Goal: Transaction & Acquisition: Book appointment/travel/reservation

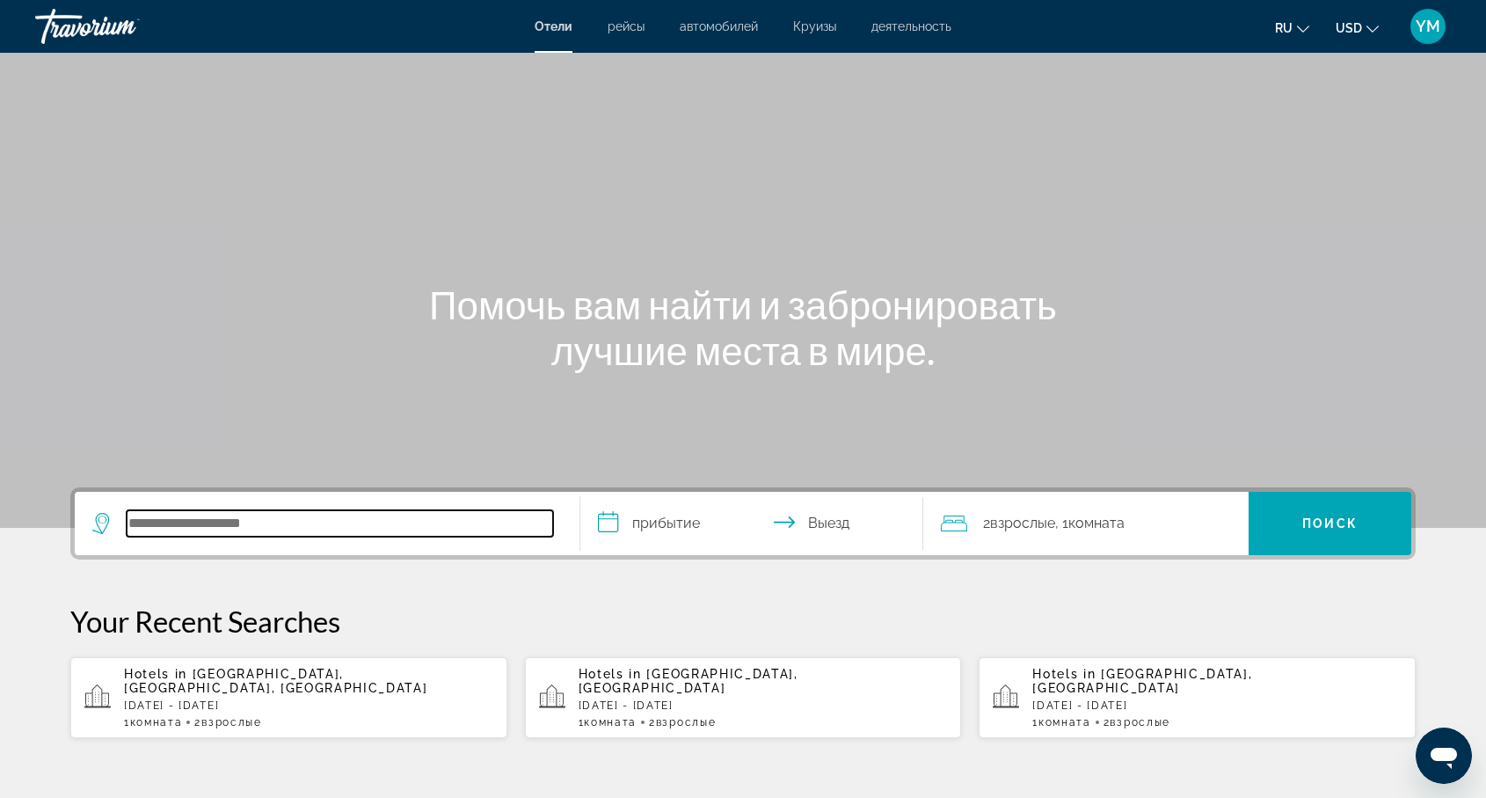
click at [155, 527] on input "Search hotel destination" at bounding box center [340, 523] width 427 height 26
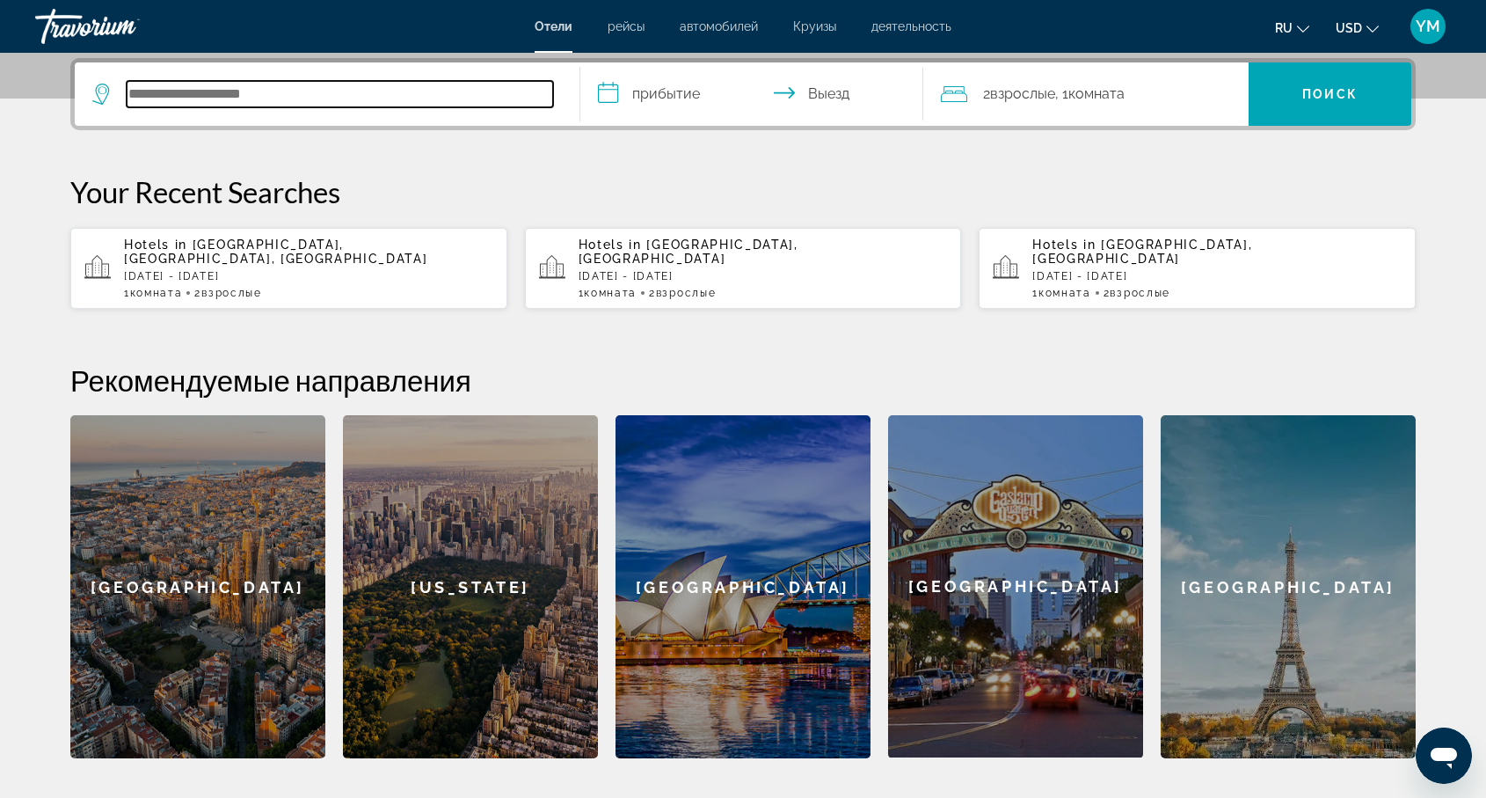
scroll to position [430, 0]
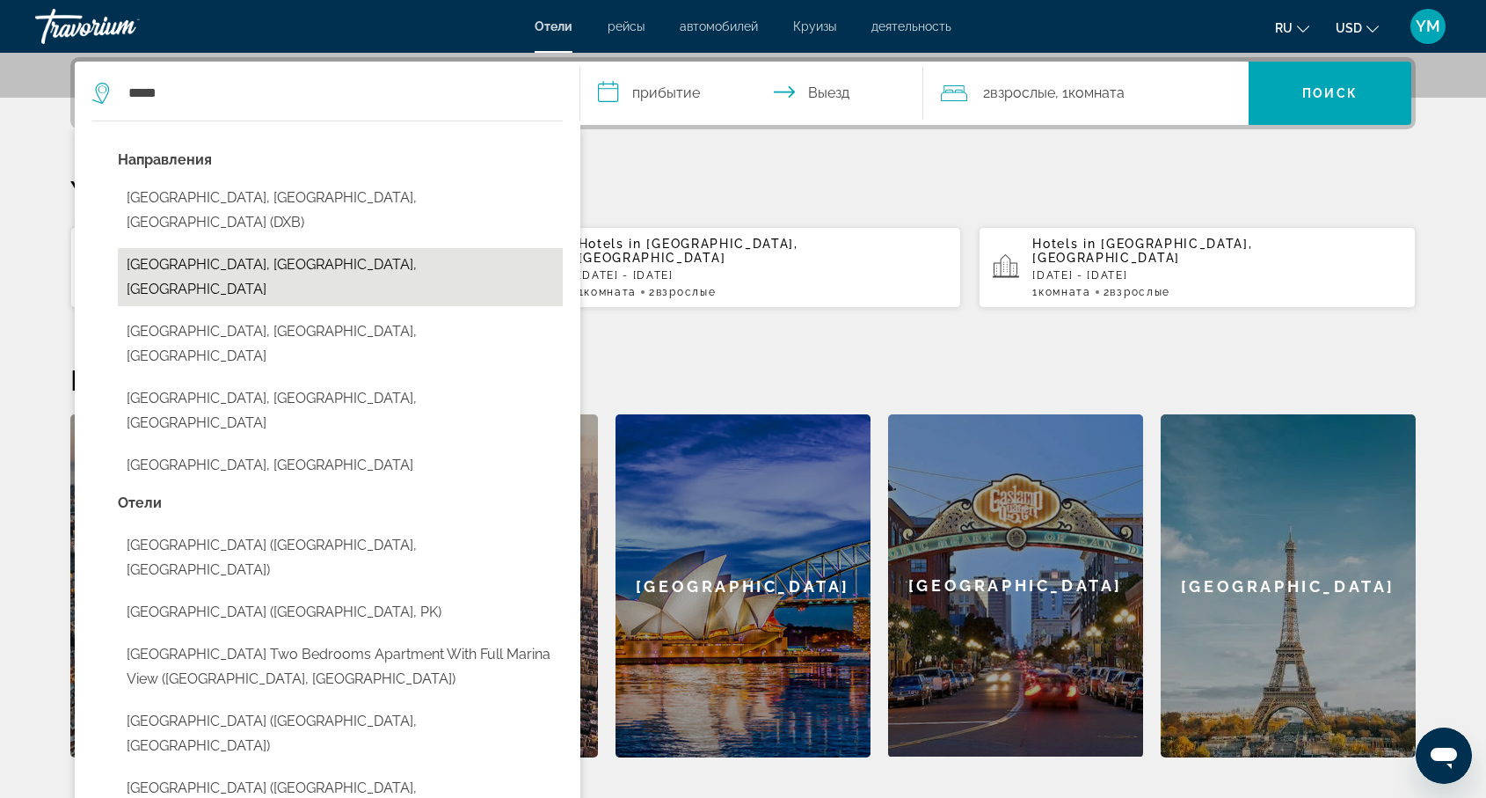
click at [303, 248] on button "[GEOGRAPHIC_DATA], [GEOGRAPHIC_DATA], [GEOGRAPHIC_DATA]" at bounding box center [340, 277] width 445 height 58
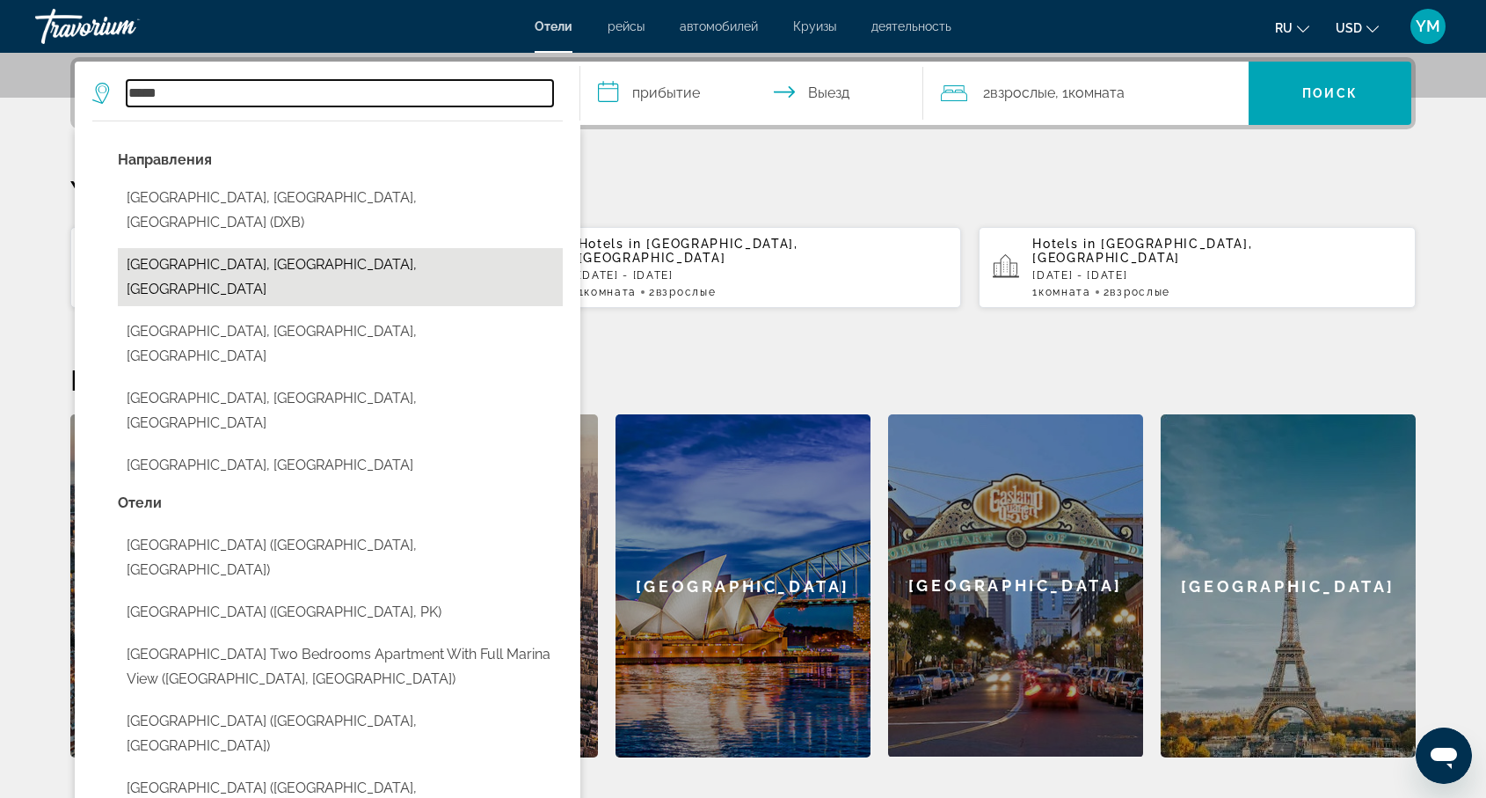
type input "**********"
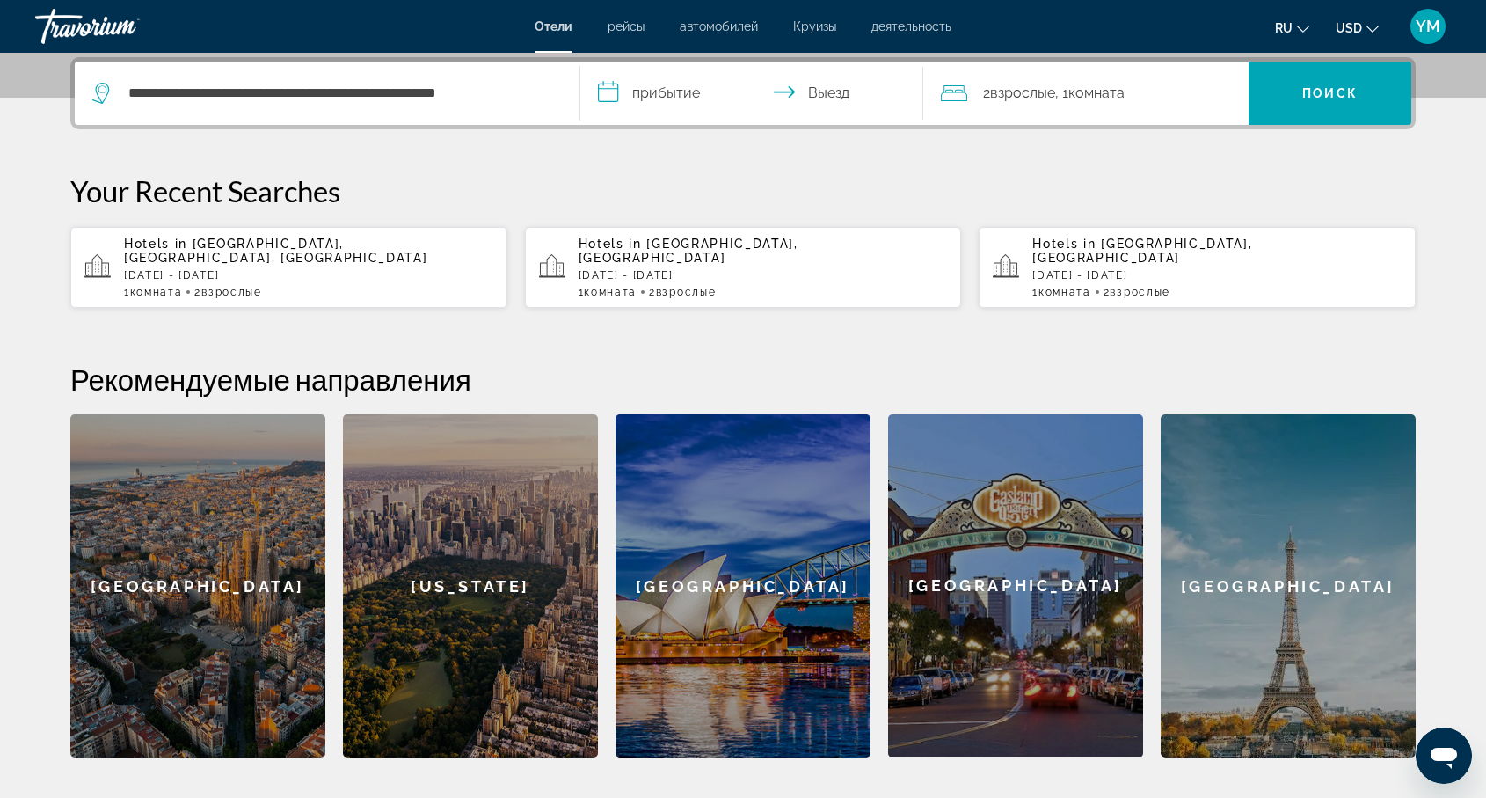
click at [654, 91] on input "**********" at bounding box center [755, 96] width 350 height 69
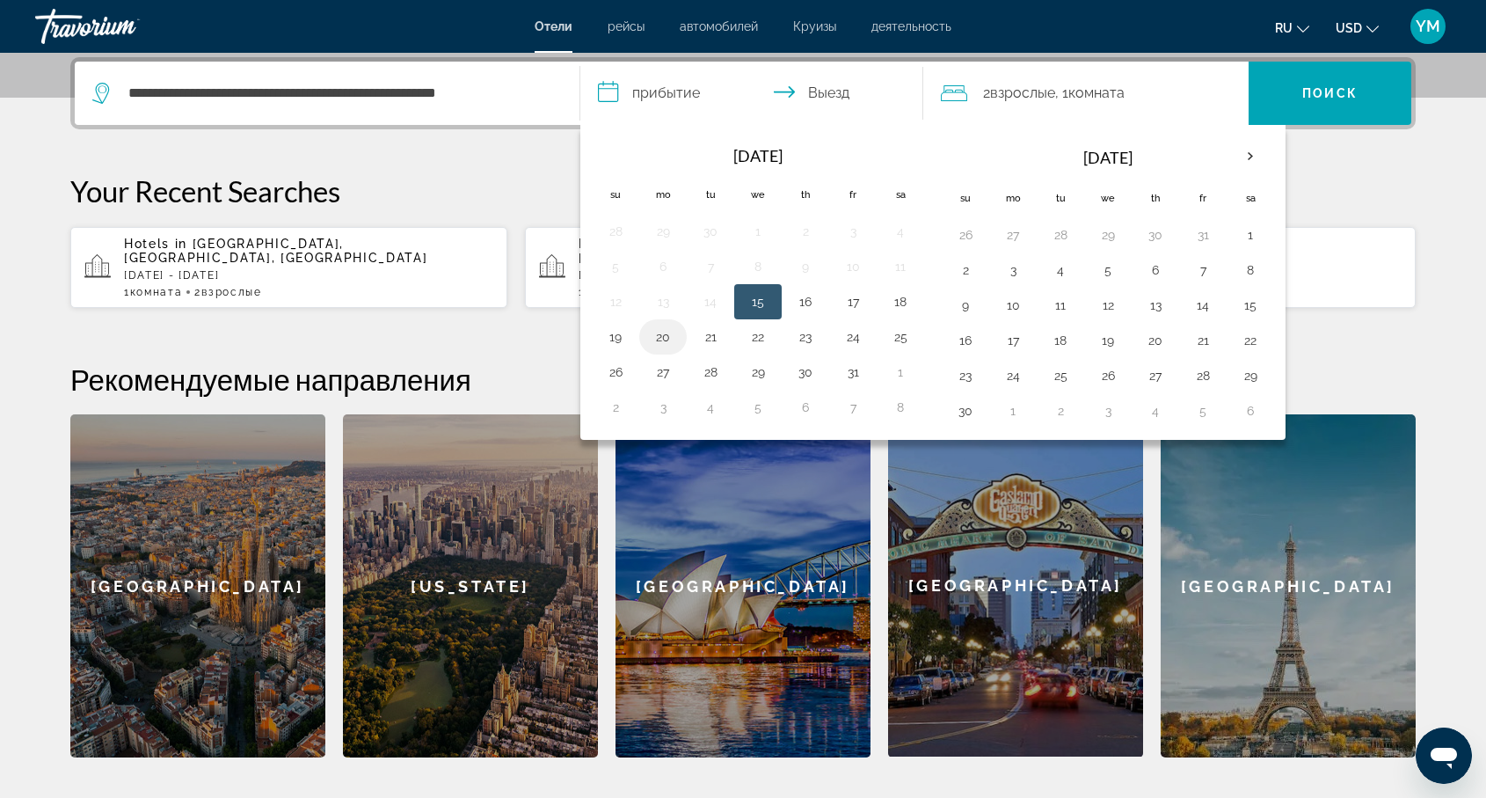
click at [664, 336] on button "20" at bounding box center [663, 337] width 28 height 25
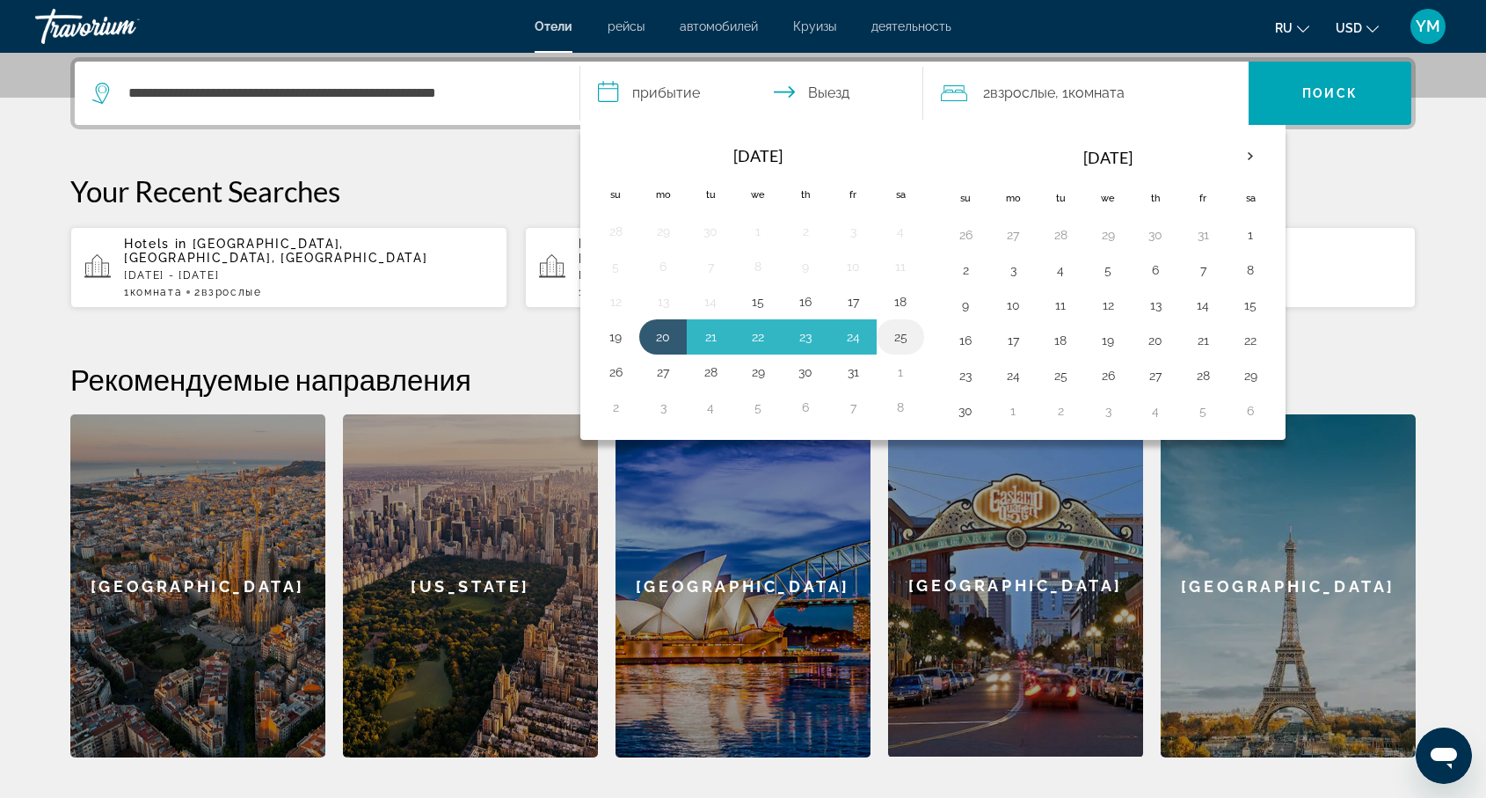
click at [901, 334] on button "25" at bounding box center [901, 337] width 28 height 25
type input "**********"
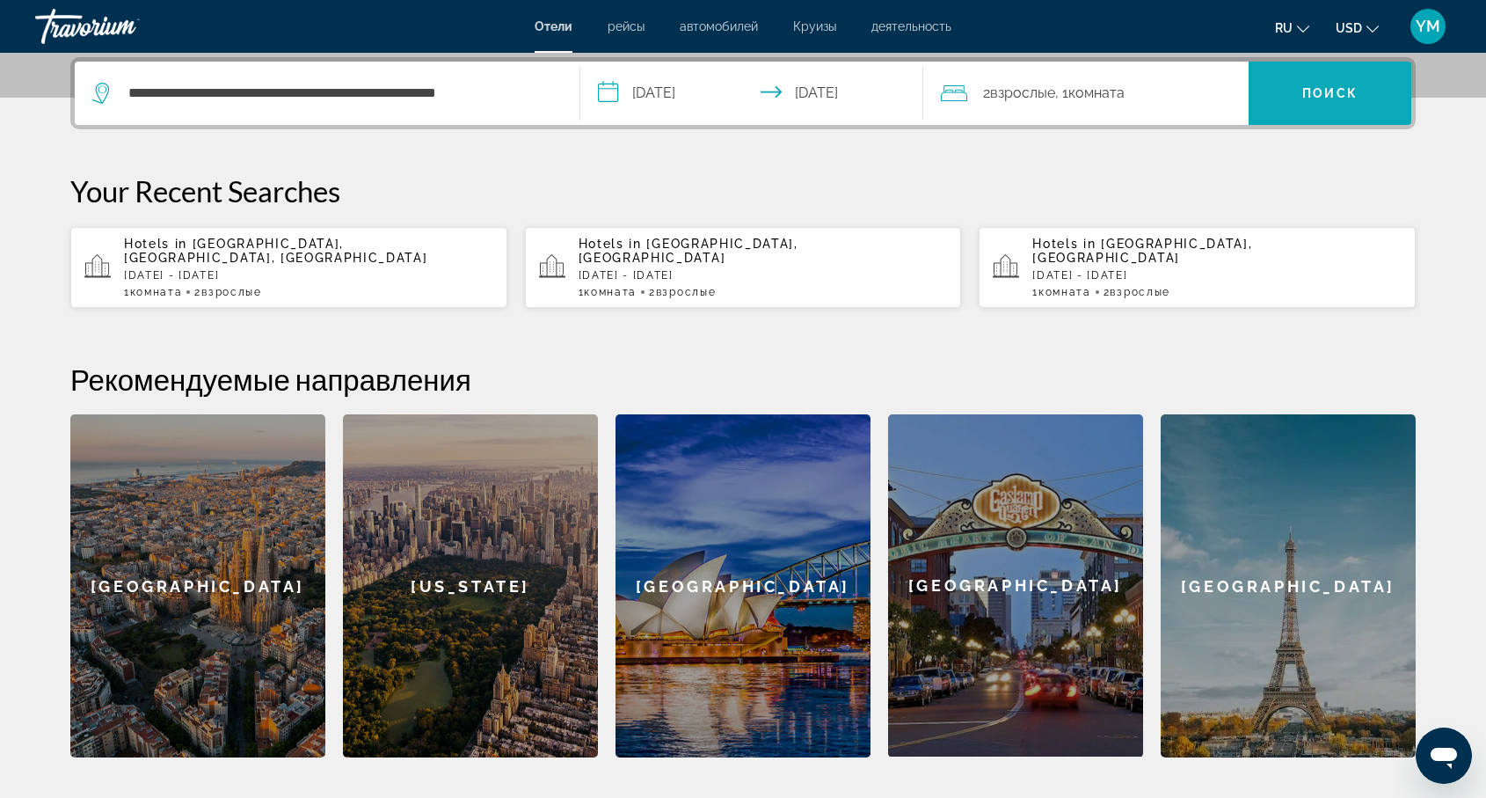
click at [1334, 91] on span "Поиск" at bounding box center [1330, 93] width 55 height 14
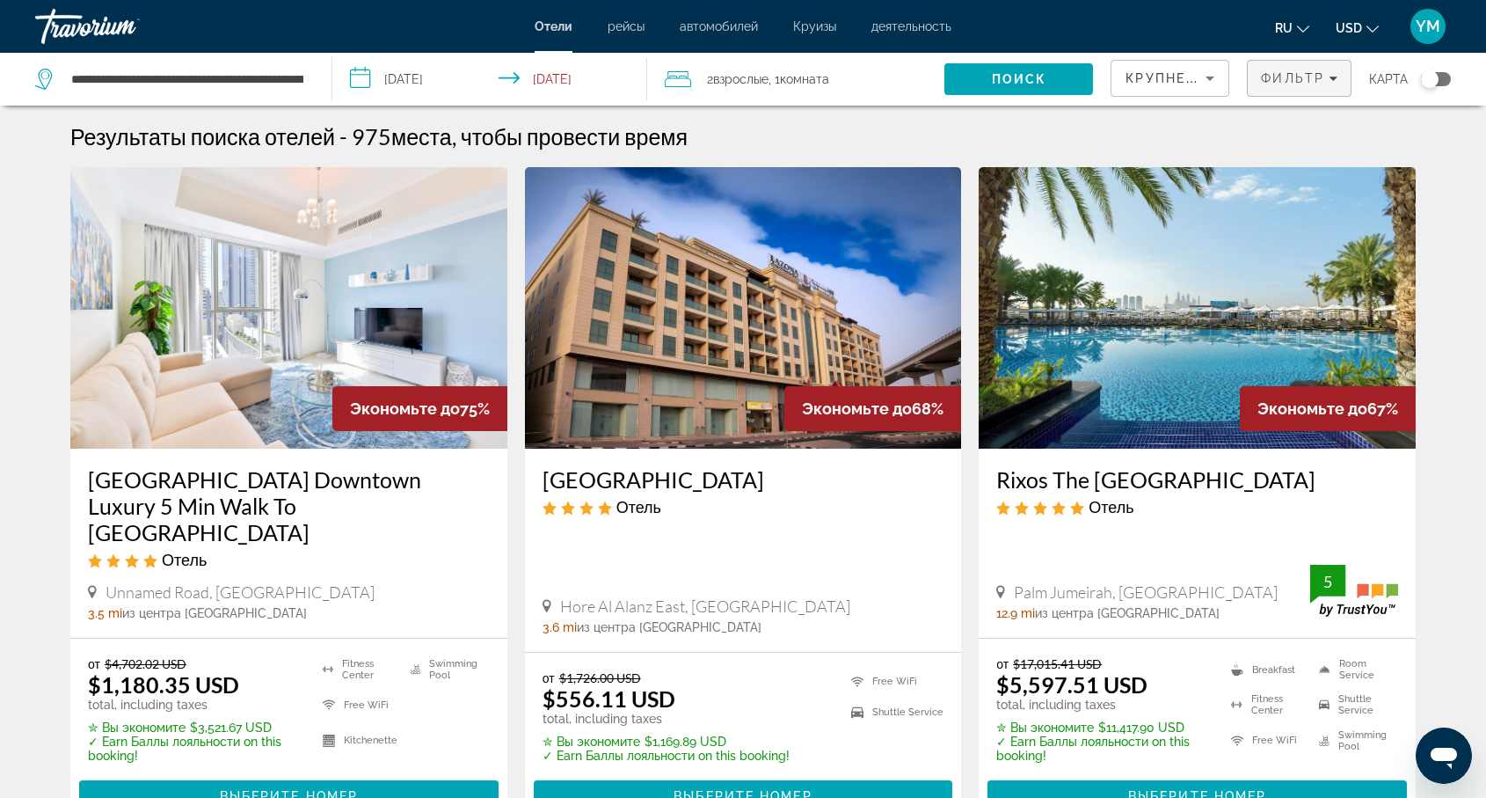
click at [1333, 77] on icon "Filters" at bounding box center [1333, 79] width 9 height 4
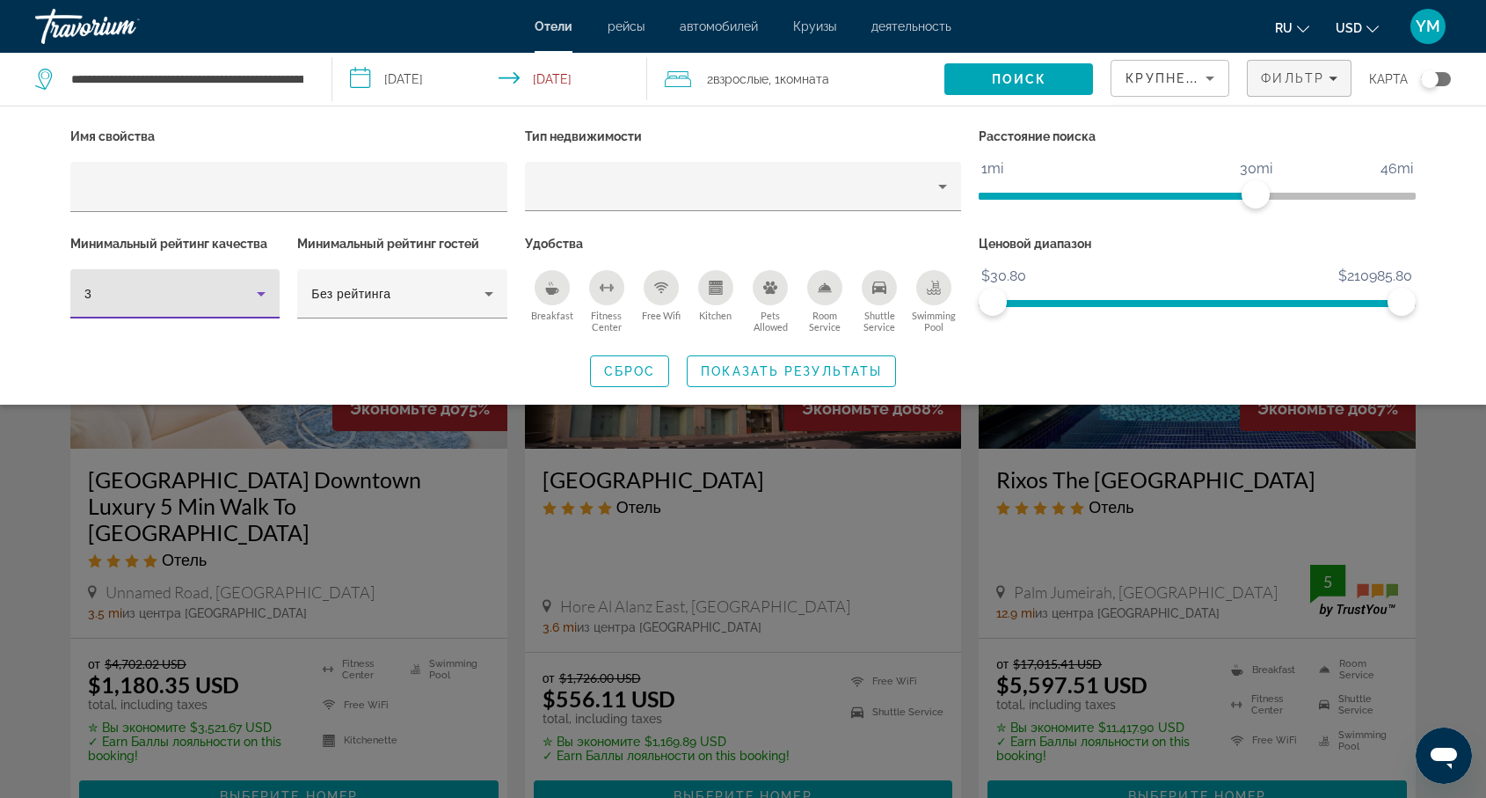
click at [259, 295] on icon "Hotel Filters" at bounding box center [261, 293] width 21 height 21
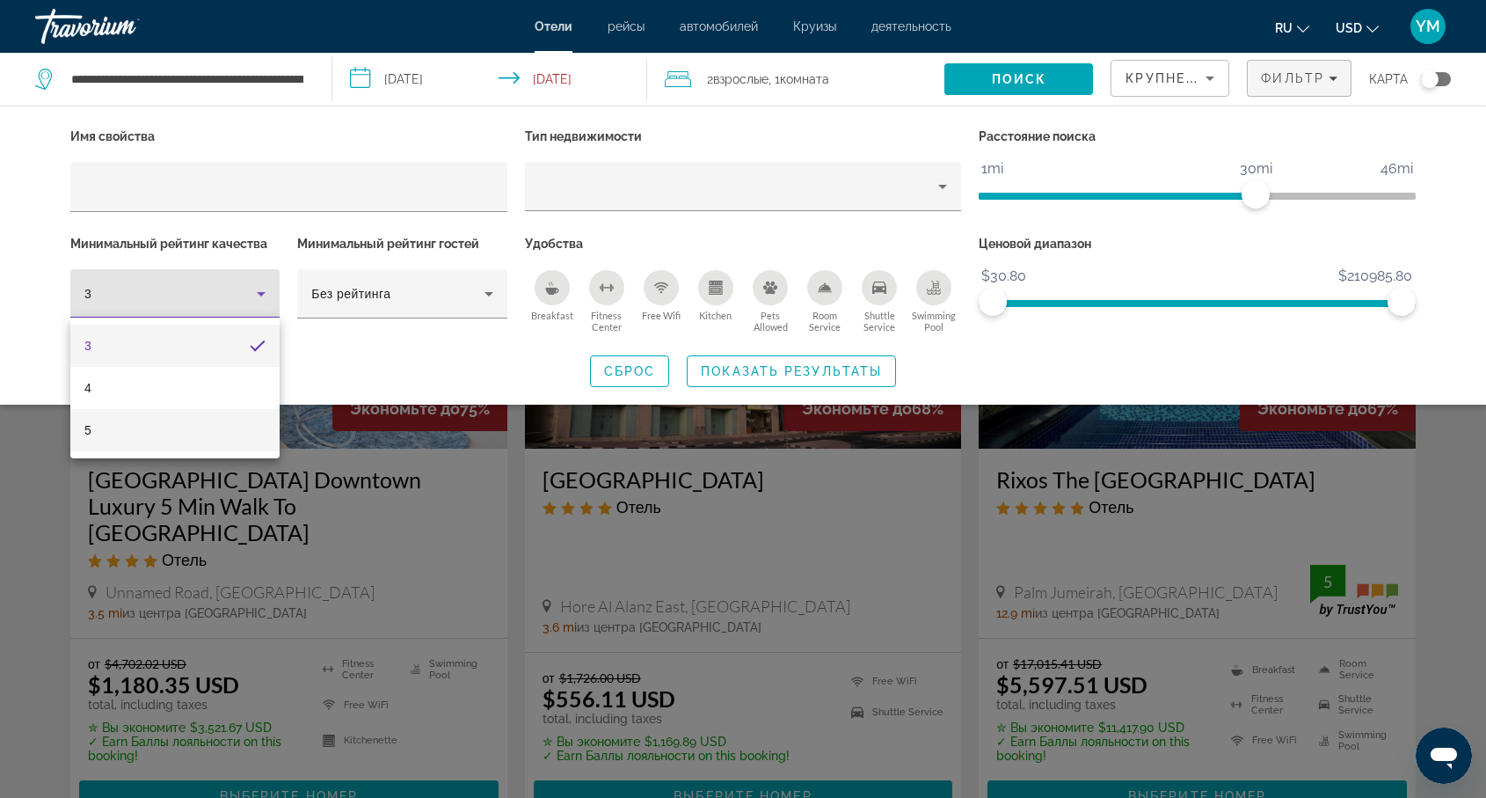
click at [165, 436] on mat-option "5" at bounding box center [174, 430] width 209 height 42
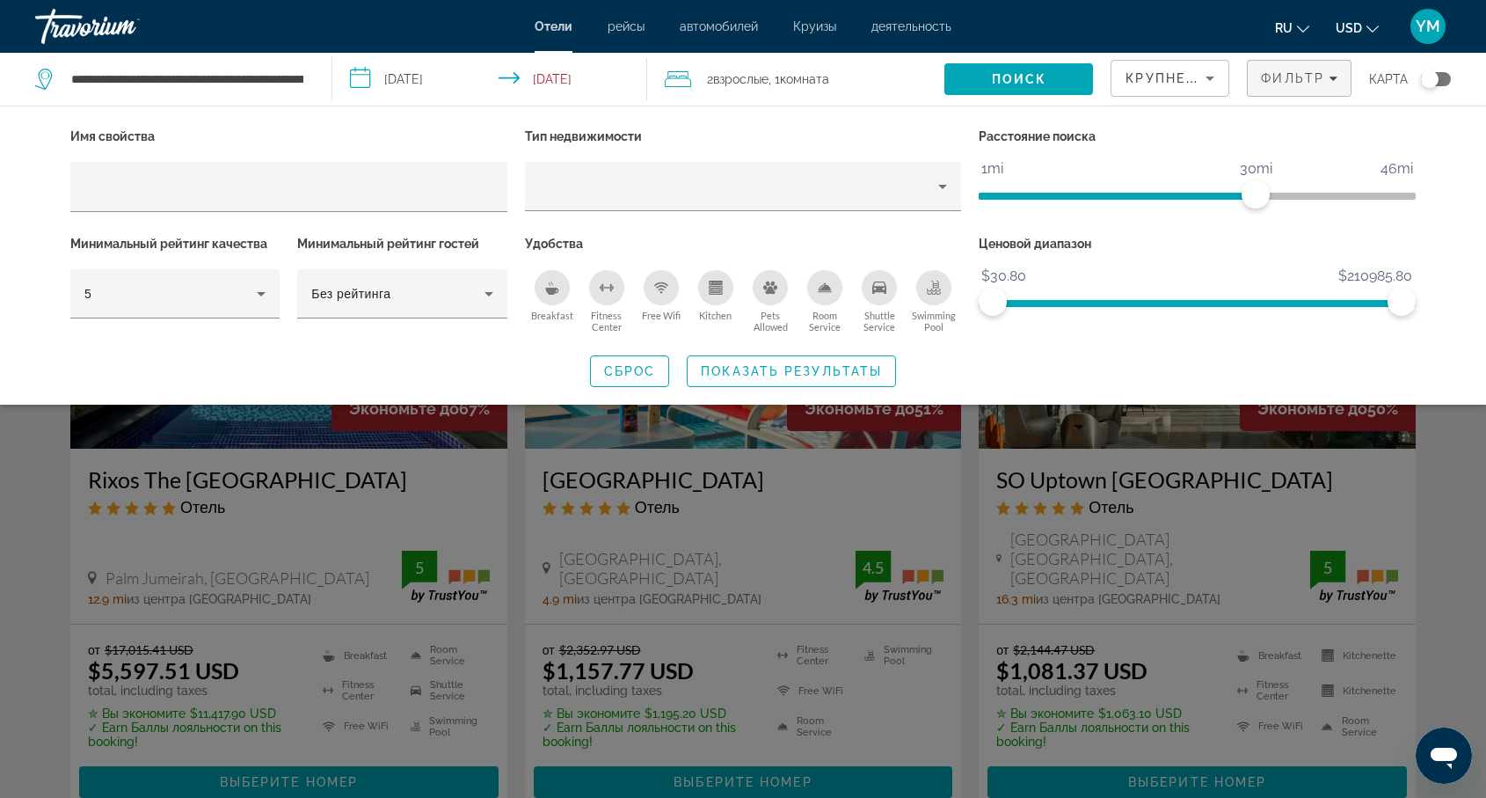
click at [518, 521] on div "Search widget" at bounding box center [743, 531] width 1486 height 534
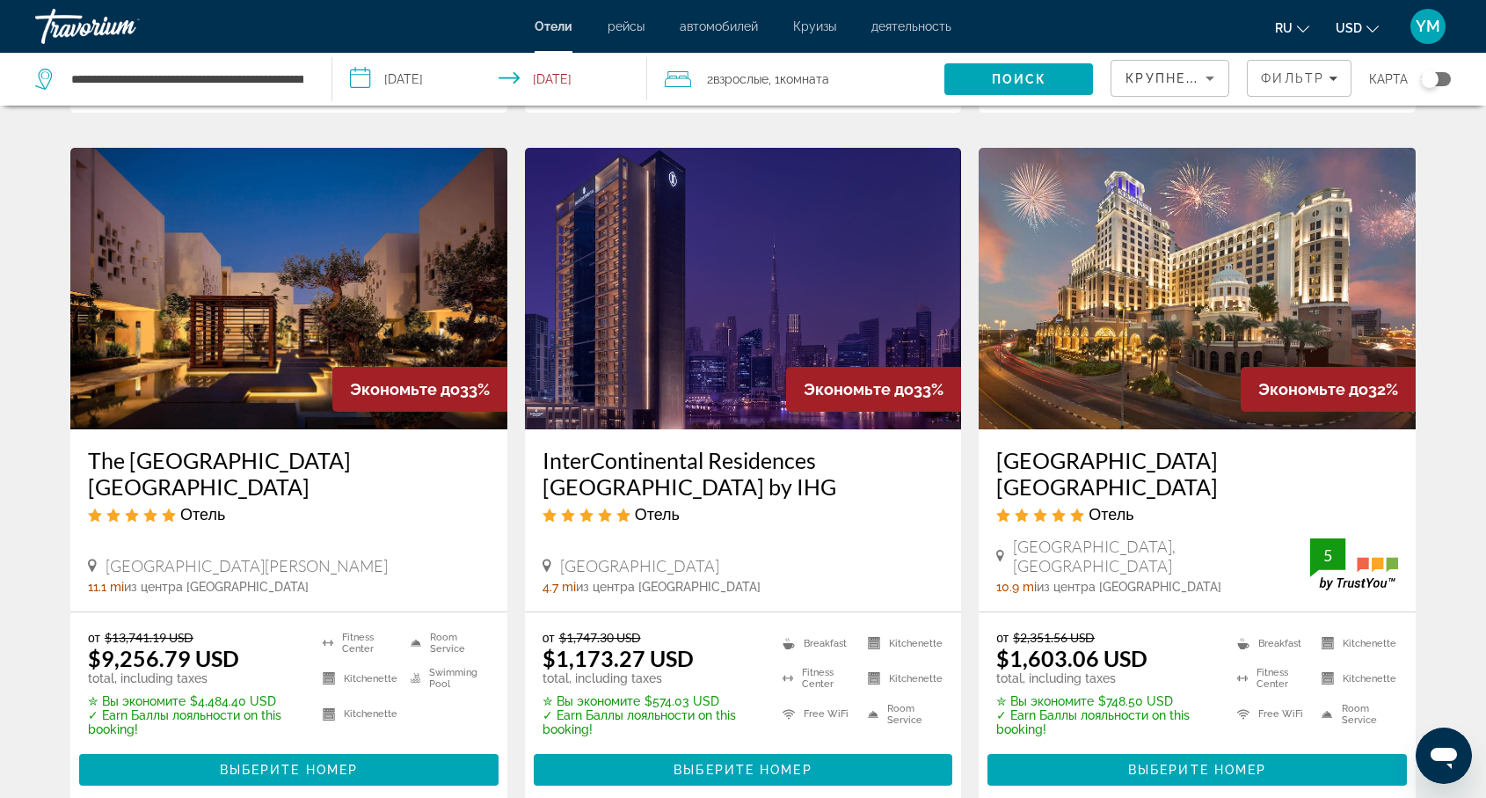
scroll to position [1423, 0]
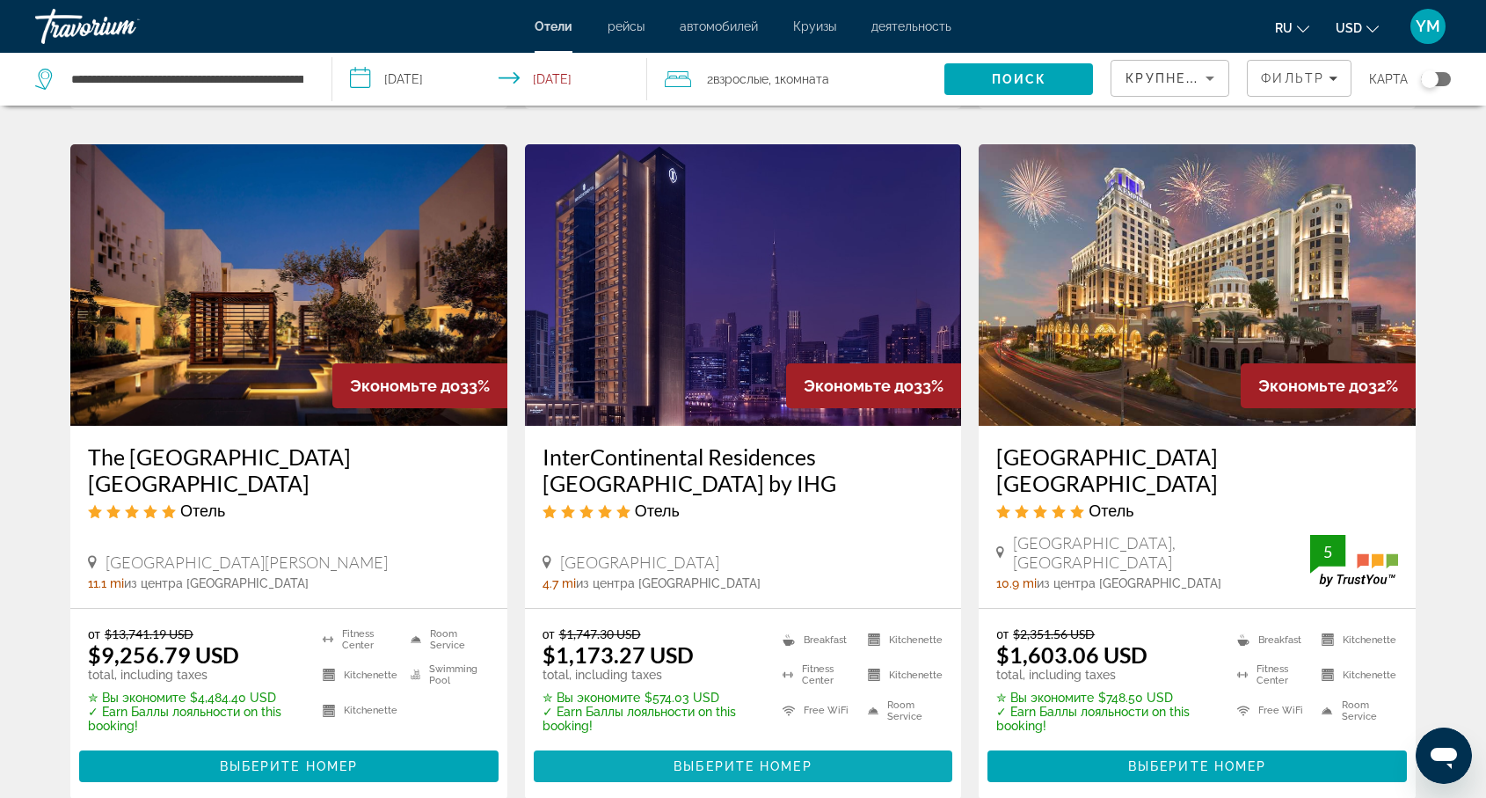
click at [731, 759] on span "Выберите номер" at bounding box center [743, 766] width 138 height 14
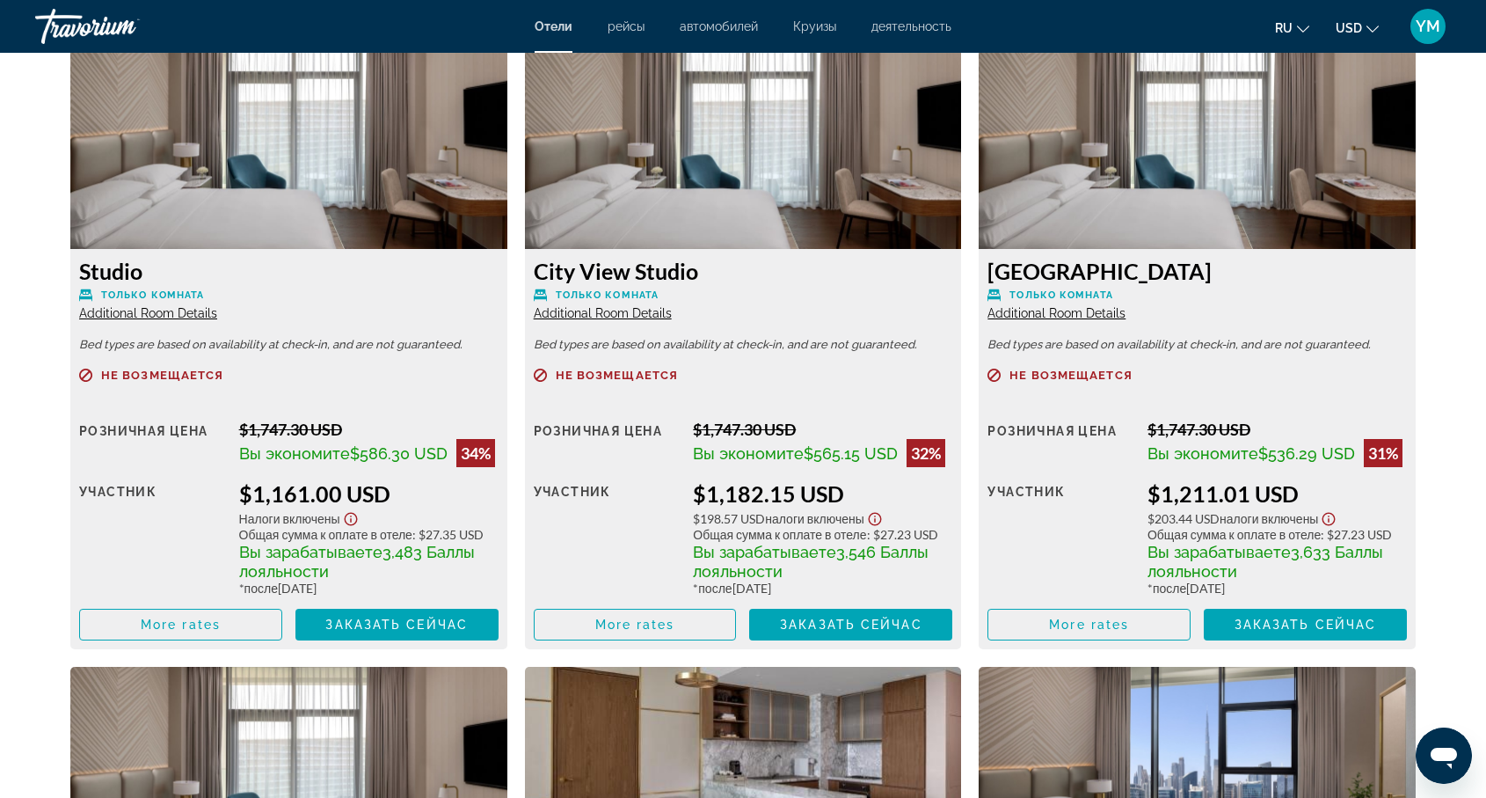
scroll to position [2472, 0]
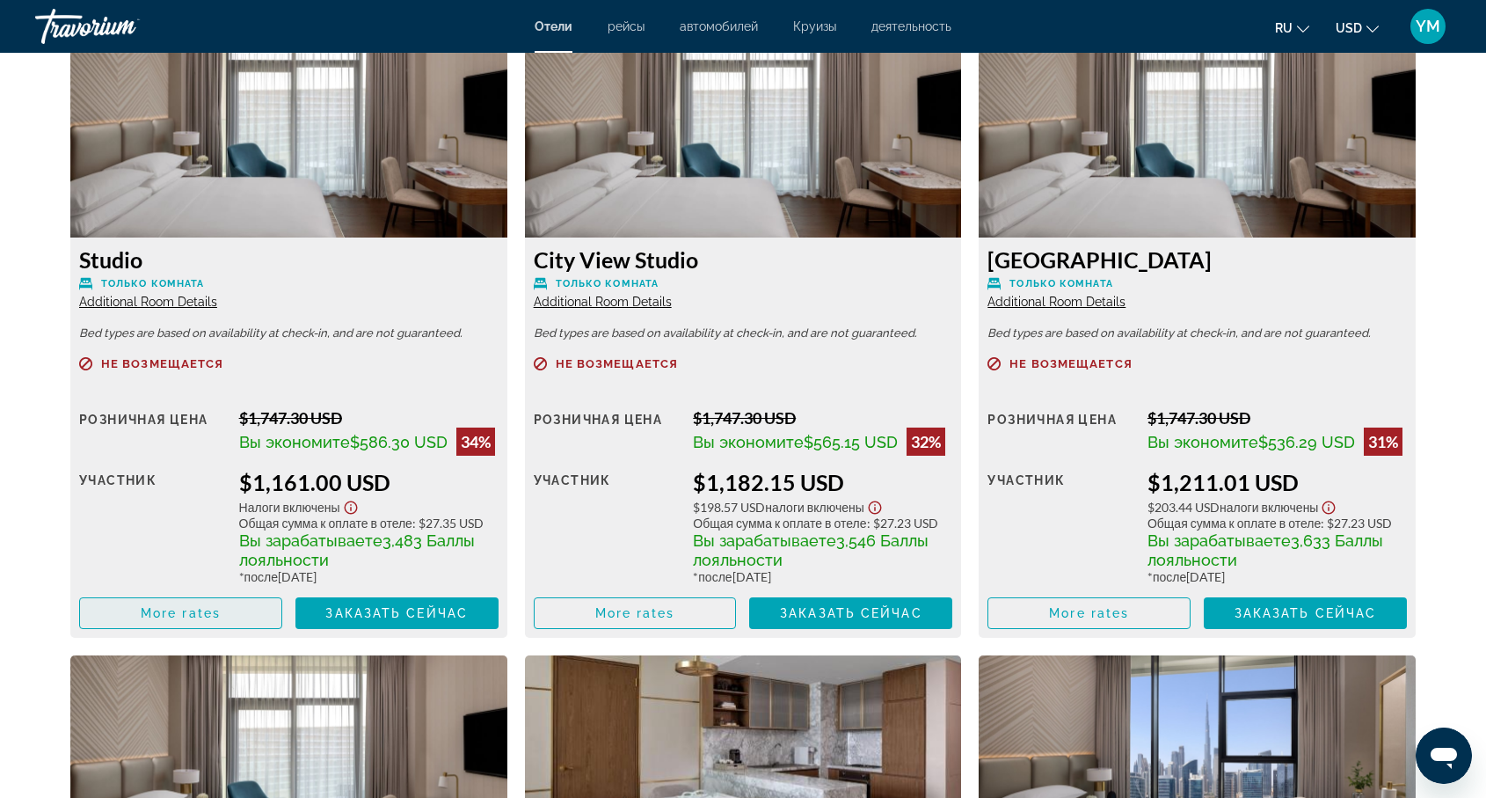
click at [200, 620] on span "More rates" at bounding box center [181, 613] width 80 height 14
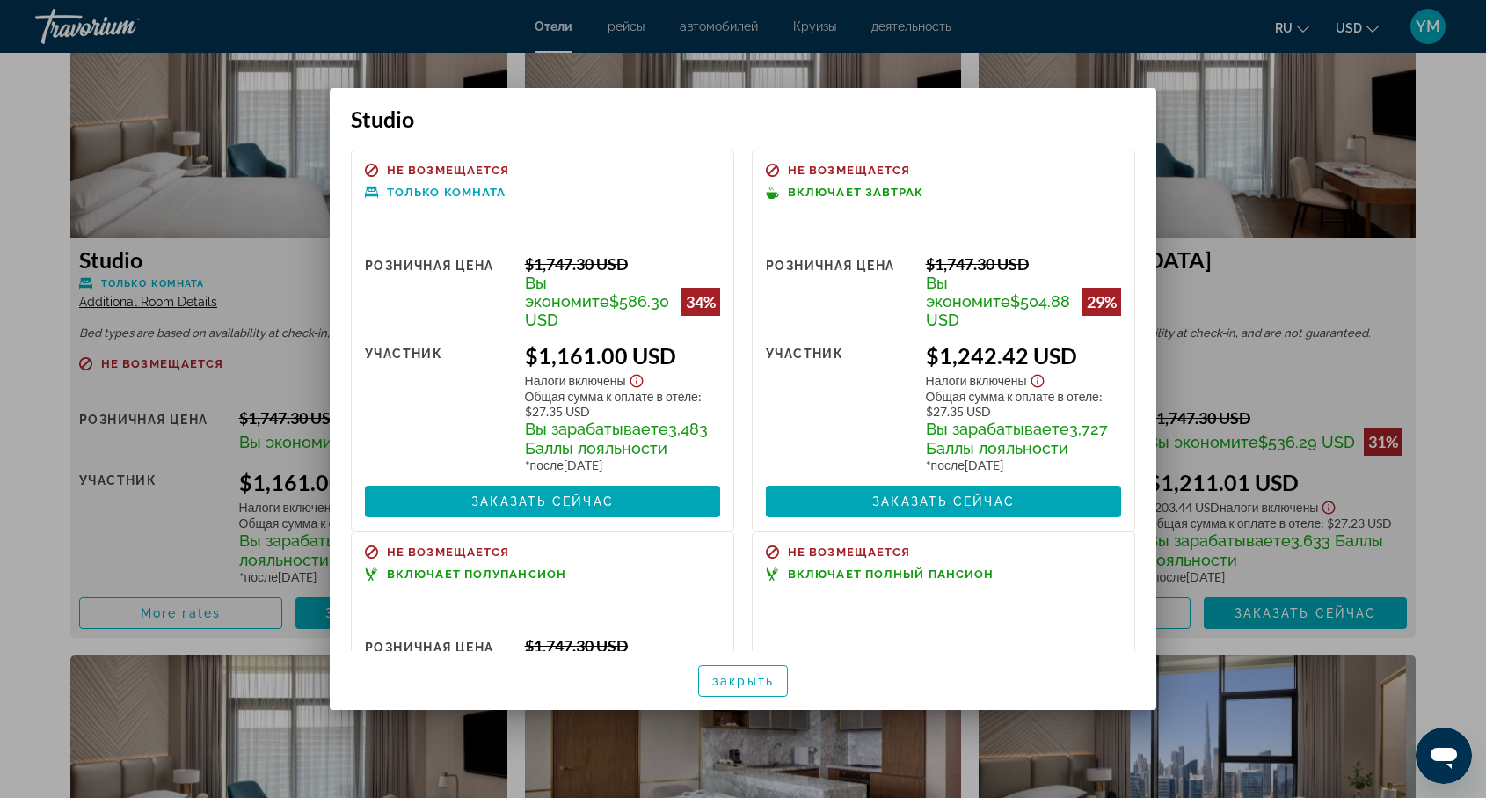
click at [246, 242] on div at bounding box center [743, 399] width 1486 height 798
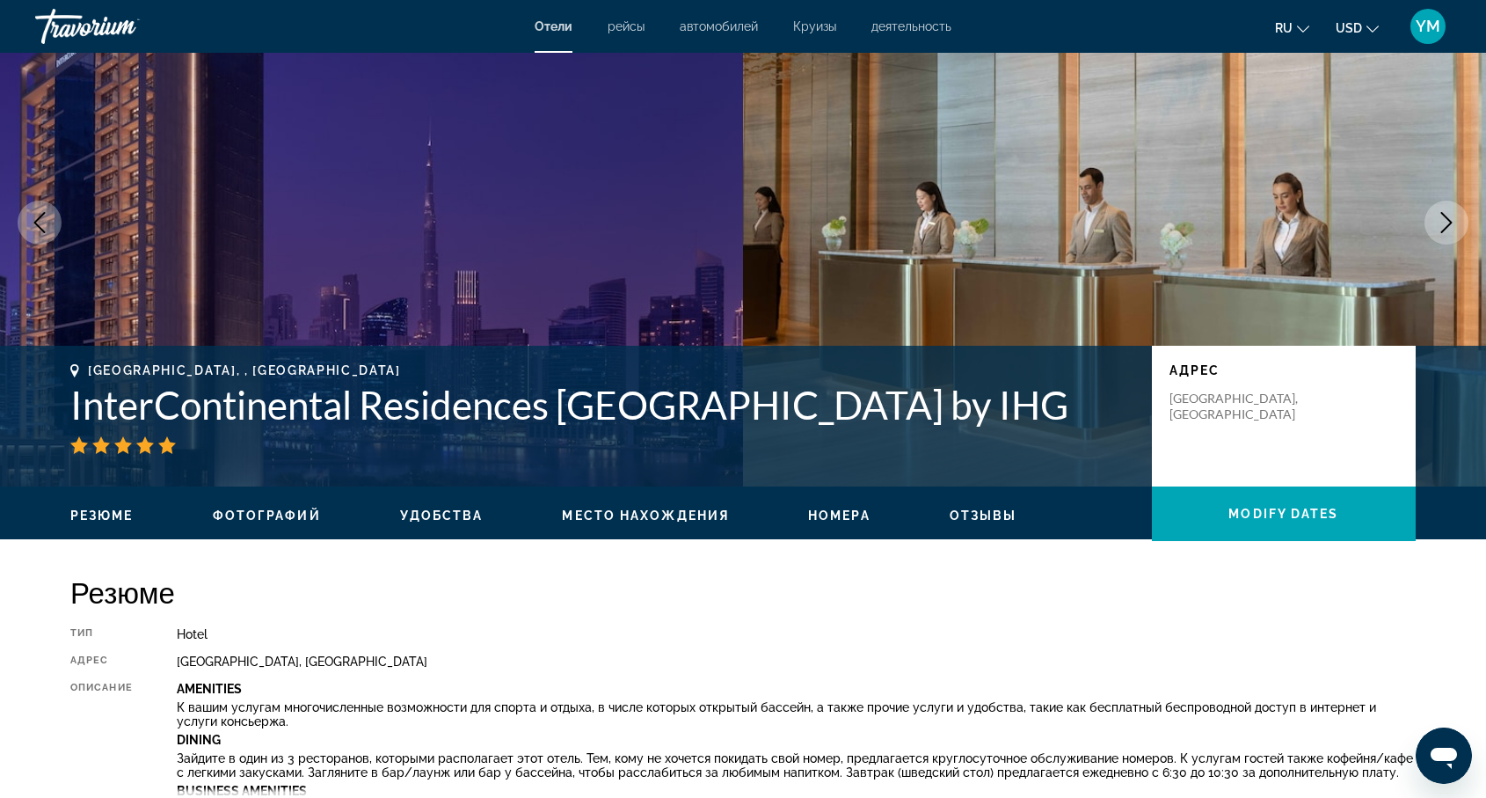
scroll to position [69, 0]
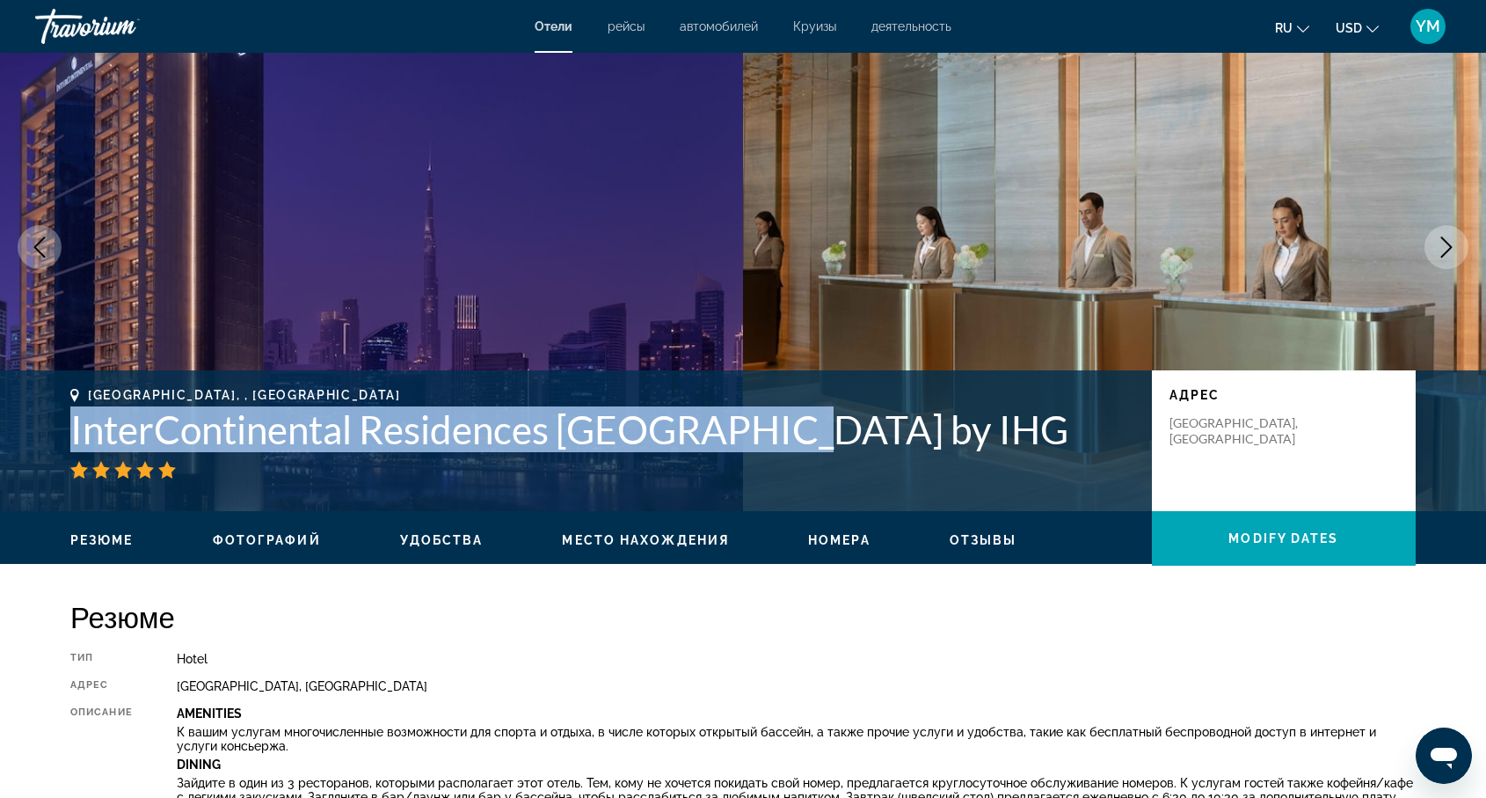
drag, startPoint x: 65, startPoint y: 427, endPoint x: 811, endPoint y: 419, distance: 745.9
click at [811, 419] on div "[GEOGRAPHIC_DATA], , [GEOGRAPHIC_DATA] InterContinental Residences [GEOGRAPHIC_…" at bounding box center [743, 441] width 1416 height 106
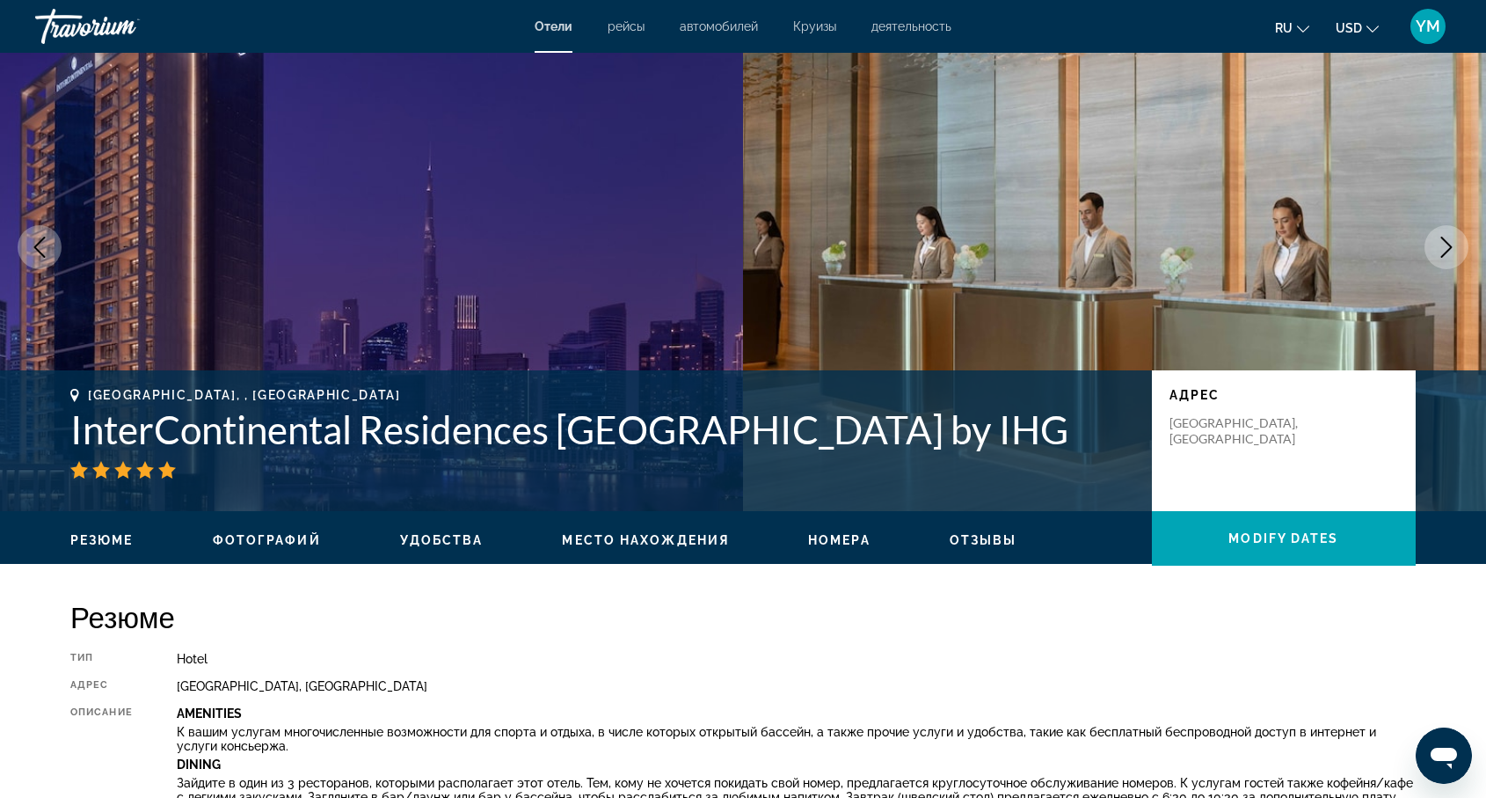
click at [747, 501] on div "[GEOGRAPHIC_DATA], , [GEOGRAPHIC_DATA] InterContinental Residences [GEOGRAPHIC_…" at bounding box center [743, 440] width 1486 height 141
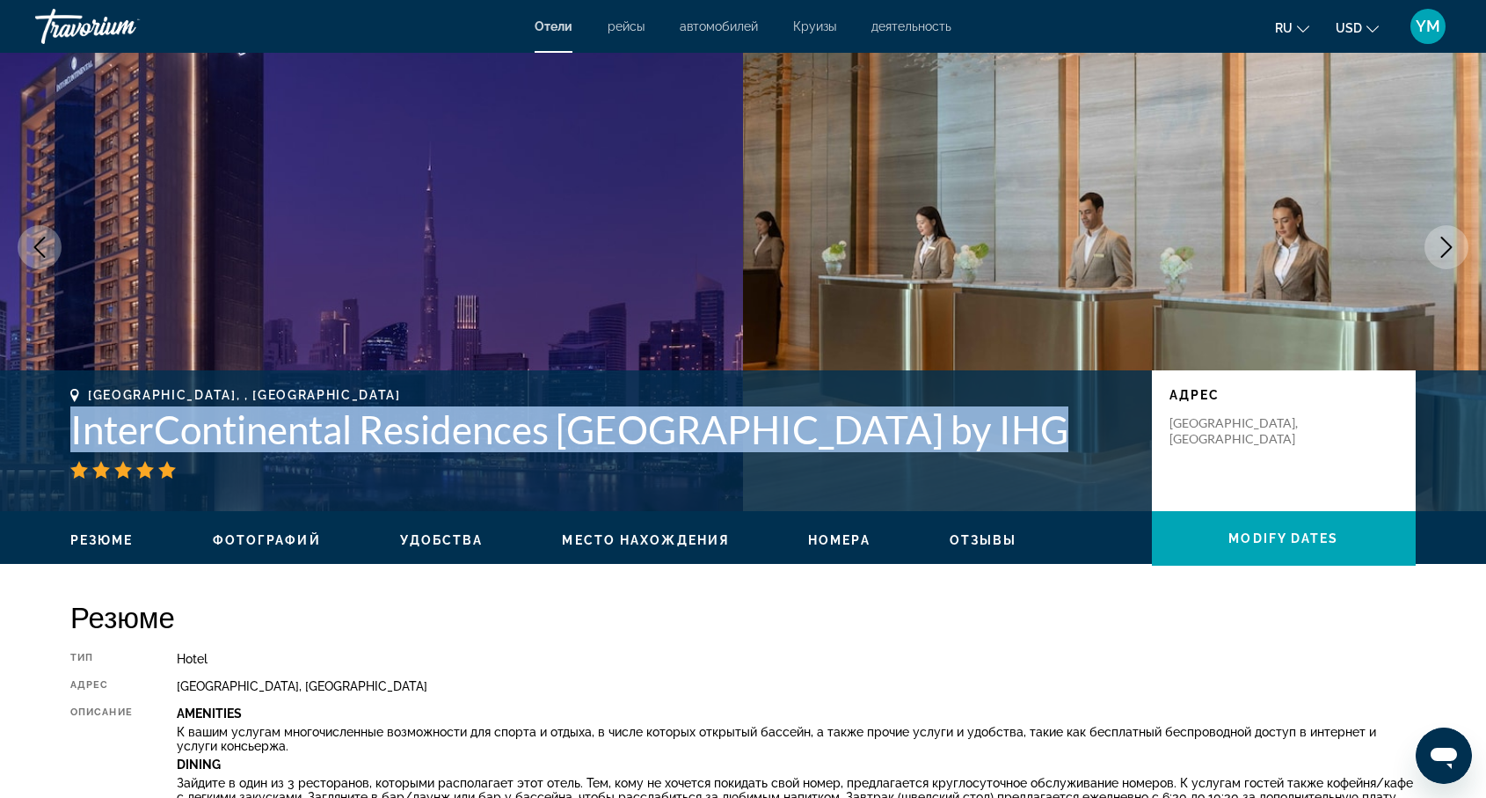
drag, startPoint x: 65, startPoint y: 427, endPoint x: 1003, endPoint y: 462, distance: 938.2
click at [1003, 461] on div "[GEOGRAPHIC_DATA], , [GEOGRAPHIC_DATA] InterContinental Residences [GEOGRAPHIC_…" at bounding box center [743, 441] width 1416 height 106
copy div "InterContinental Residences [GEOGRAPHIC_DATA] by IHG"
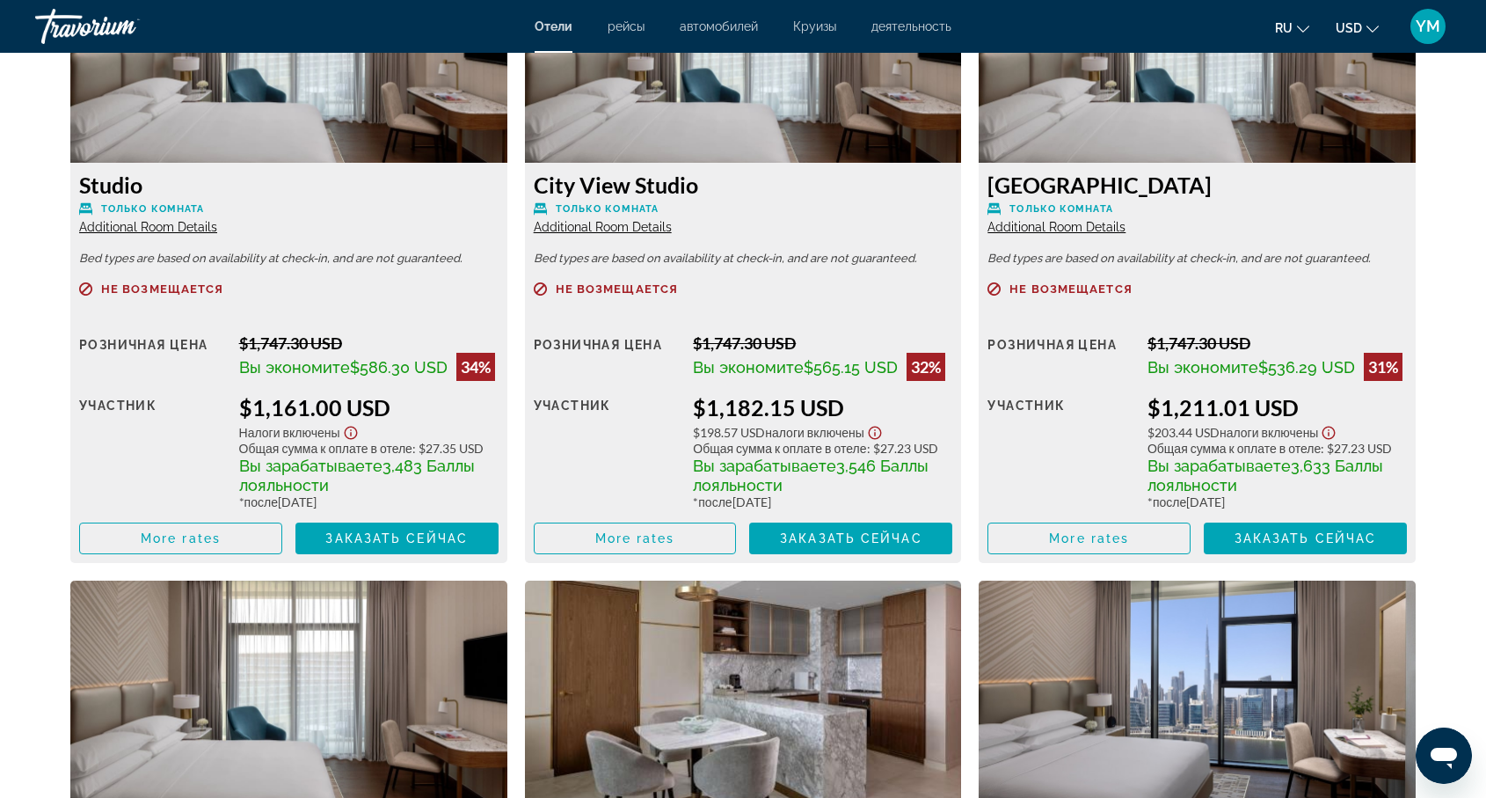
scroll to position [2560, 0]
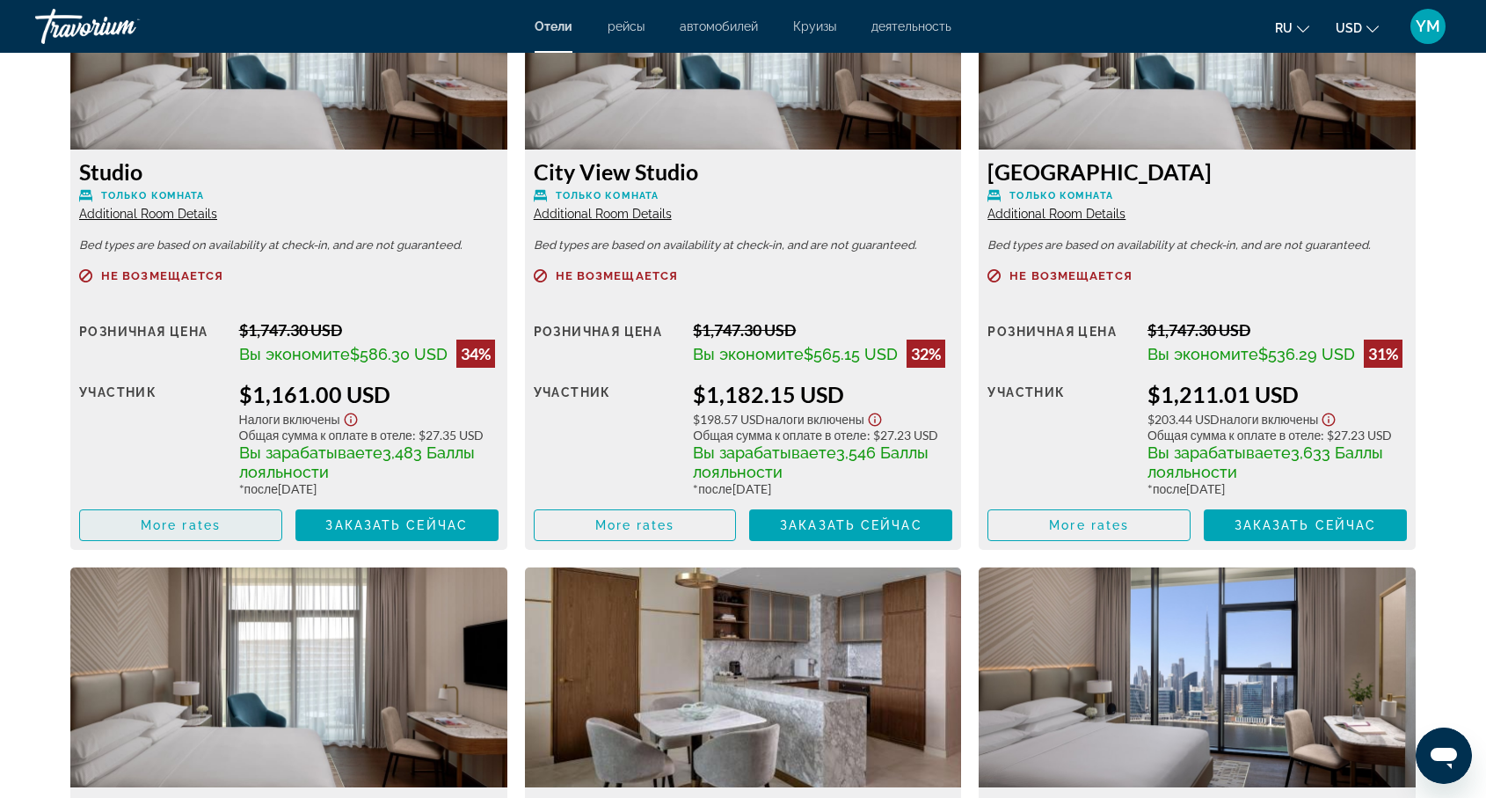
click at [194, 532] on span "More rates" at bounding box center [181, 525] width 80 height 14
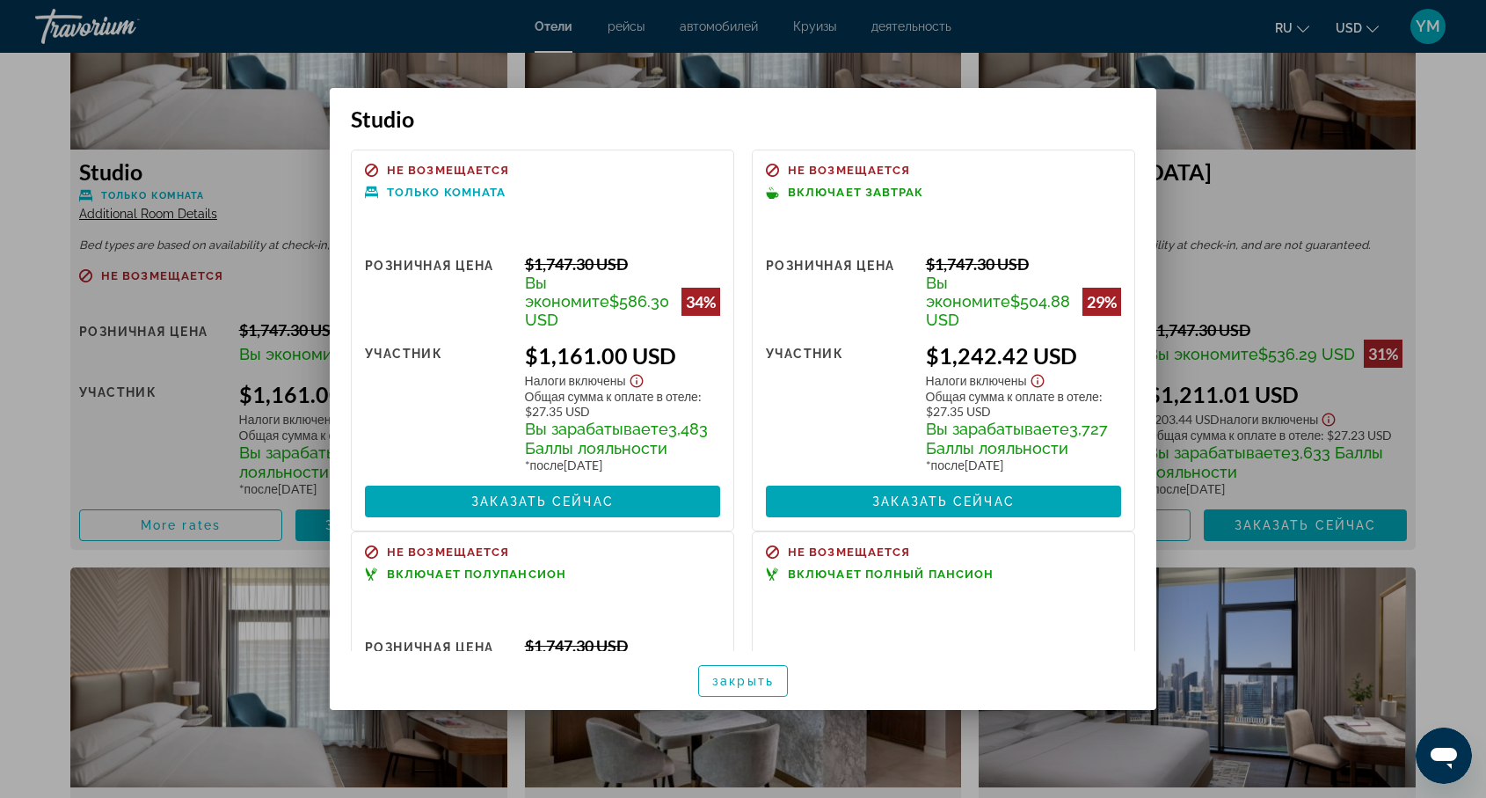
scroll to position [0, 0]
click at [1260, 202] on div at bounding box center [743, 399] width 1486 height 798
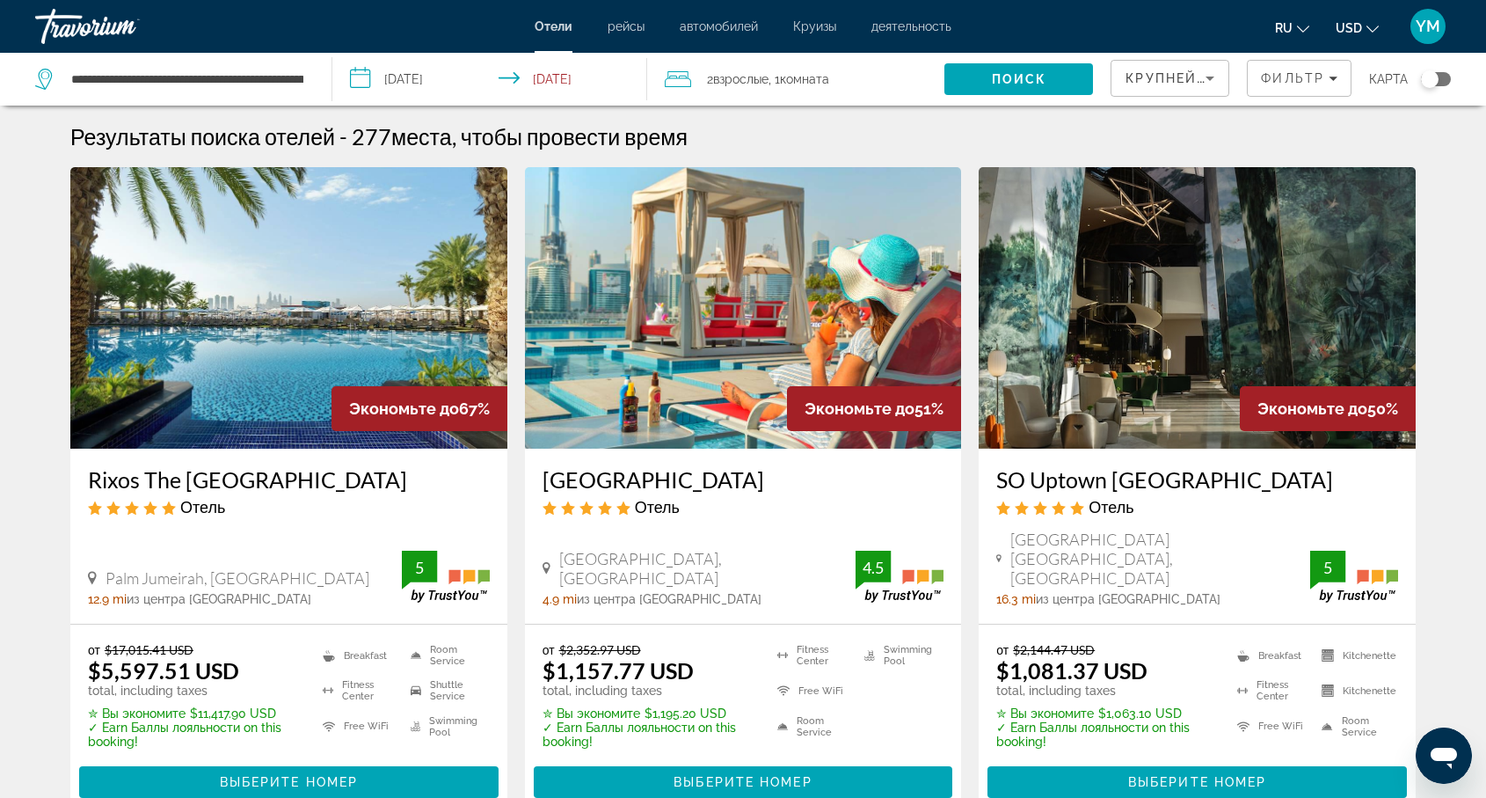
click at [463, 78] on input "**********" at bounding box center [493, 82] width 322 height 58
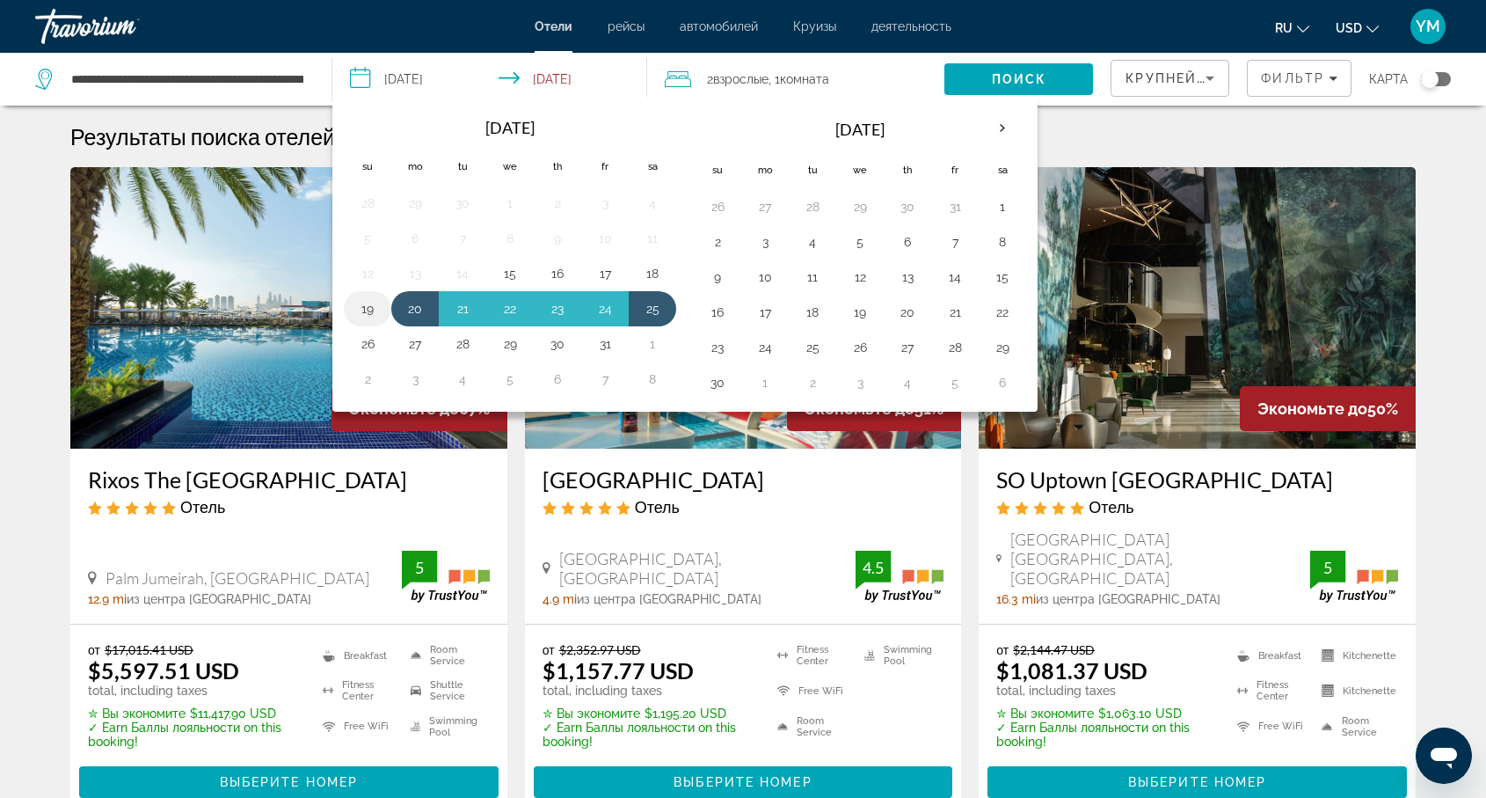
click at [369, 303] on button "19" at bounding box center [368, 308] width 28 height 25
click at [654, 310] on button "25" at bounding box center [653, 308] width 28 height 25
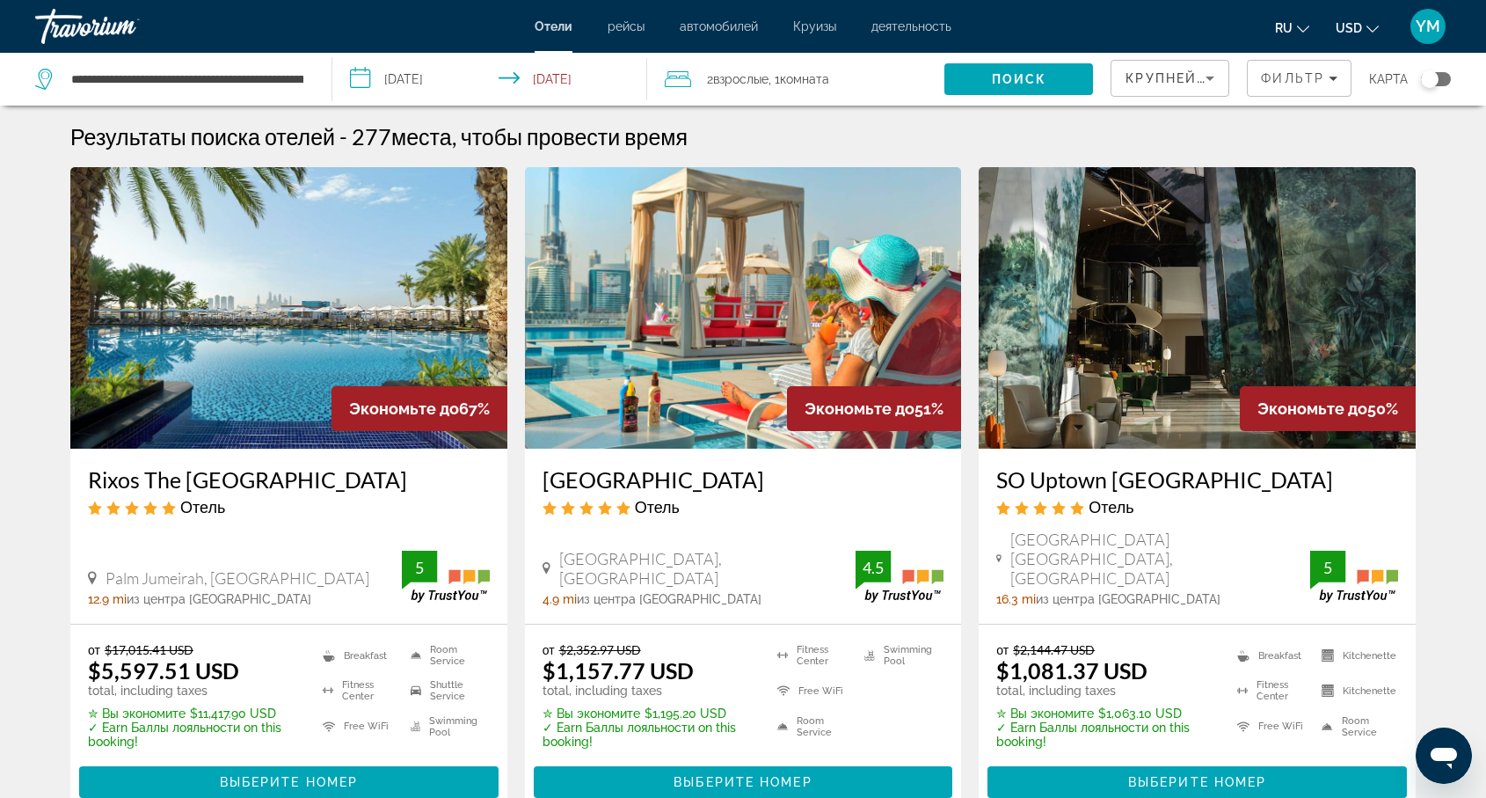
type input "**********"
click at [1031, 77] on span "Поиск" at bounding box center [1019, 79] width 55 height 14
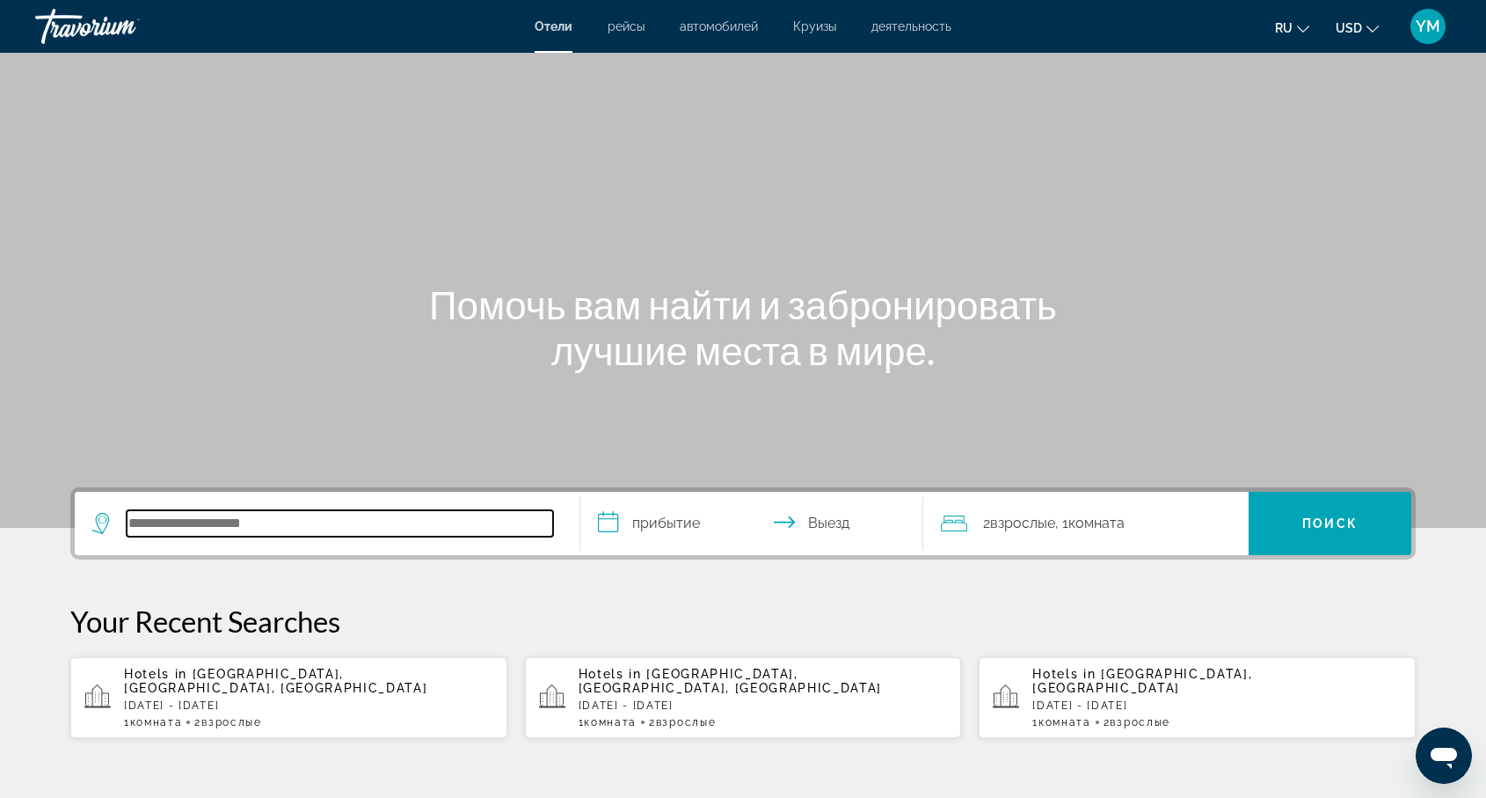
click at [166, 514] on input "Search hotel destination" at bounding box center [340, 523] width 427 height 26
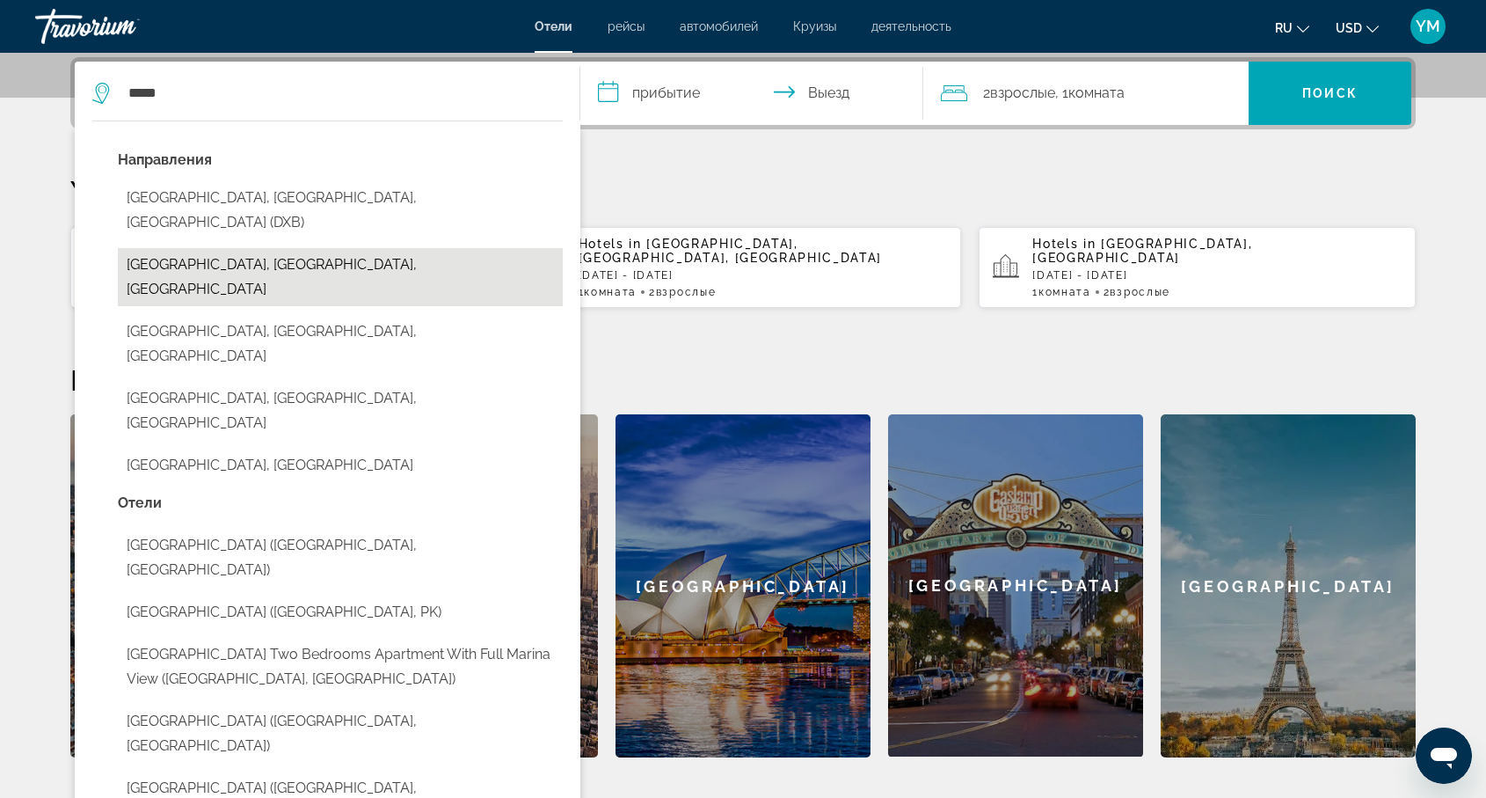
click at [264, 248] on button "[GEOGRAPHIC_DATA], [GEOGRAPHIC_DATA], [GEOGRAPHIC_DATA]" at bounding box center [340, 277] width 445 height 58
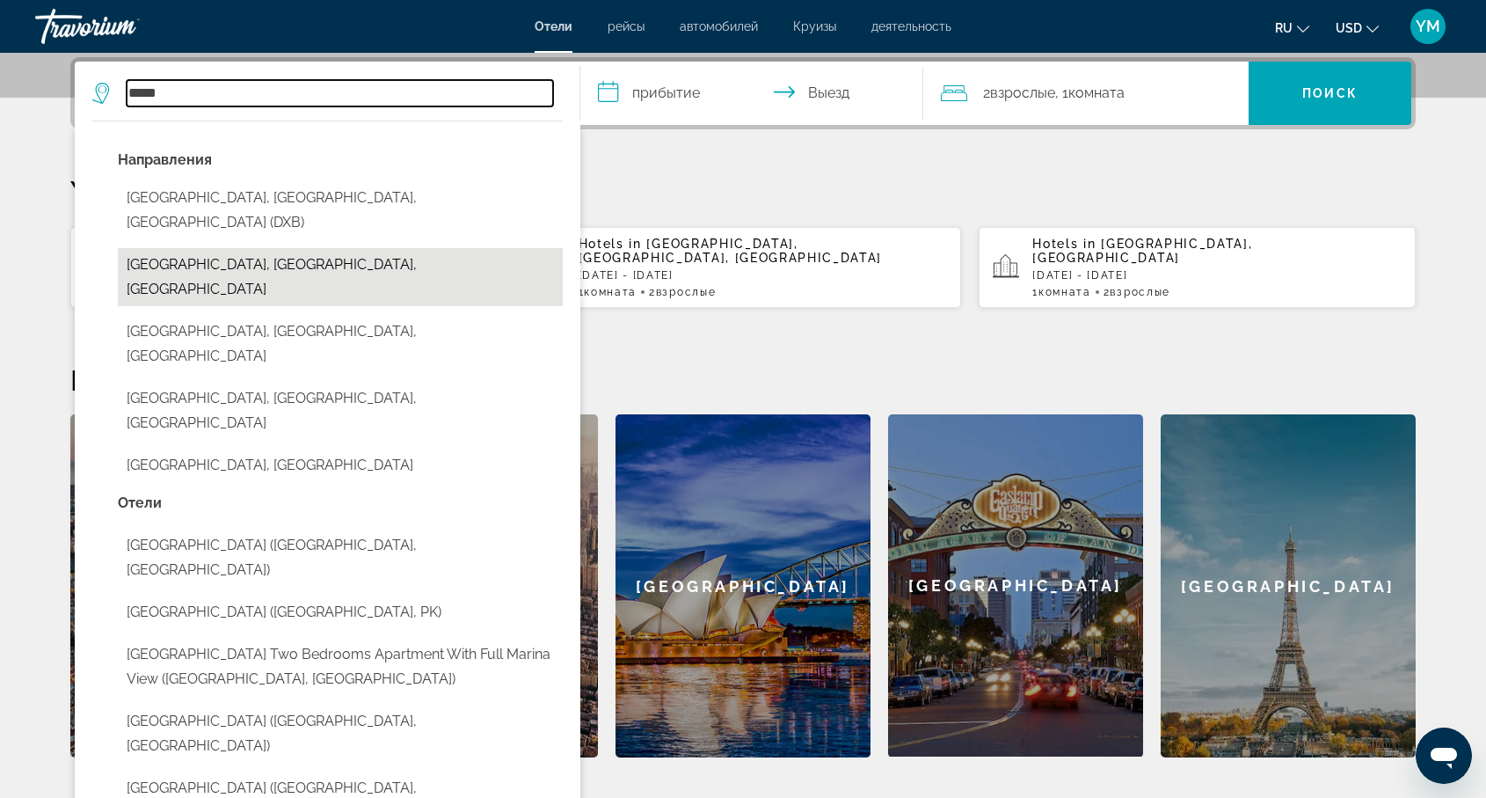
type input "**********"
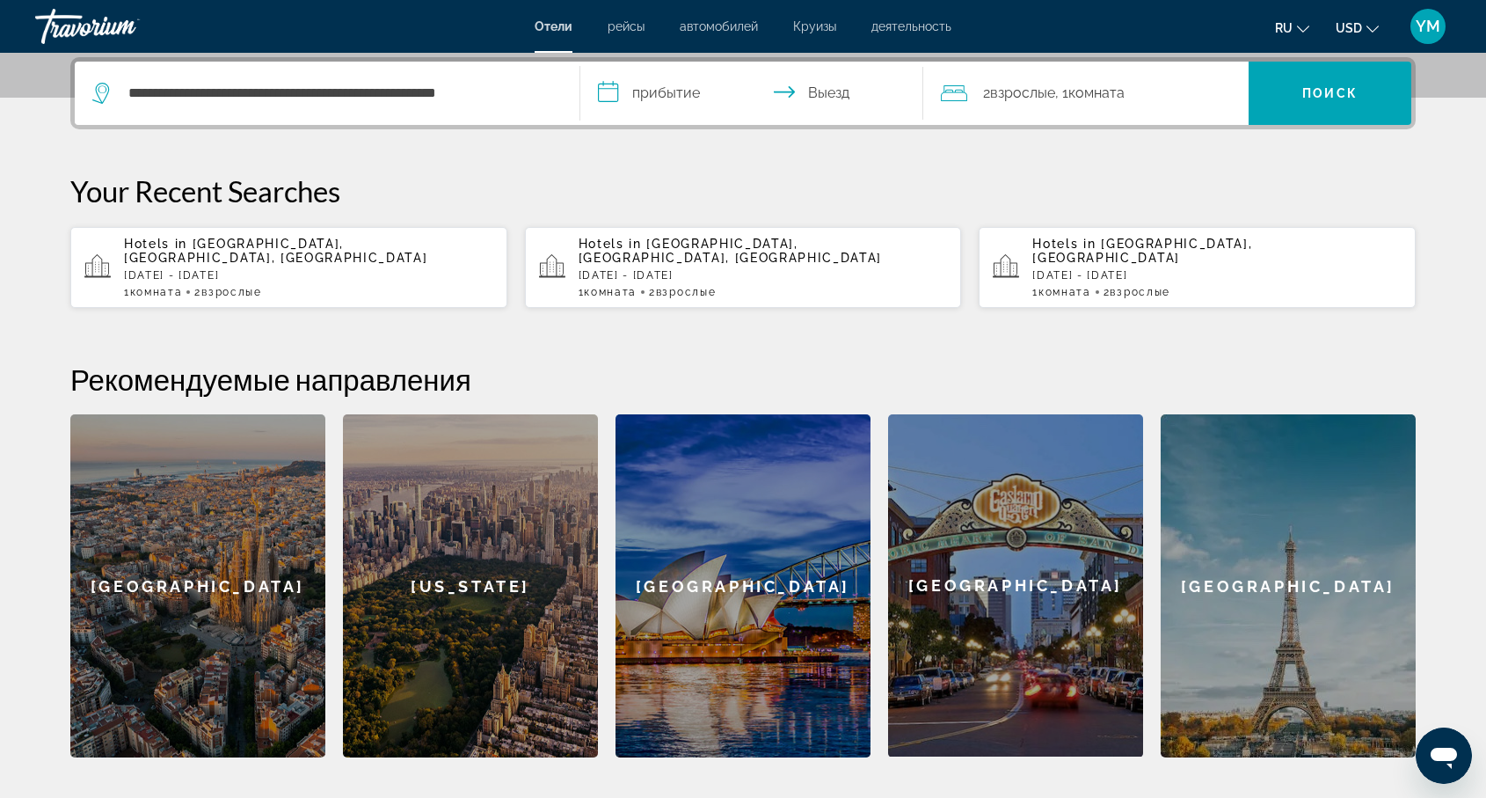
click at [663, 89] on input "**********" at bounding box center [755, 96] width 350 height 69
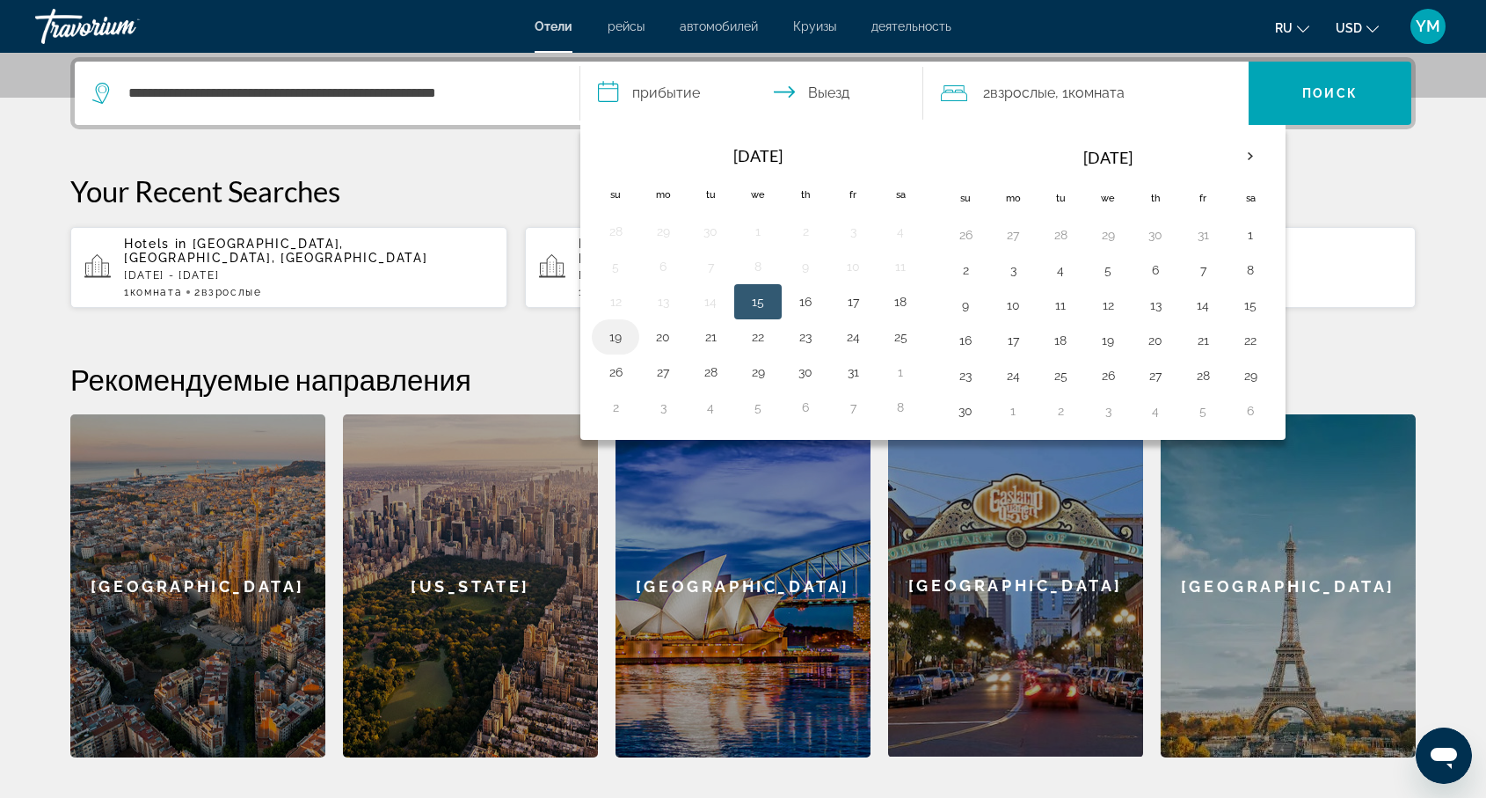
click at [610, 337] on button "19" at bounding box center [616, 337] width 28 height 25
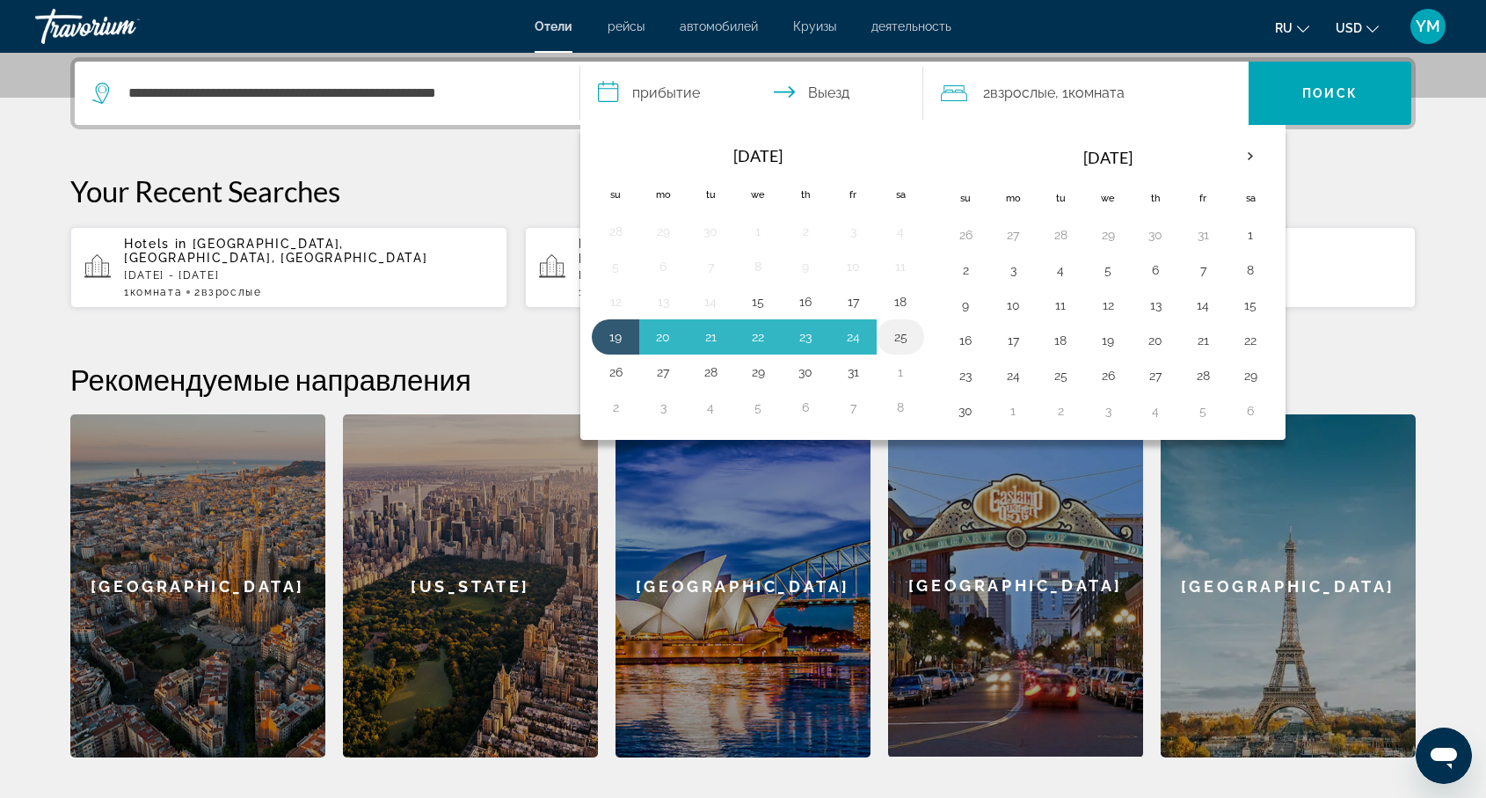
click at [896, 331] on button "25" at bounding box center [901, 337] width 28 height 25
type input "**********"
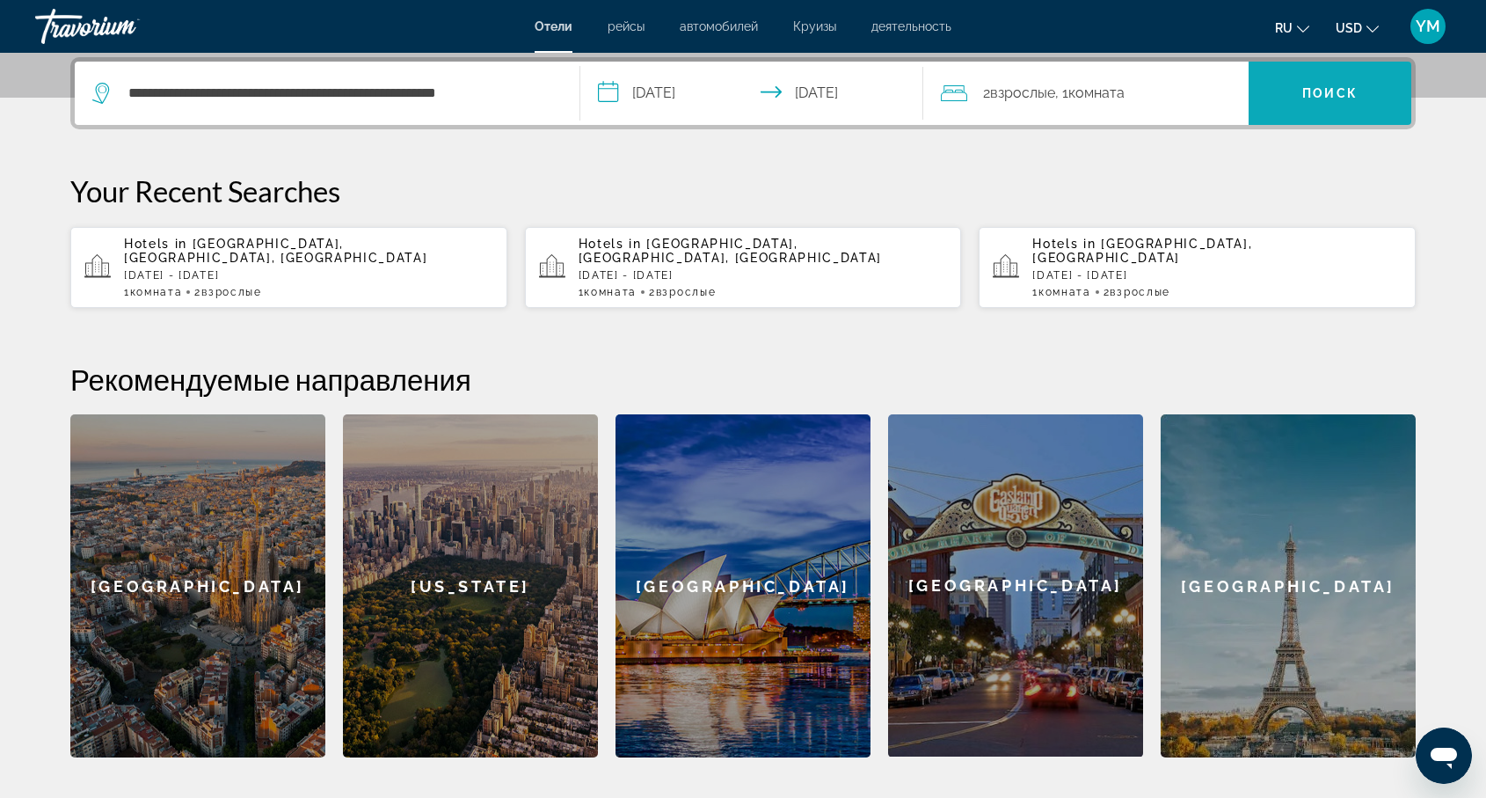
click at [1344, 95] on span "Поиск" at bounding box center [1330, 93] width 55 height 14
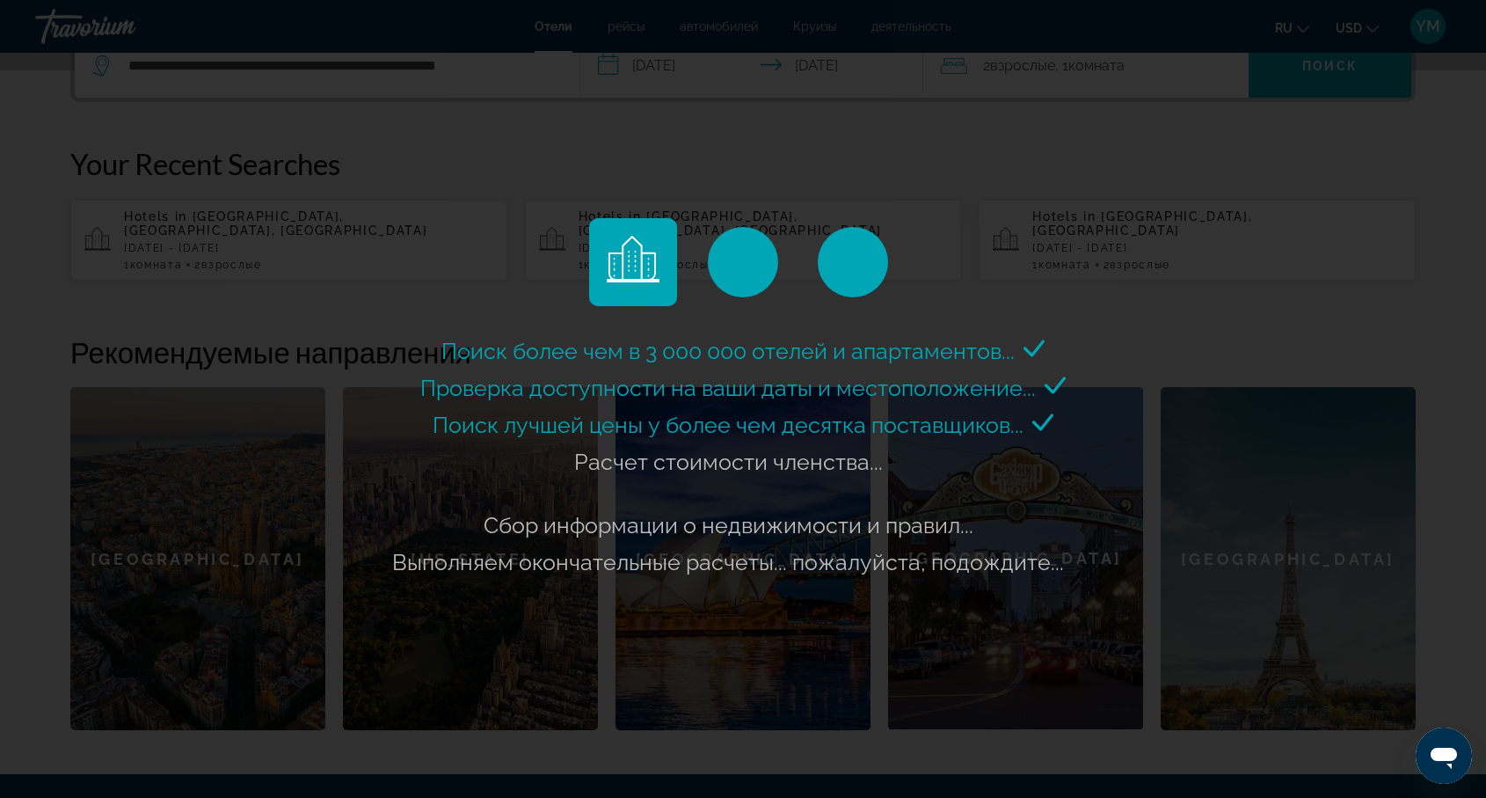
scroll to position [459, 0]
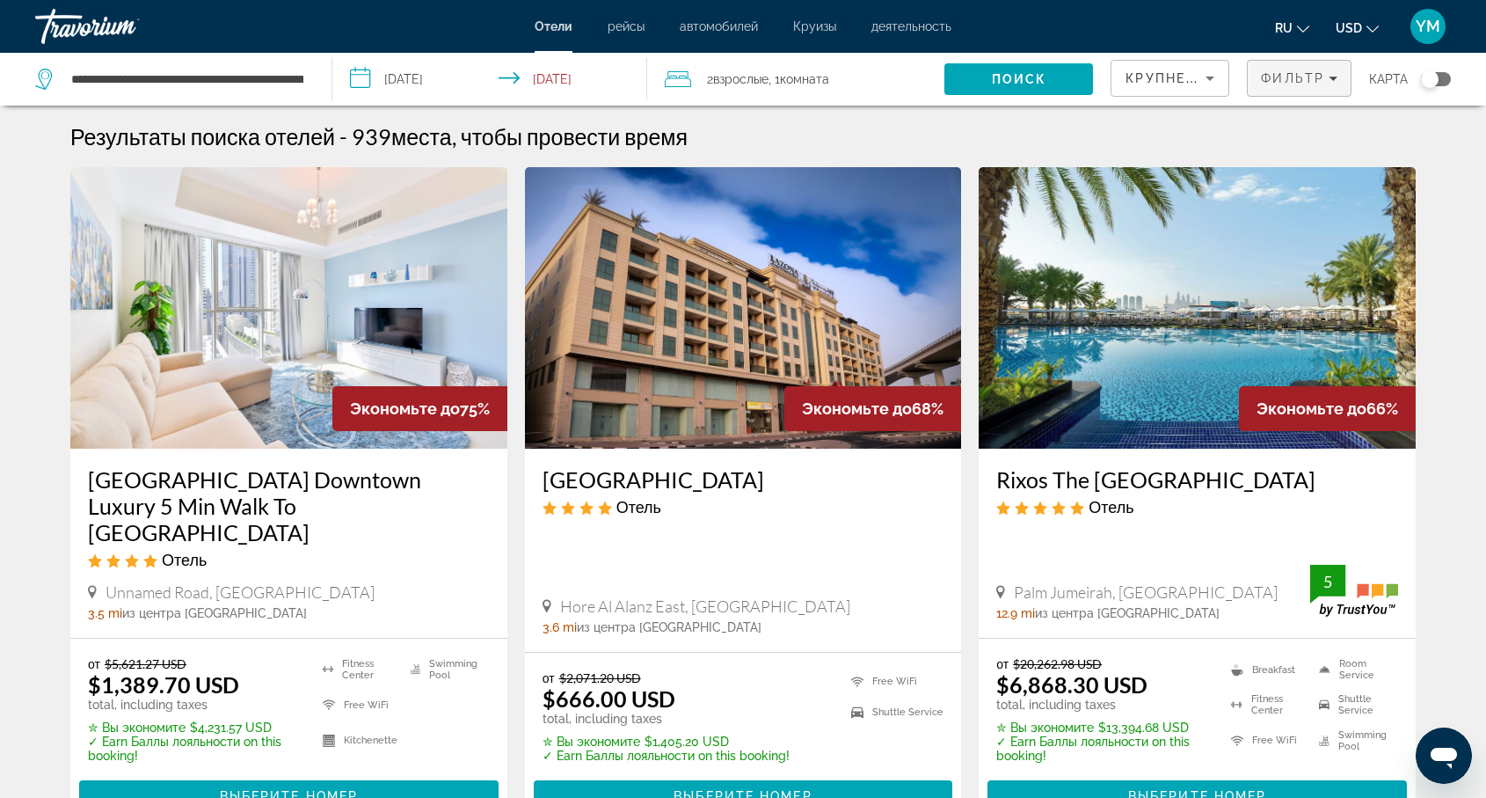
click at [1330, 78] on icon "Filters" at bounding box center [1333, 78] width 9 height 9
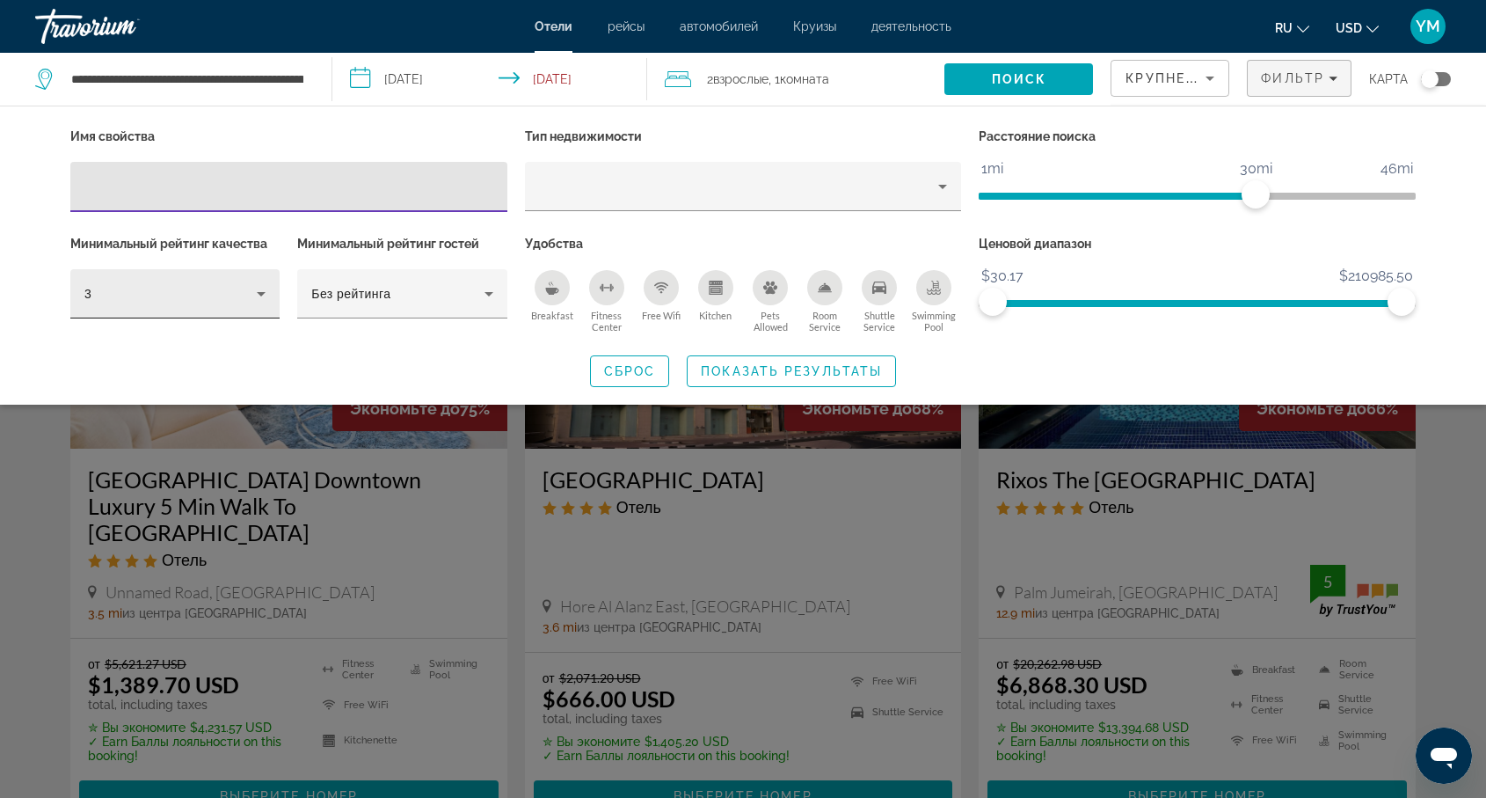
click at [257, 292] on icon "Hotel Filters" at bounding box center [261, 293] width 21 height 21
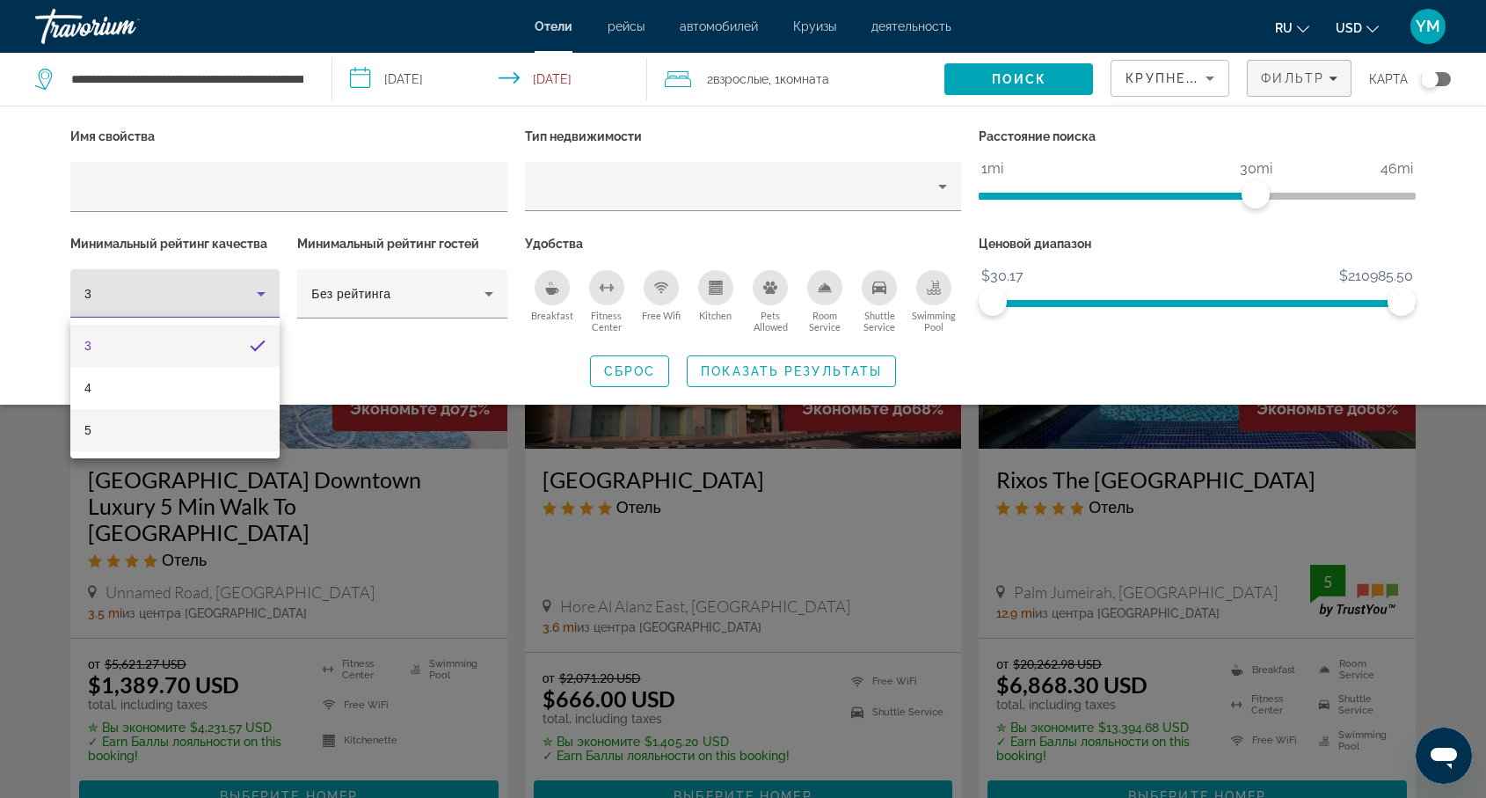
click at [143, 434] on mat-option "5" at bounding box center [174, 430] width 209 height 42
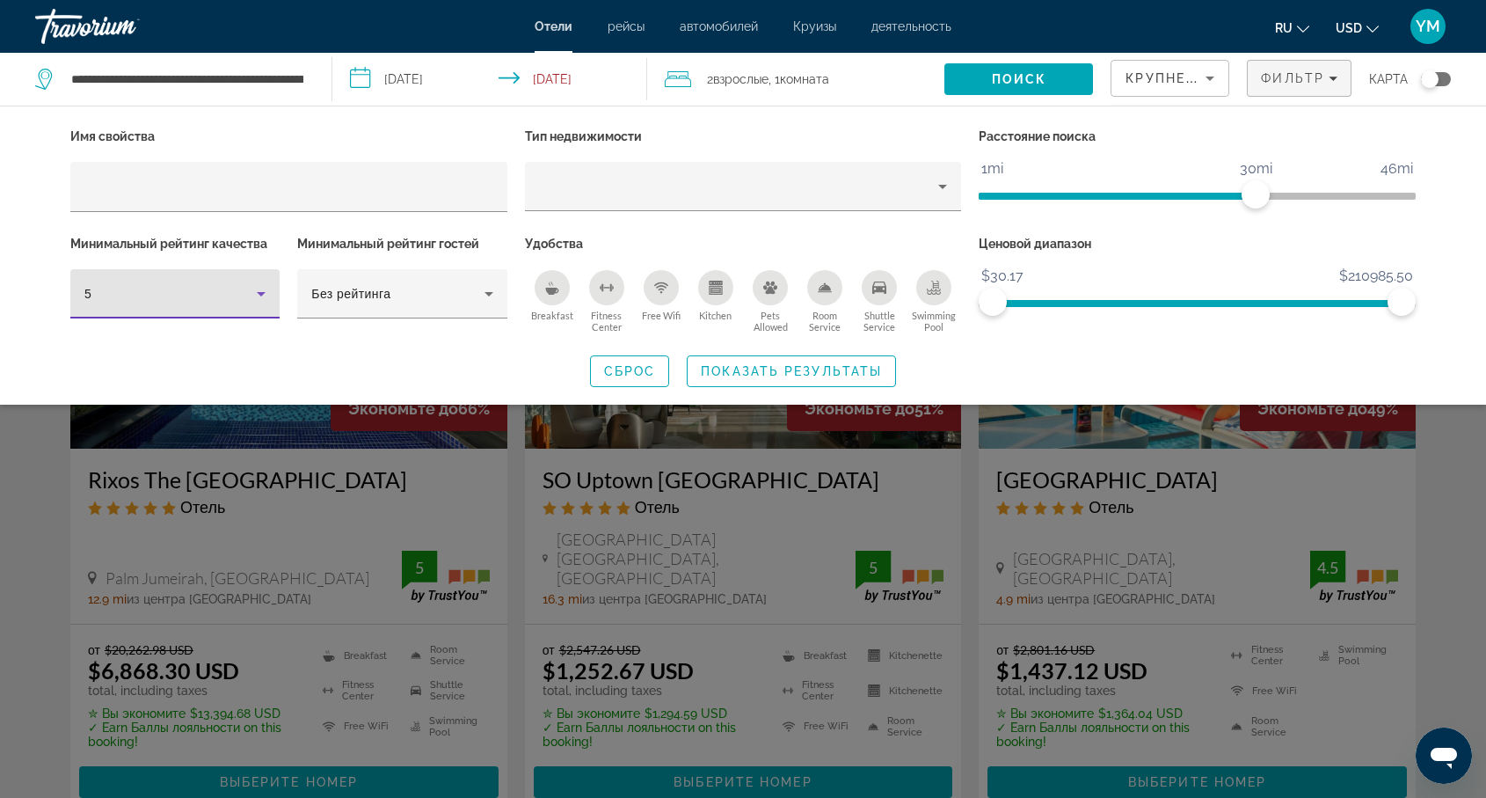
click at [512, 492] on div "Search widget" at bounding box center [743, 531] width 1486 height 534
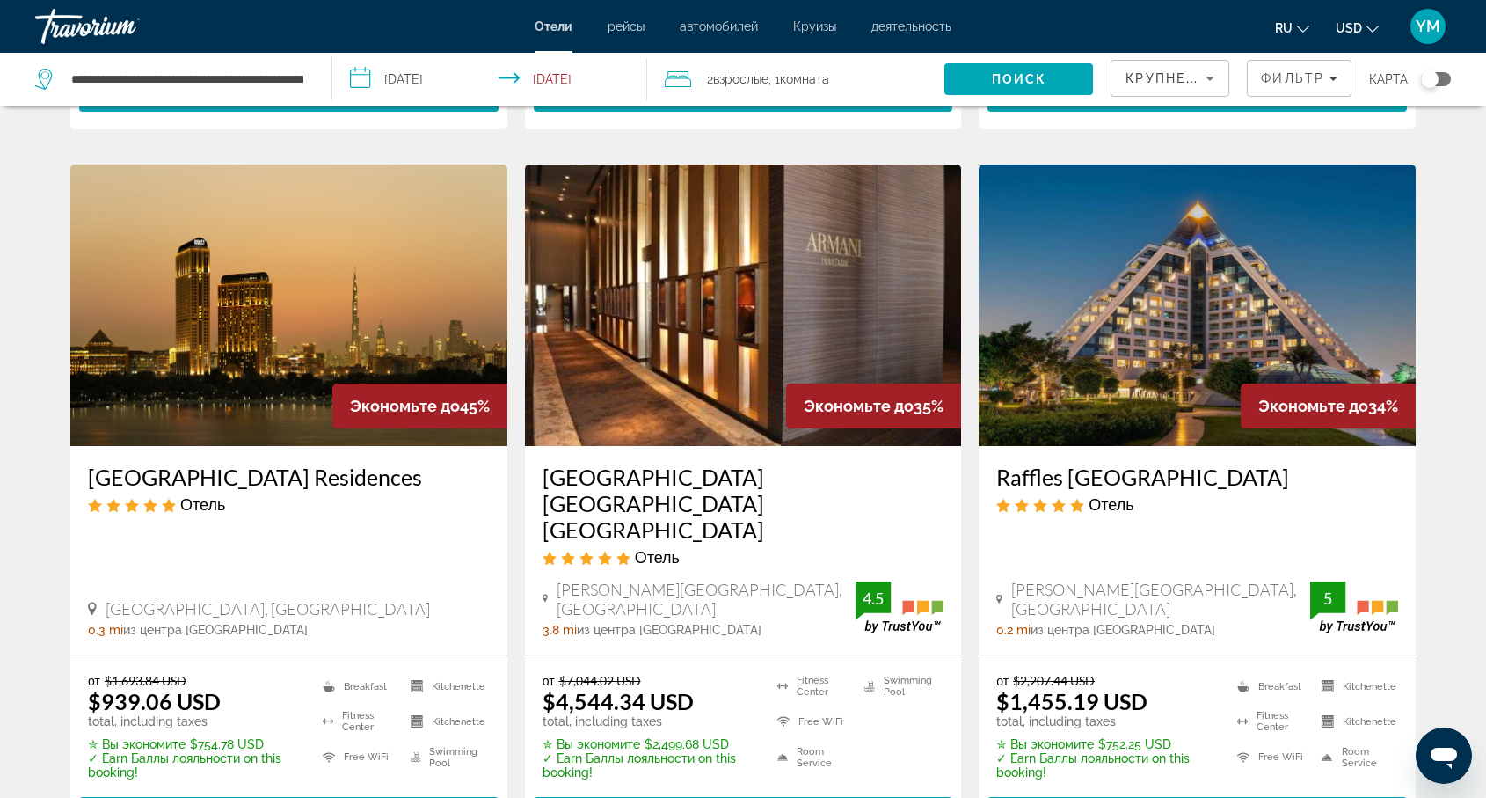
scroll to position [699, 0]
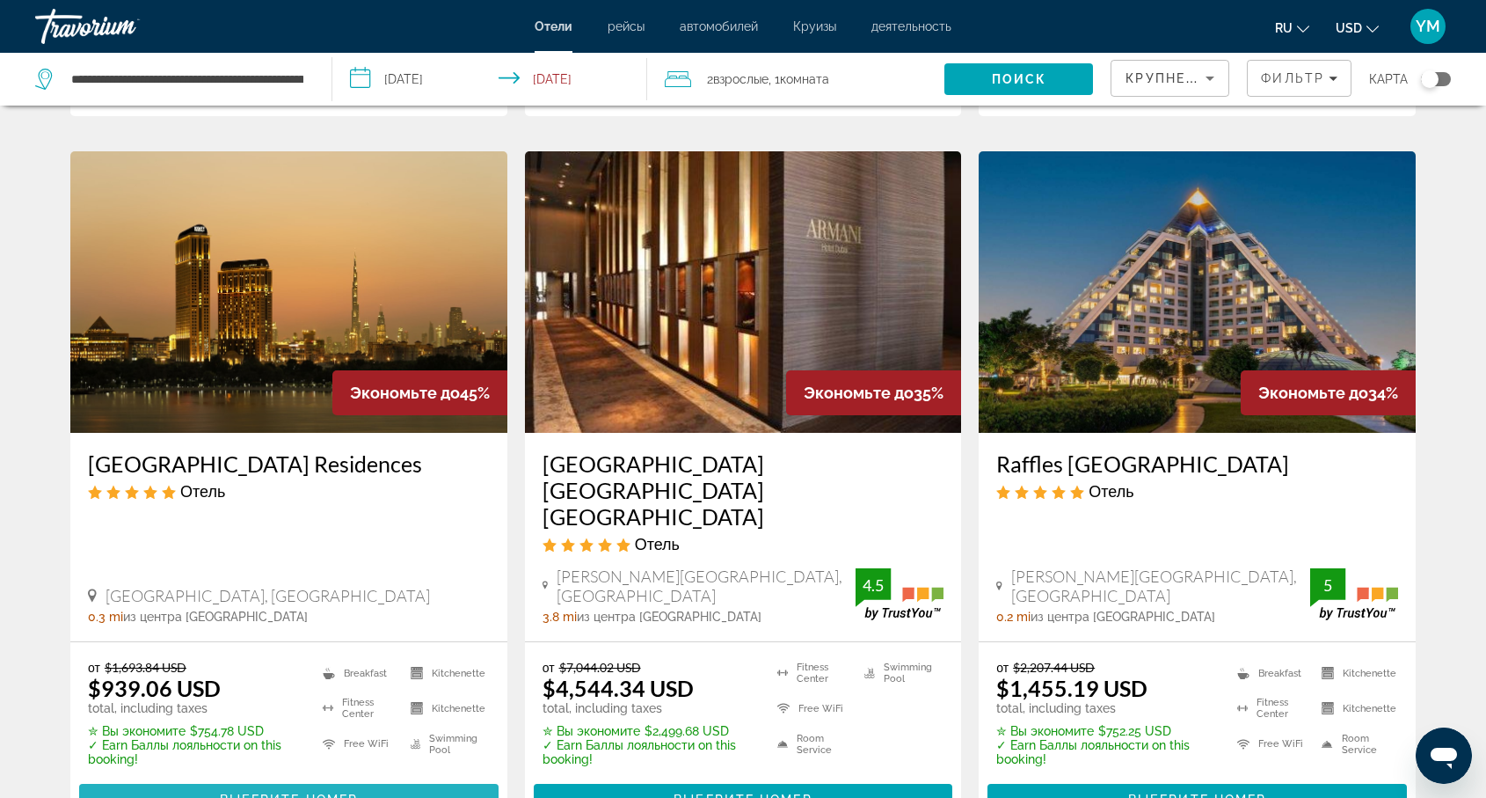
click at [292, 792] on span "Выберите номер" at bounding box center [289, 799] width 138 height 14
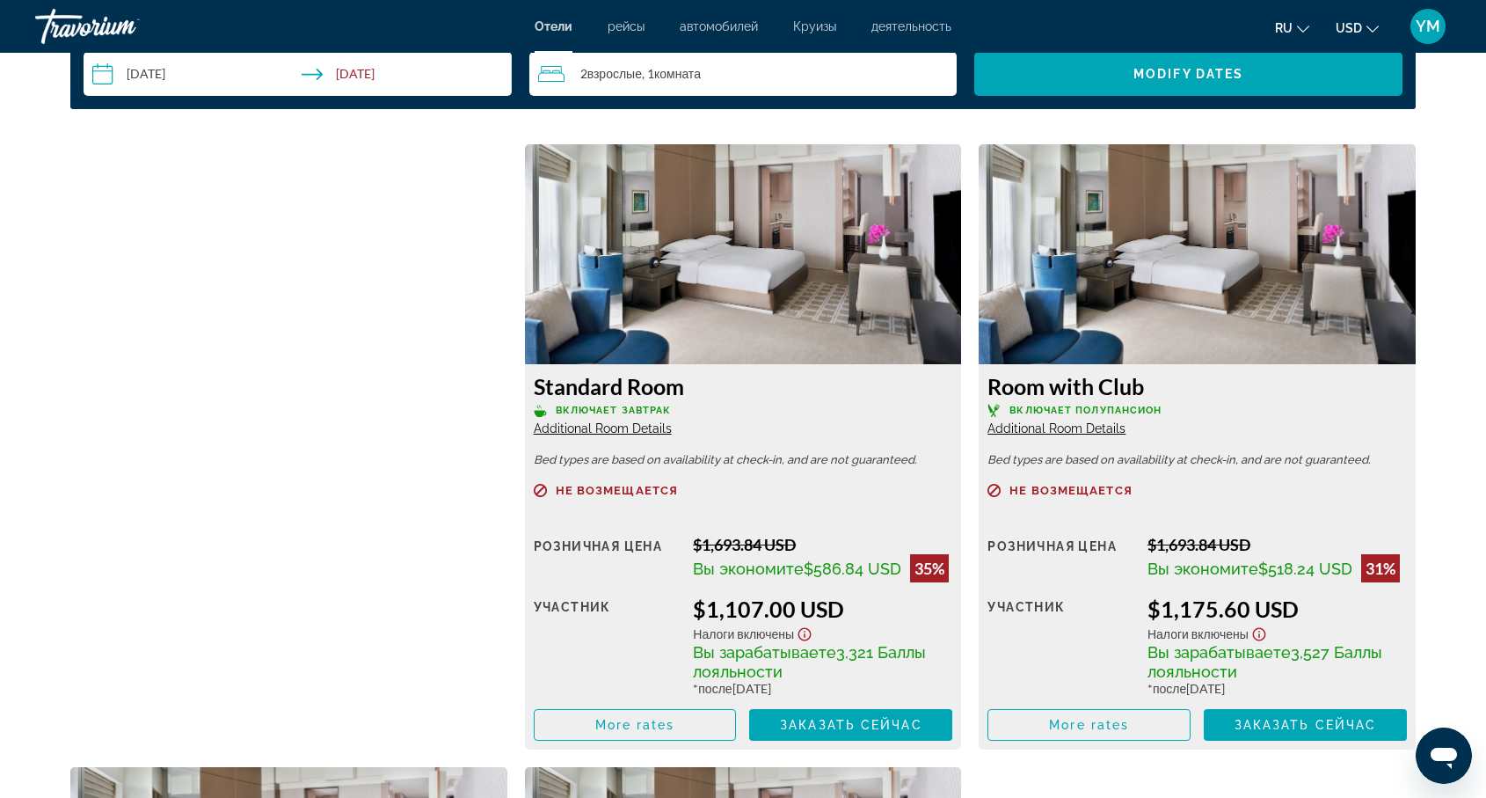
scroll to position [2340, 0]
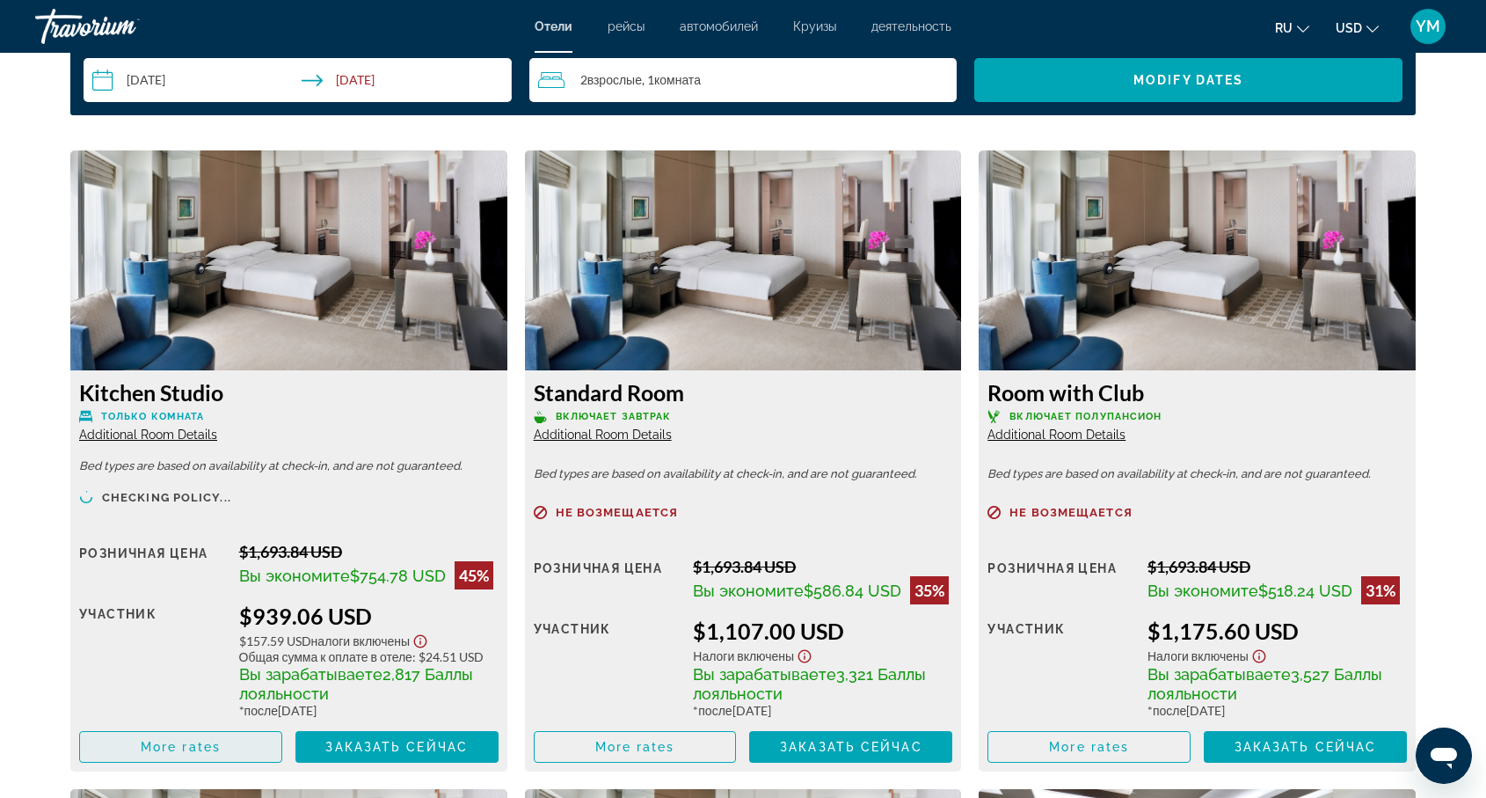
click at [188, 751] on span "More rates" at bounding box center [181, 747] width 80 height 14
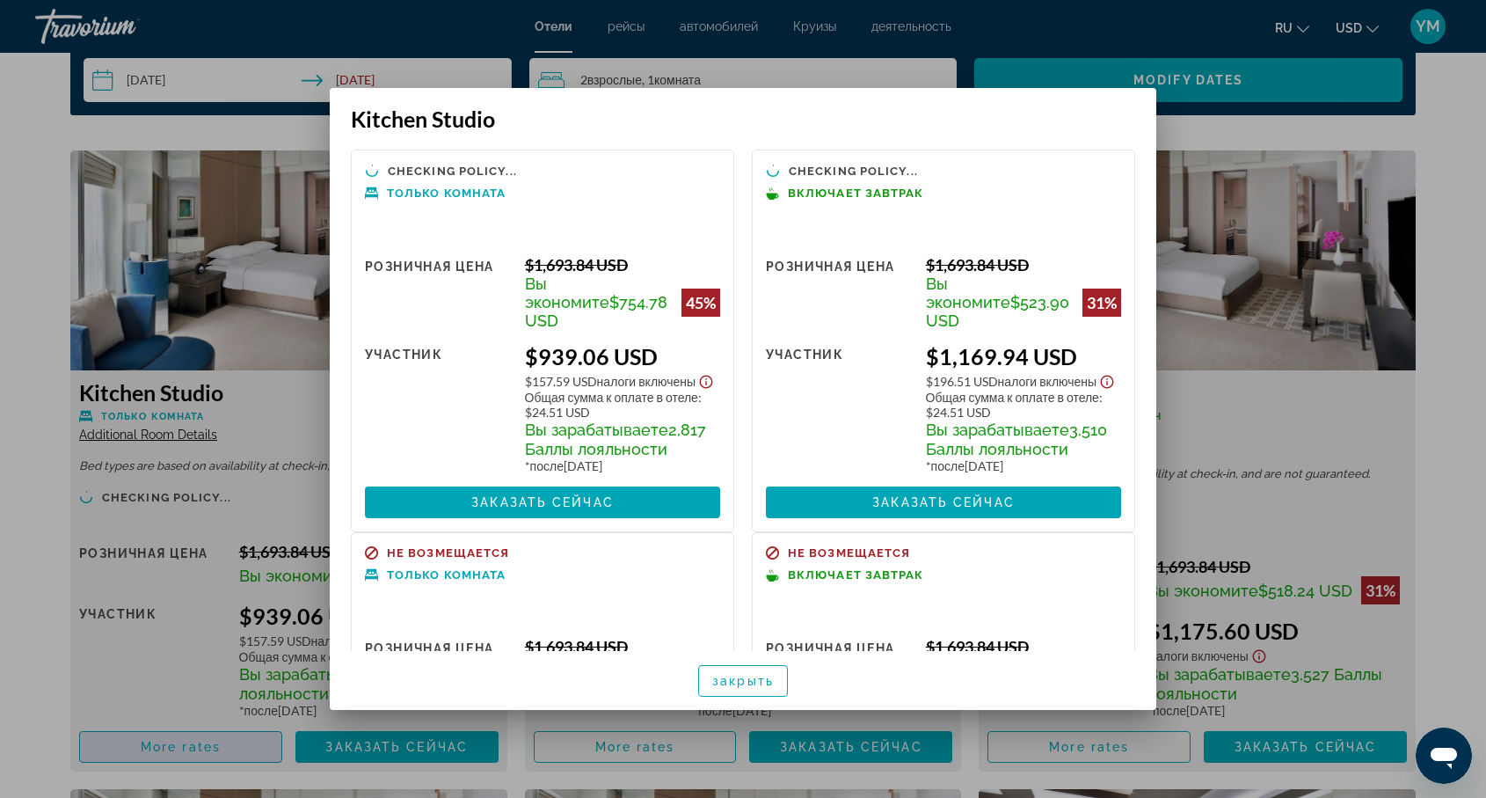
scroll to position [0, 0]
click at [1208, 392] on div at bounding box center [743, 399] width 1486 height 798
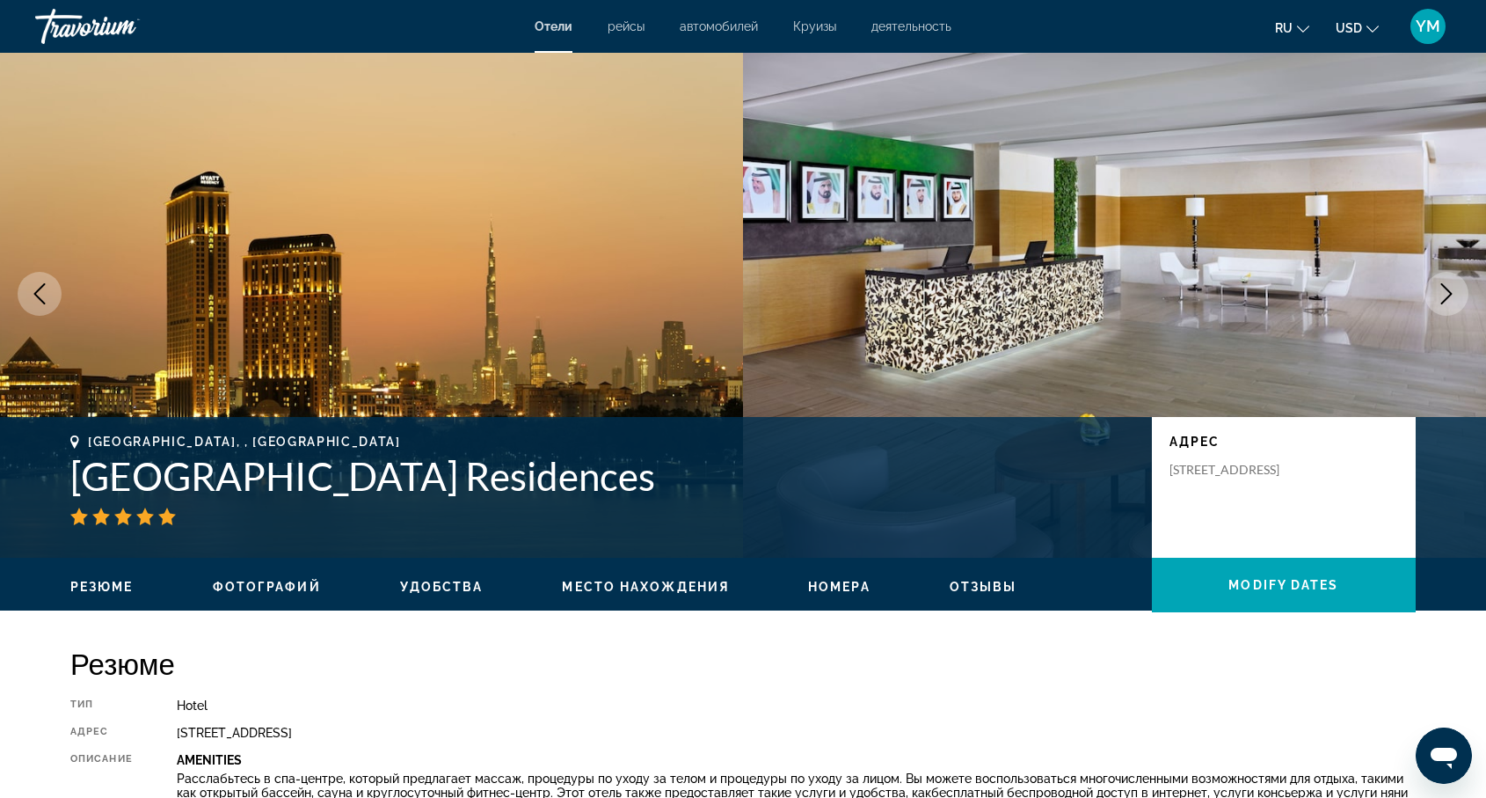
scroll to position [22, 0]
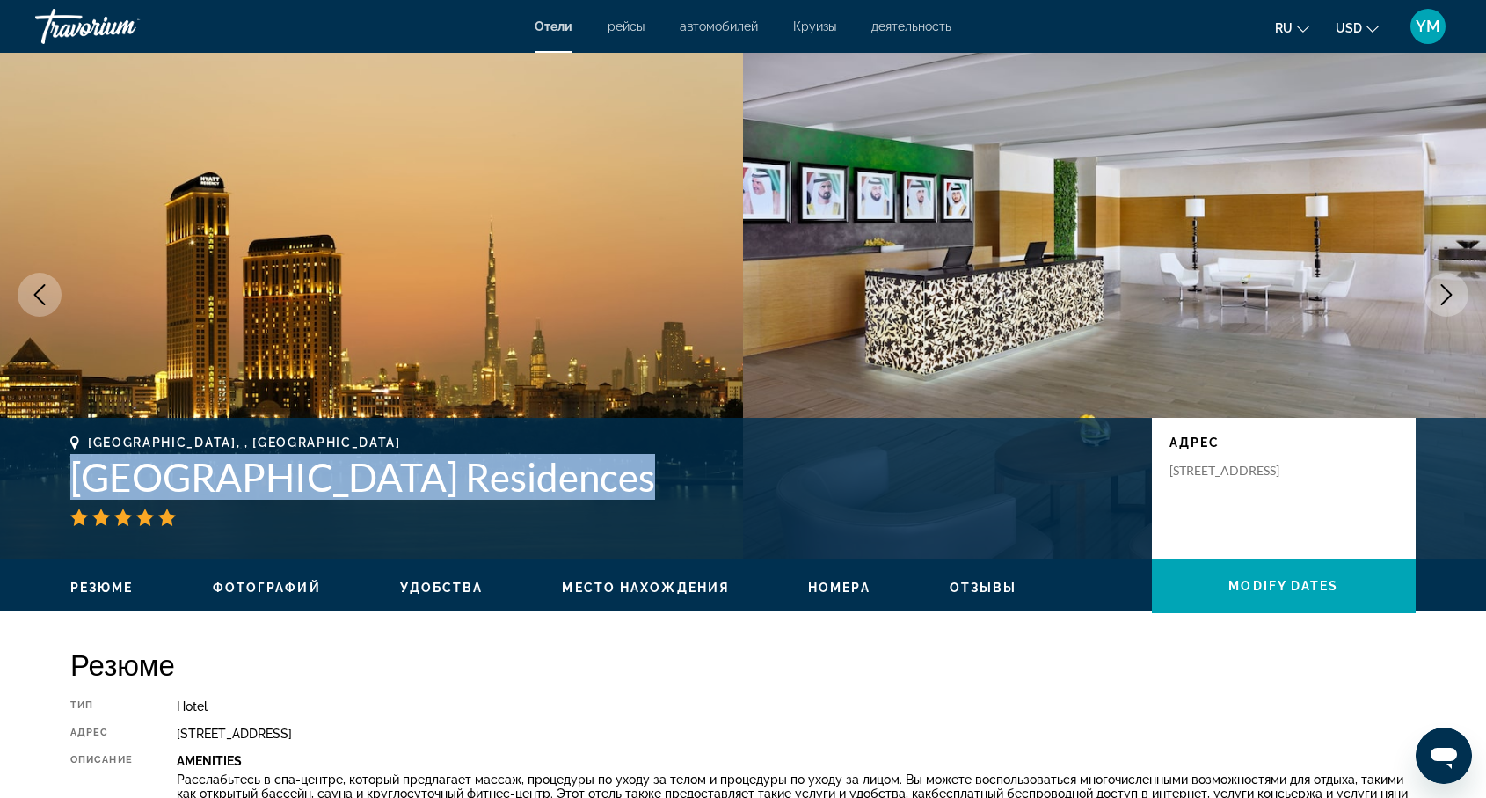
drag, startPoint x: 66, startPoint y: 476, endPoint x: 864, endPoint y: 509, distance: 798.4
click at [864, 509] on div "Dubai, , United Arab Emirates Hyatt Regency Dubai Creek Heights Residences адре…" at bounding box center [743, 488] width 1416 height 106
copy div "[GEOGRAPHIC_DATA] Residences"
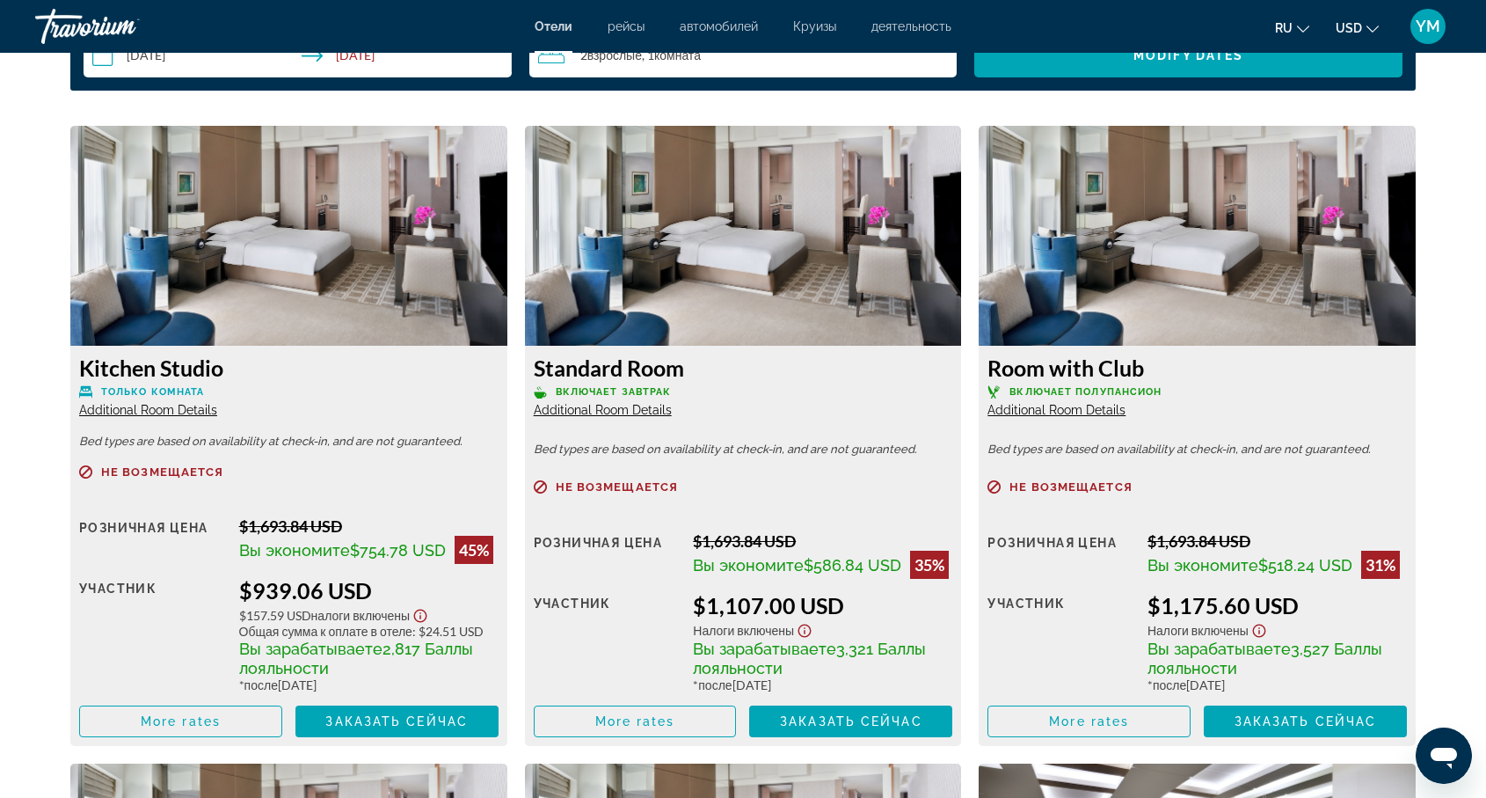
scroll to position [2368, 0]
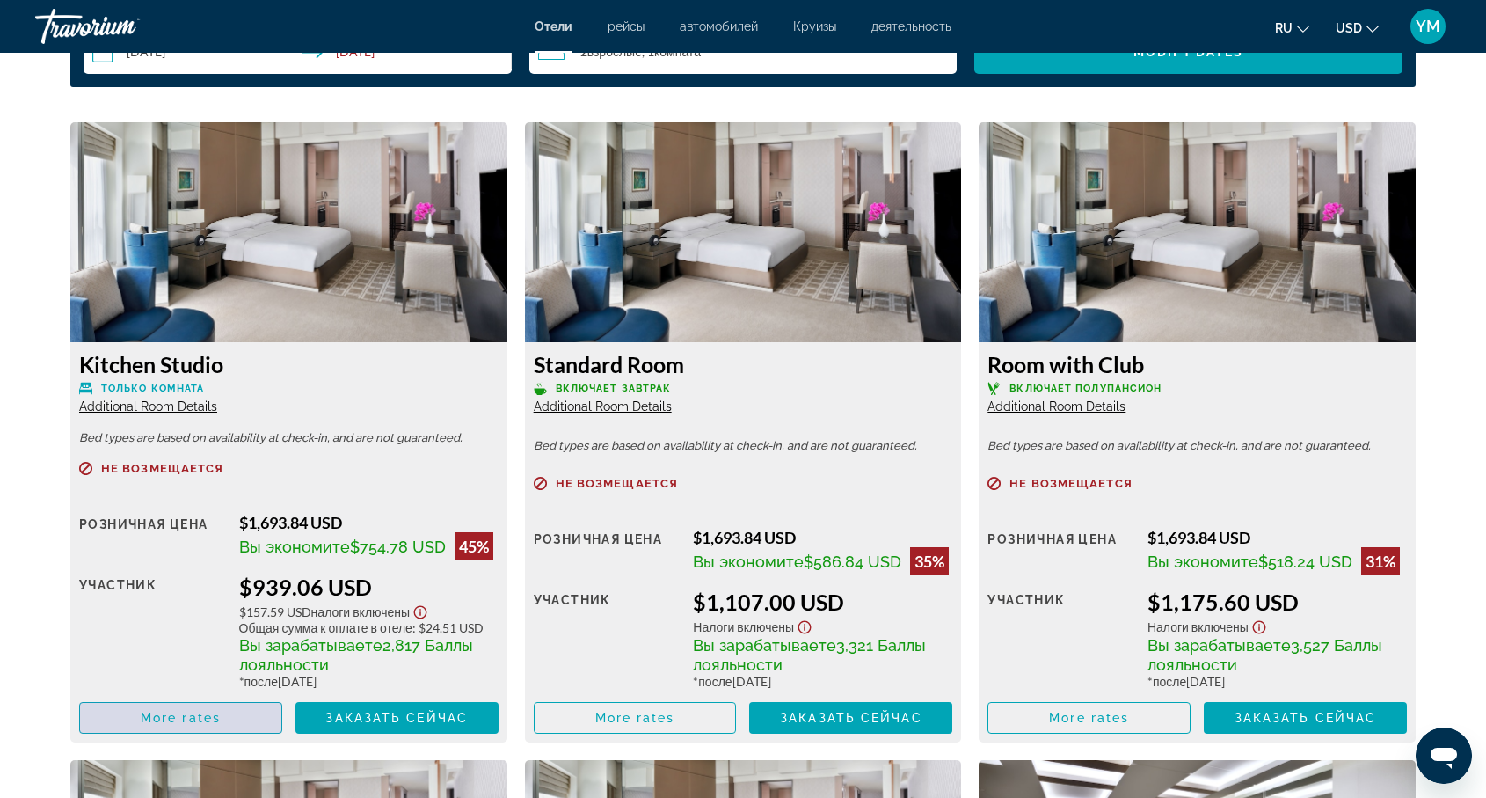
click at [193, 715] on span "More rates" at bounding box center [181, 718] width 80 height 14
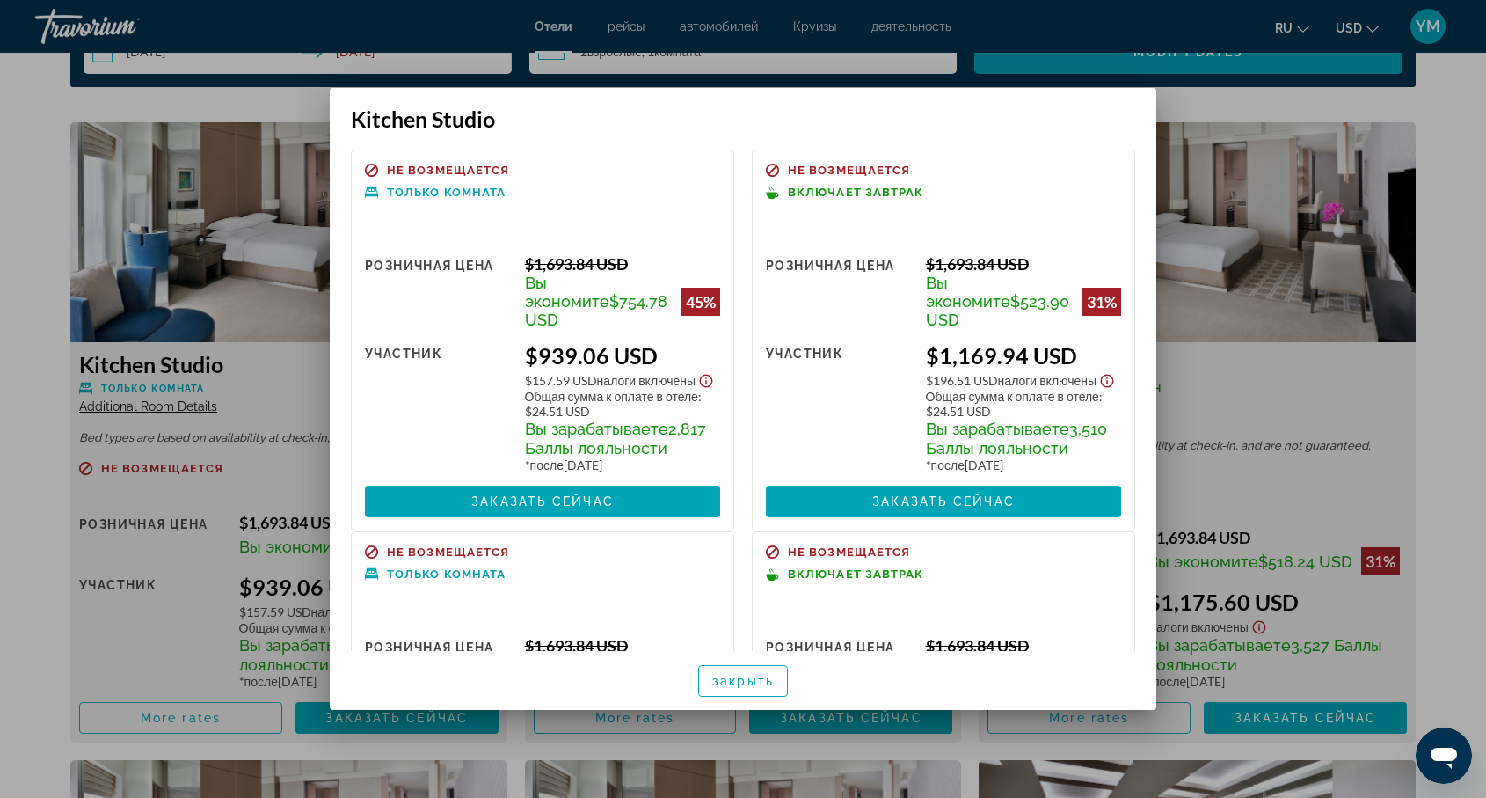
click at [1236, 165] on div at bounding box center [743, 399] width 1486 height 798
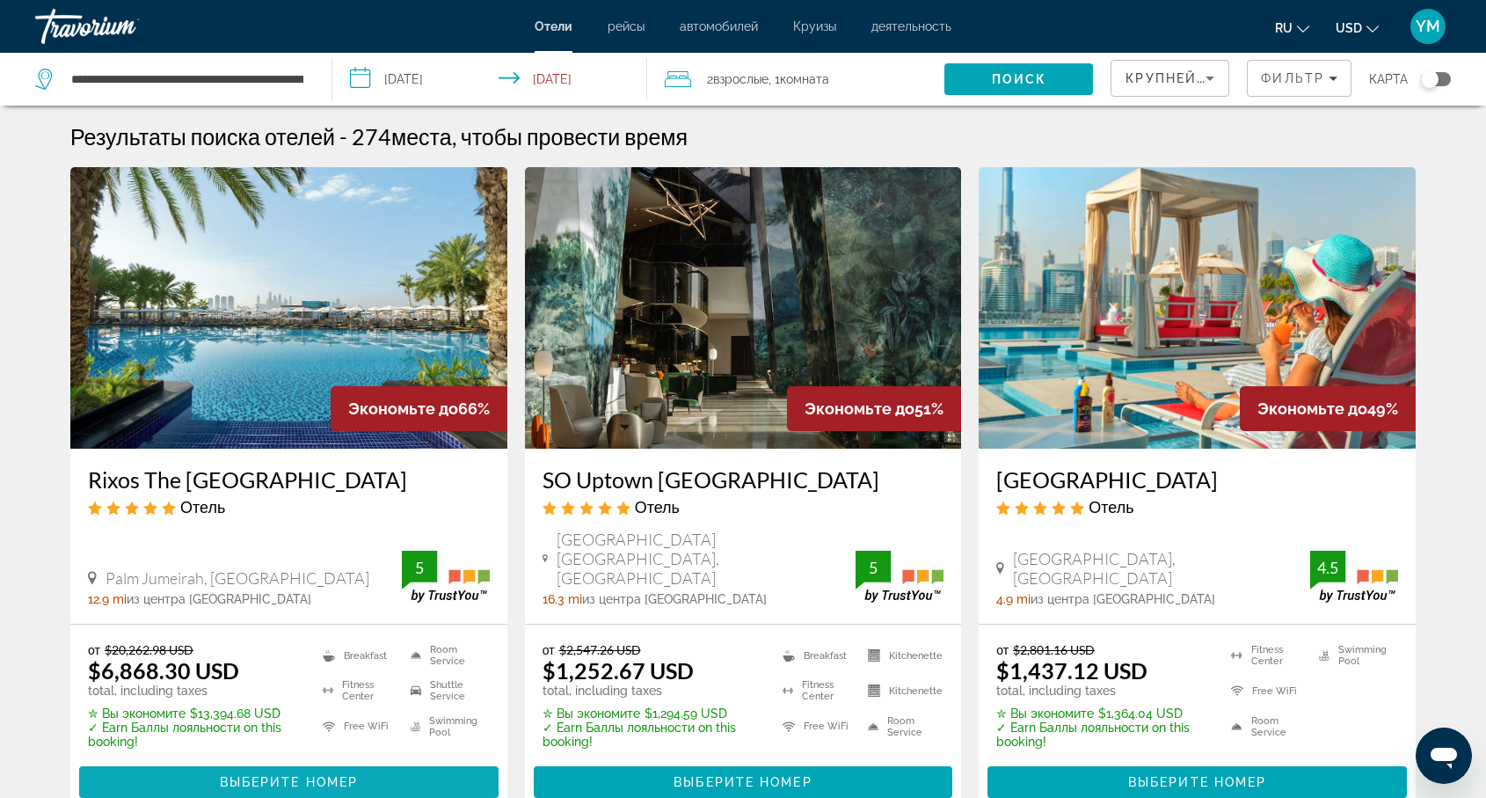
click at [301, 775] on span "Выберите номер" at bounding box center [289, 782] width 138 height 14
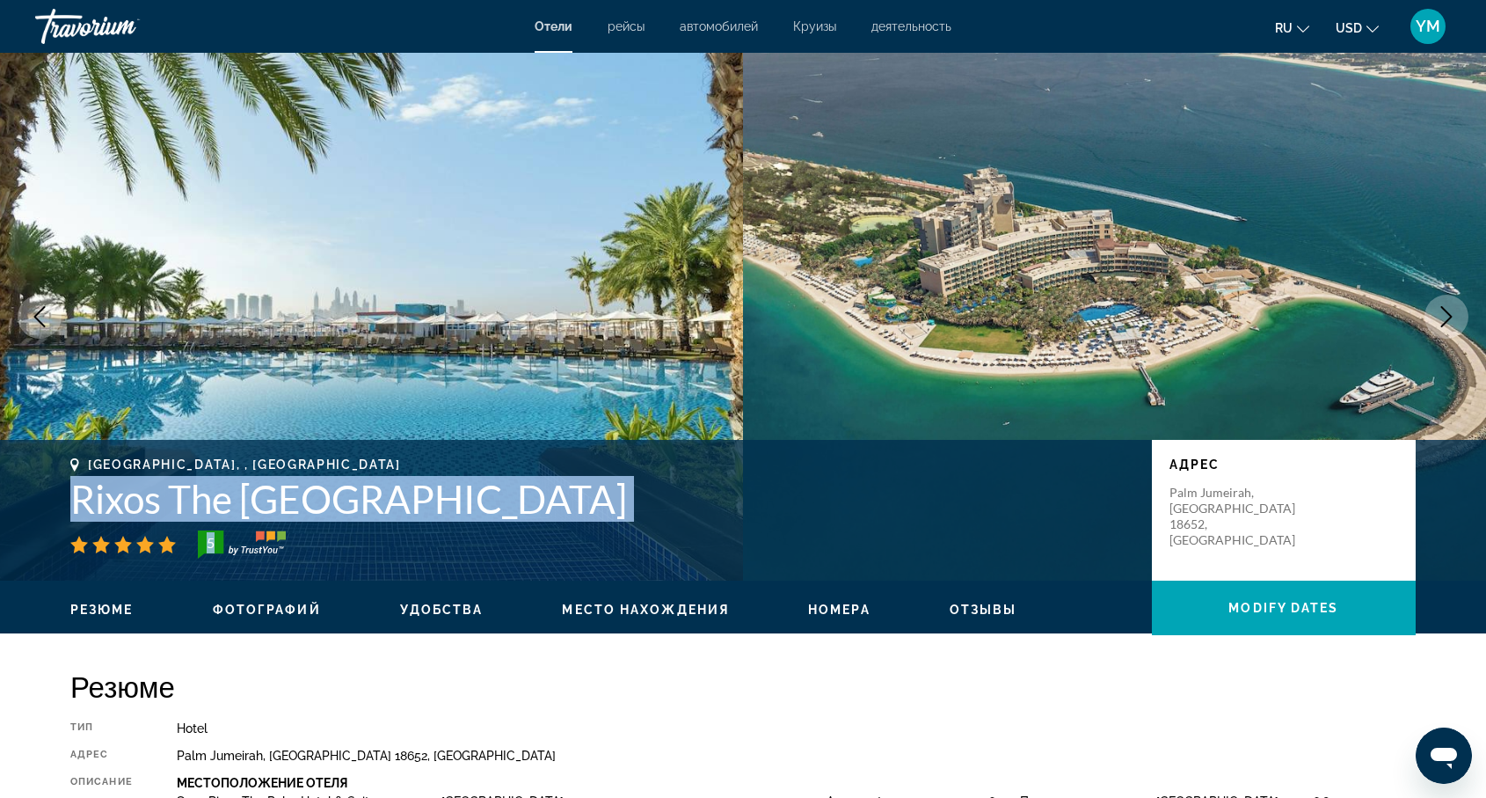
drag, startPoint x: 66, startPoint y: 496, endPoint x: 608, endPoint y: 532, distance: 543.0
click at [608, 532] on div "Dubai, , United Arab Emirates Rixos The Palm Hotel & Suites 5 адрес Palm Jumeir…" at bounding box center [743, 510] width 1416 height 106
copy div "Rixos The Palm Hotel & Suites 5"
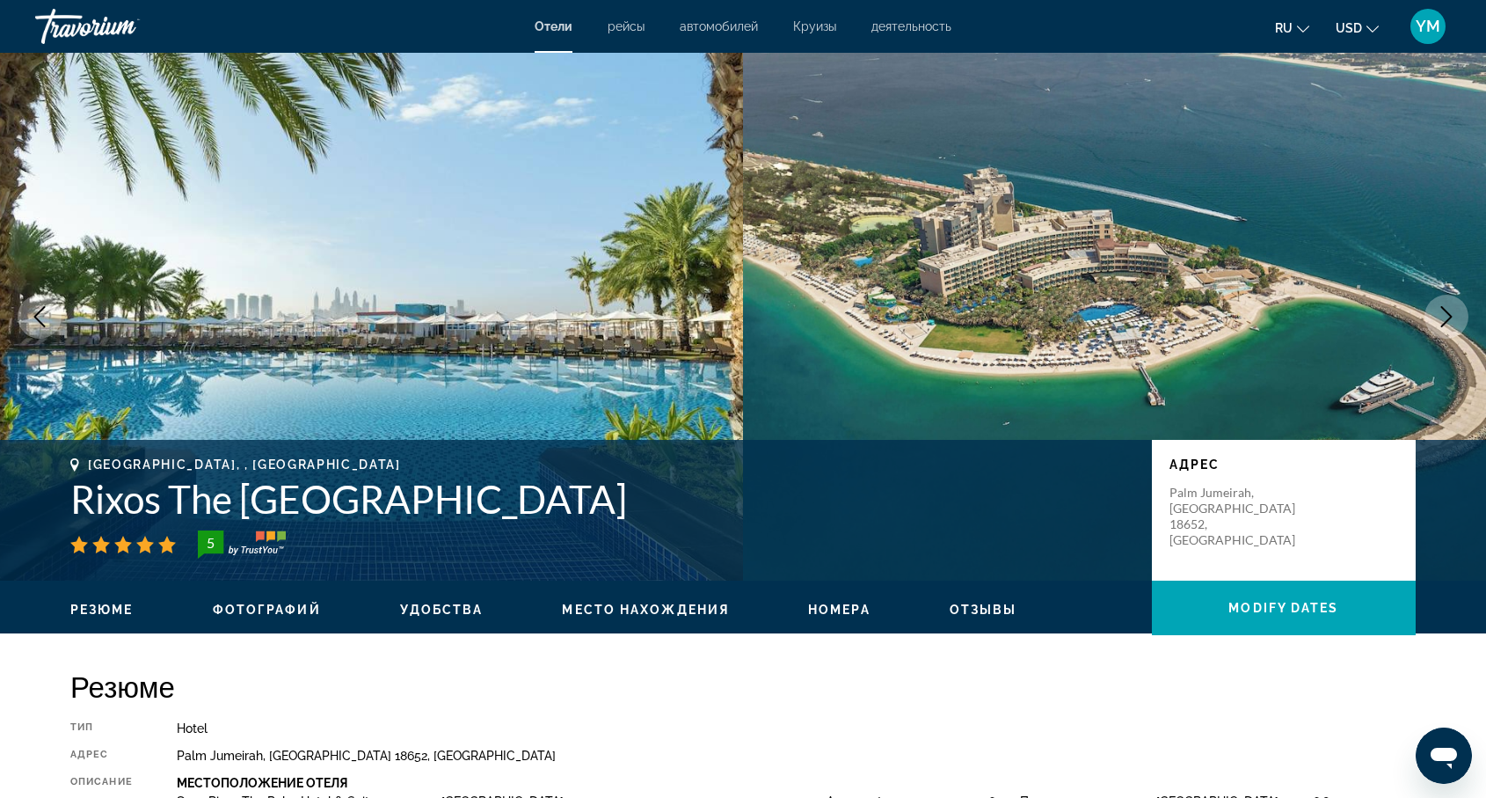
click at [542, 389] on img "Main content" at bounding box center [371, 317] width 743 height 528
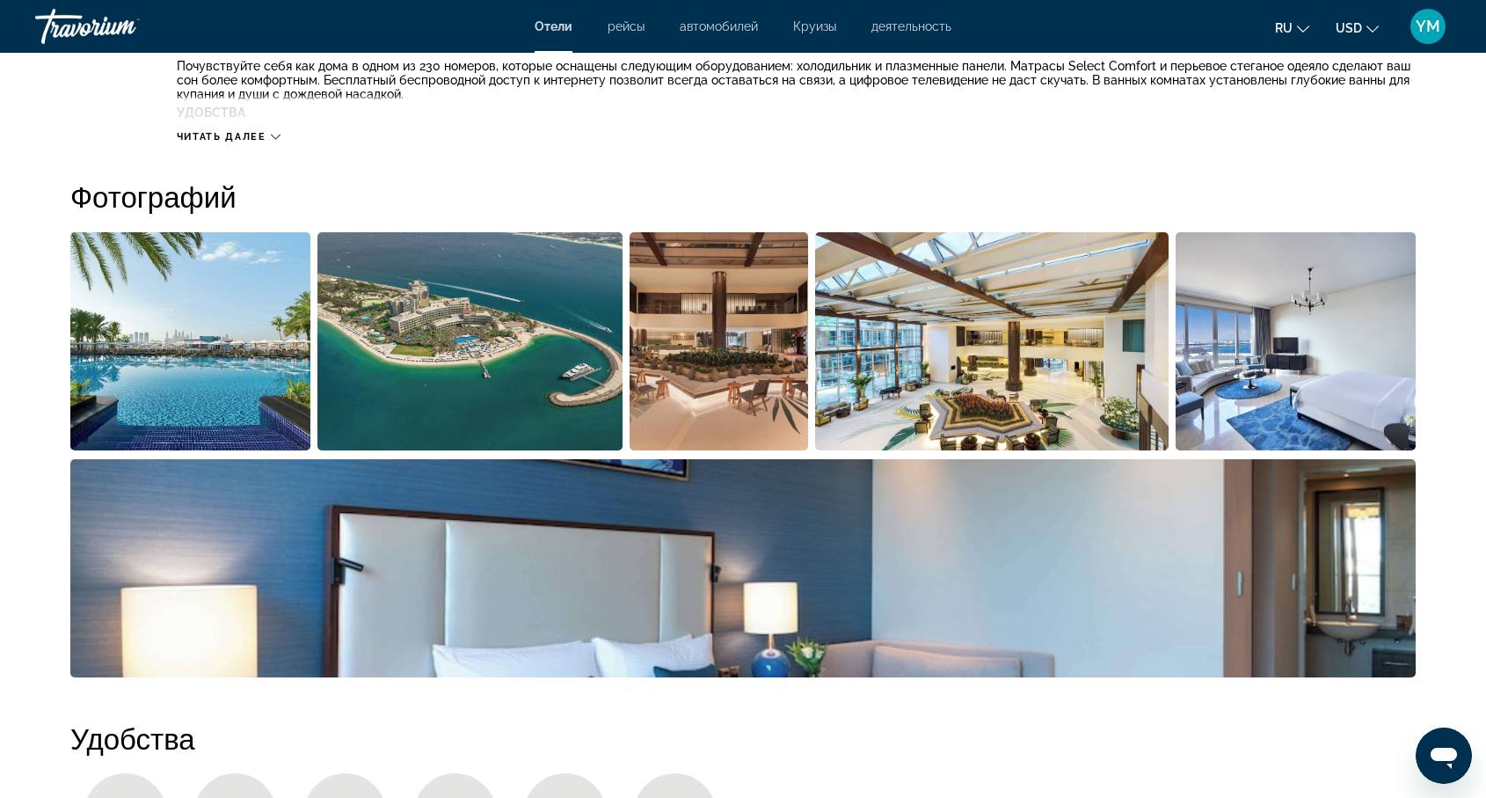
scroll to position [785, 0]
click at [204, 359] on img "Open full-screen image slider" at bounding box center [190, 342] width 240 height 218
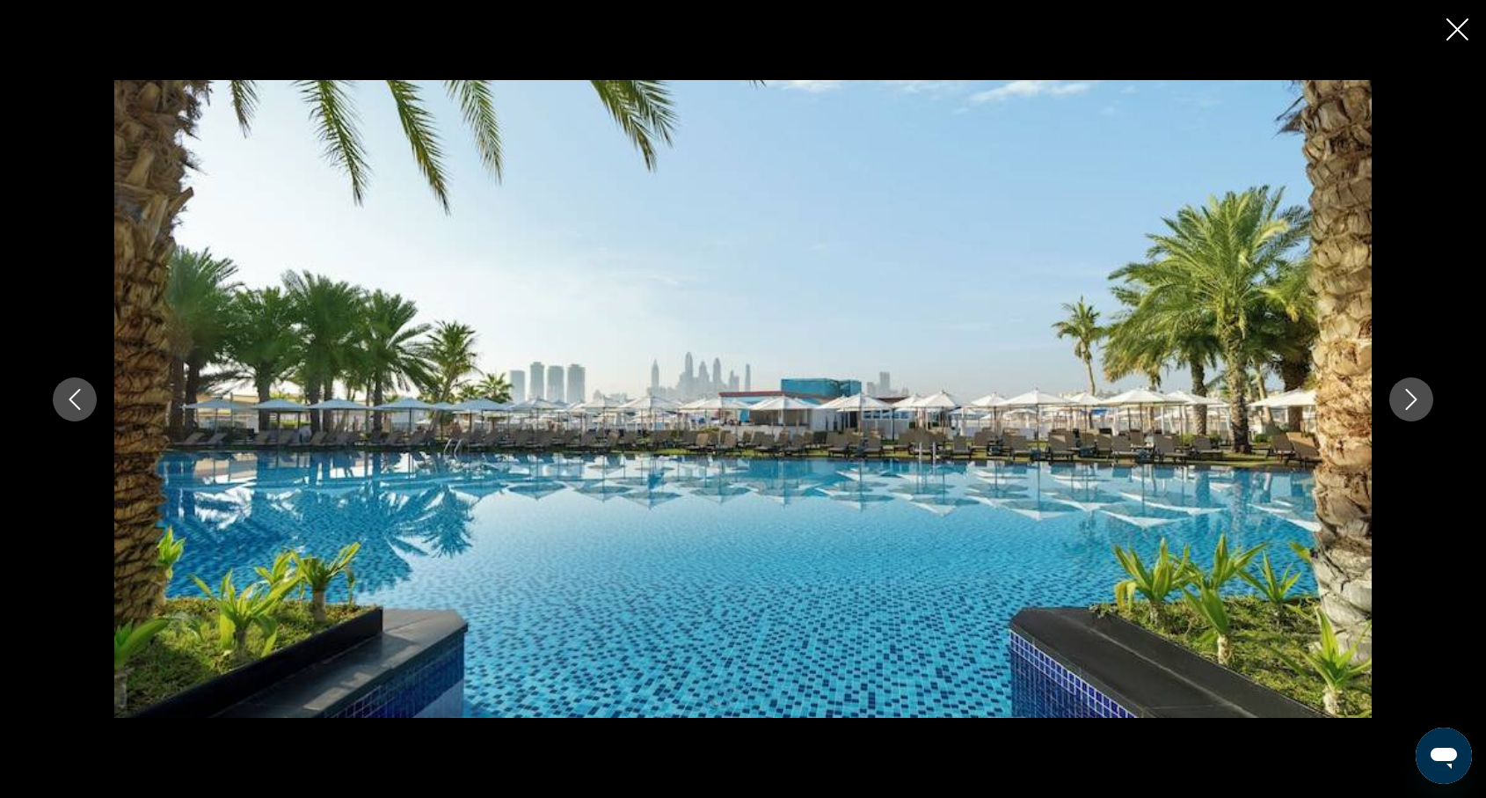
click at [1418, 405] on icon "Next image" at bounding box center [1411, 399] width 21 height 21
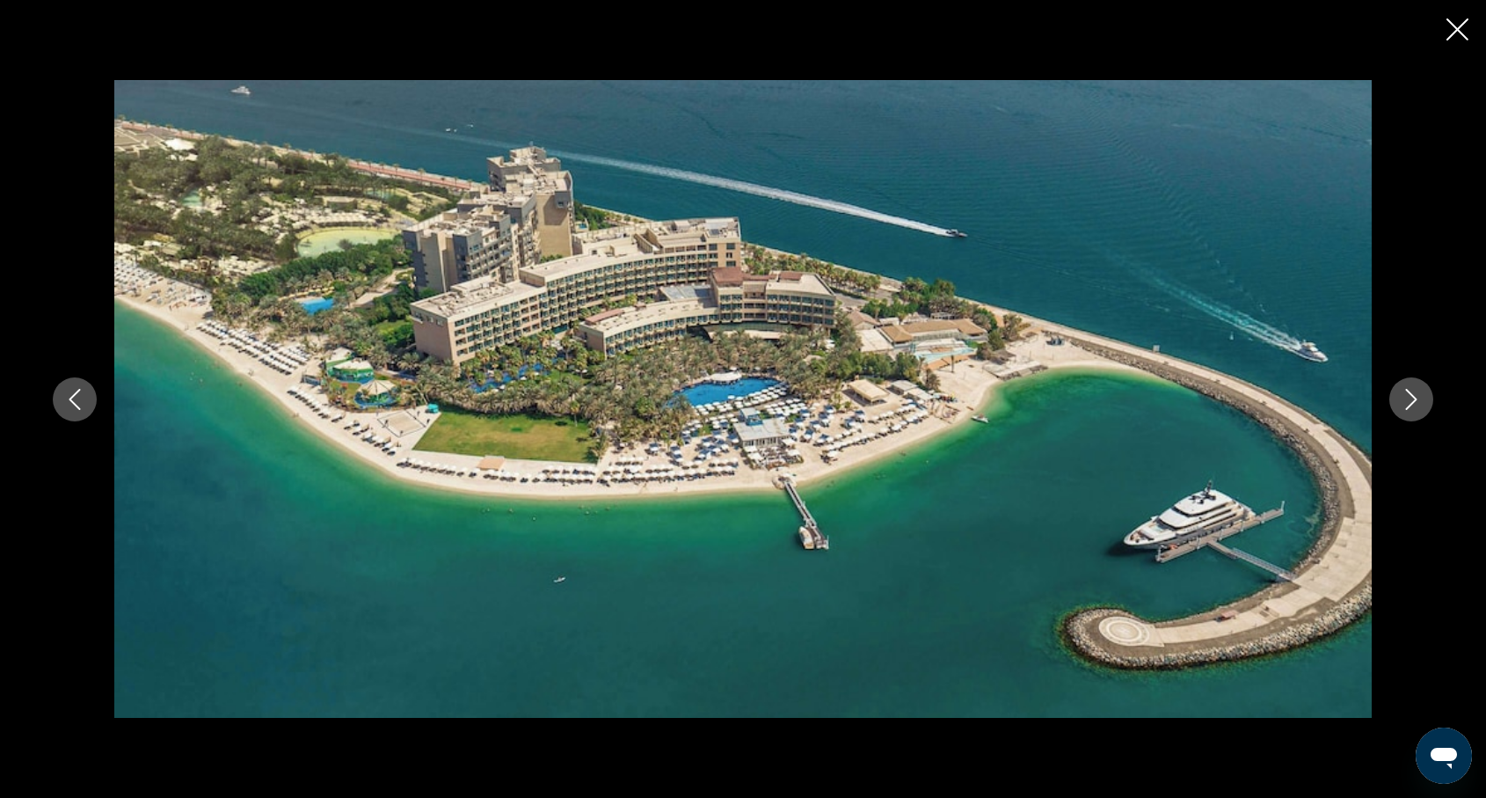
click at [1416, 398] on icon "Next image" at bounding box center [1411, 399] width 11 height 21
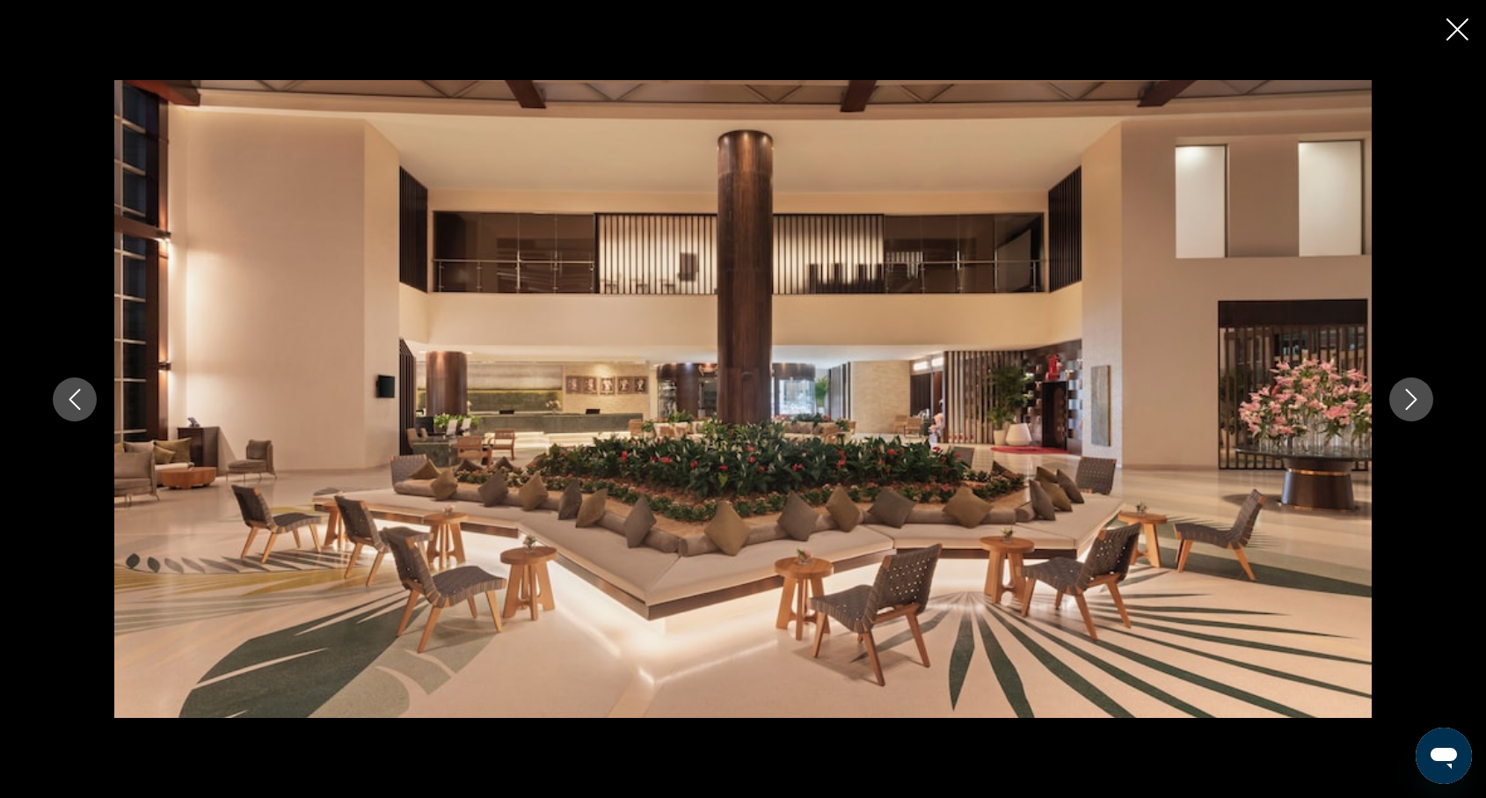
click at [1418, 400] on icon "Next image" at bounding box center [1411, 399] width 21 height 21
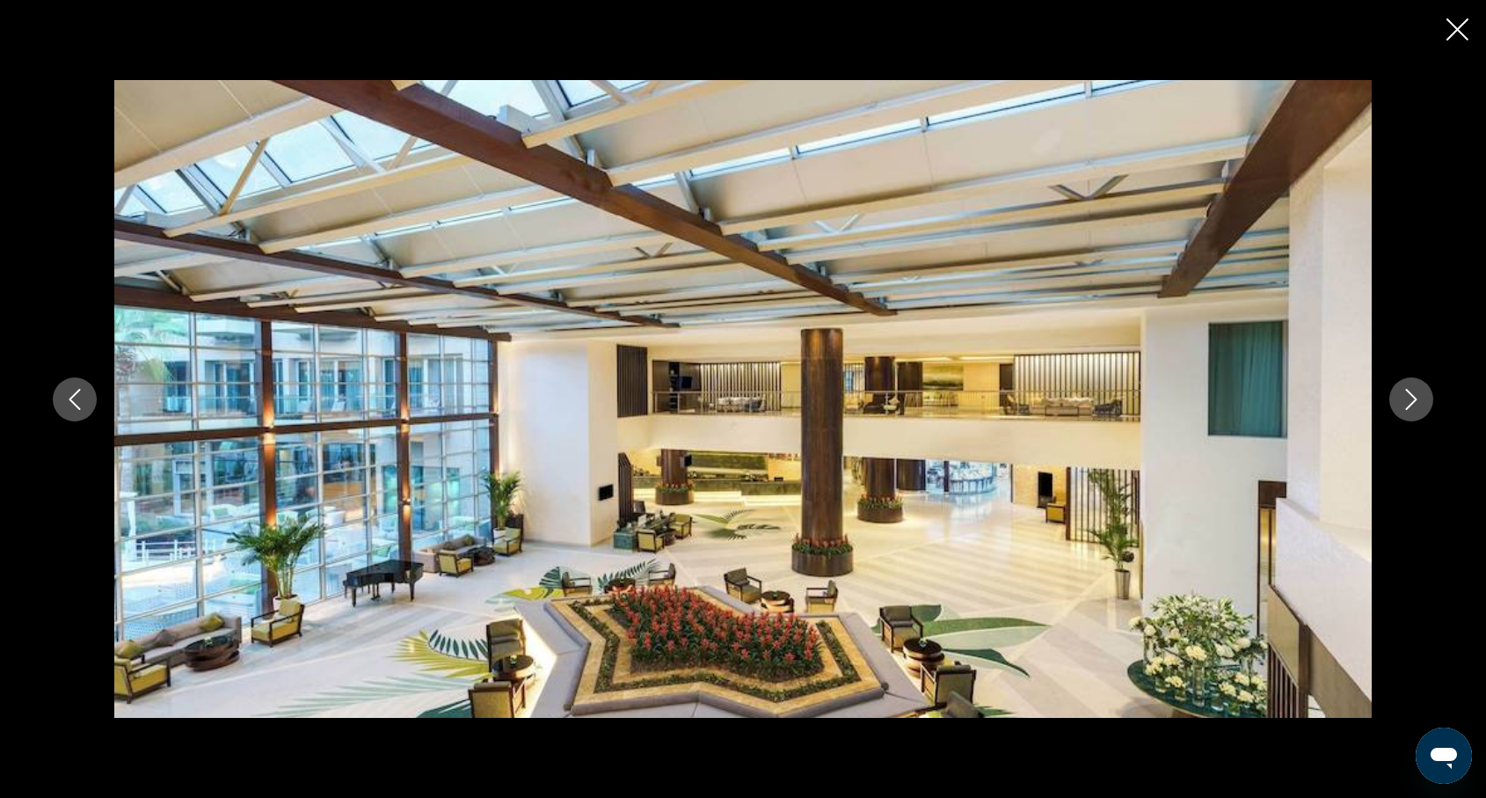
click at [1418, 400] on icon "Next image" at bounding box center [1411, 399] width 21 height 21
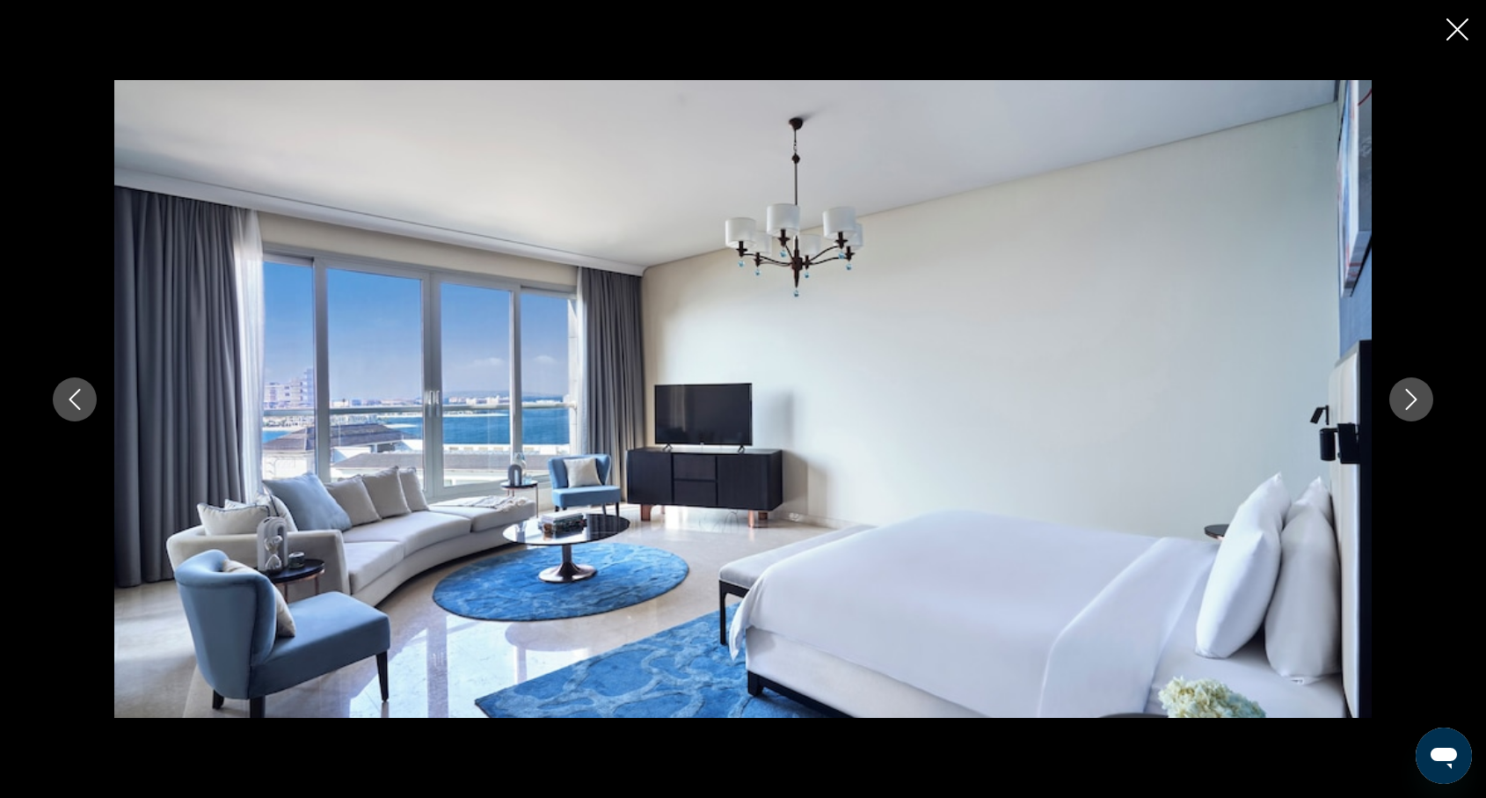
click at [1409, 396] on icon "Next image" at bounding box center [1411, 399] width 21 height 21
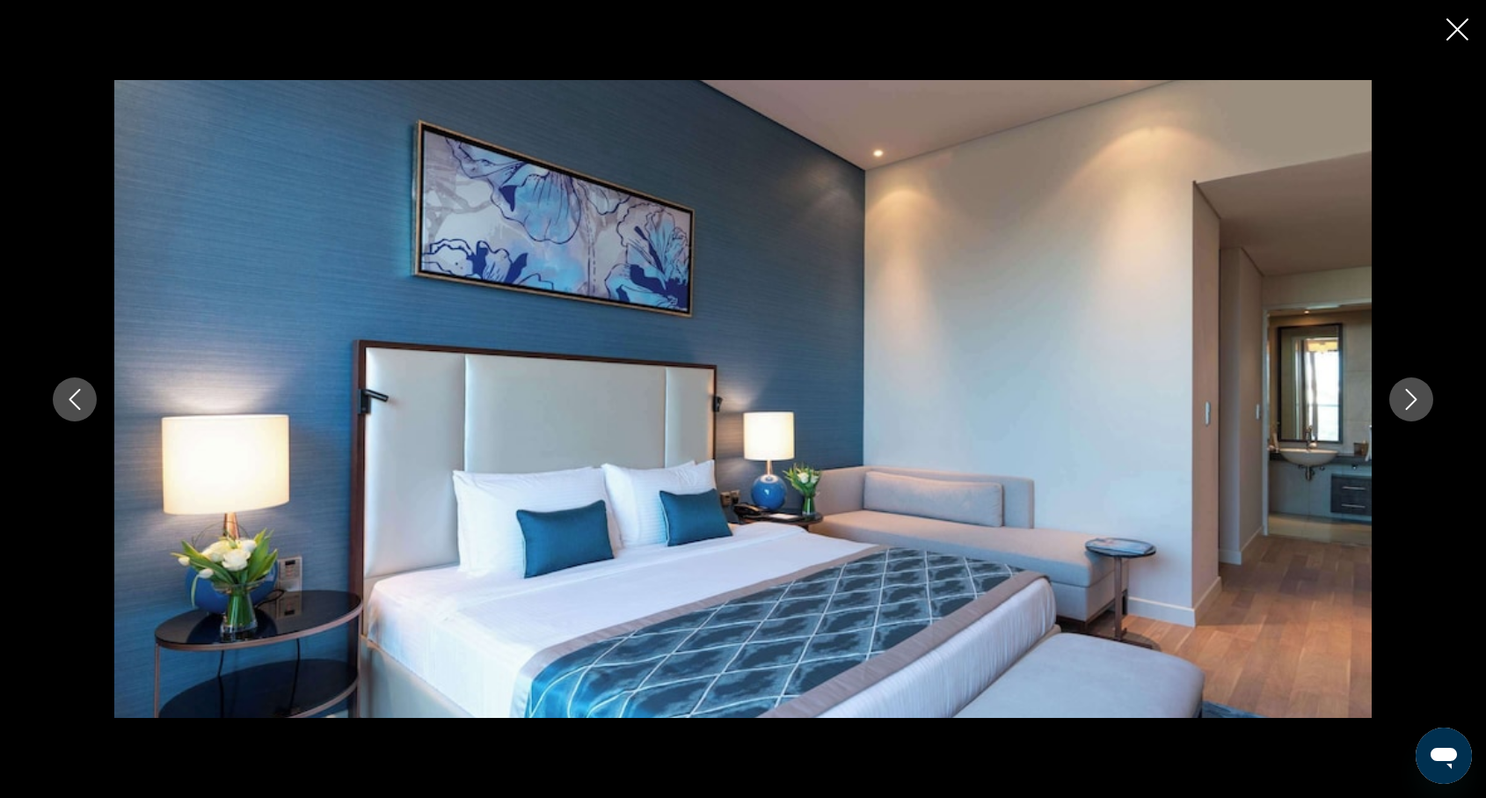
click at [1415, 398] on icon "Next image" at bounding box center [1411, 399] width 21 height 21
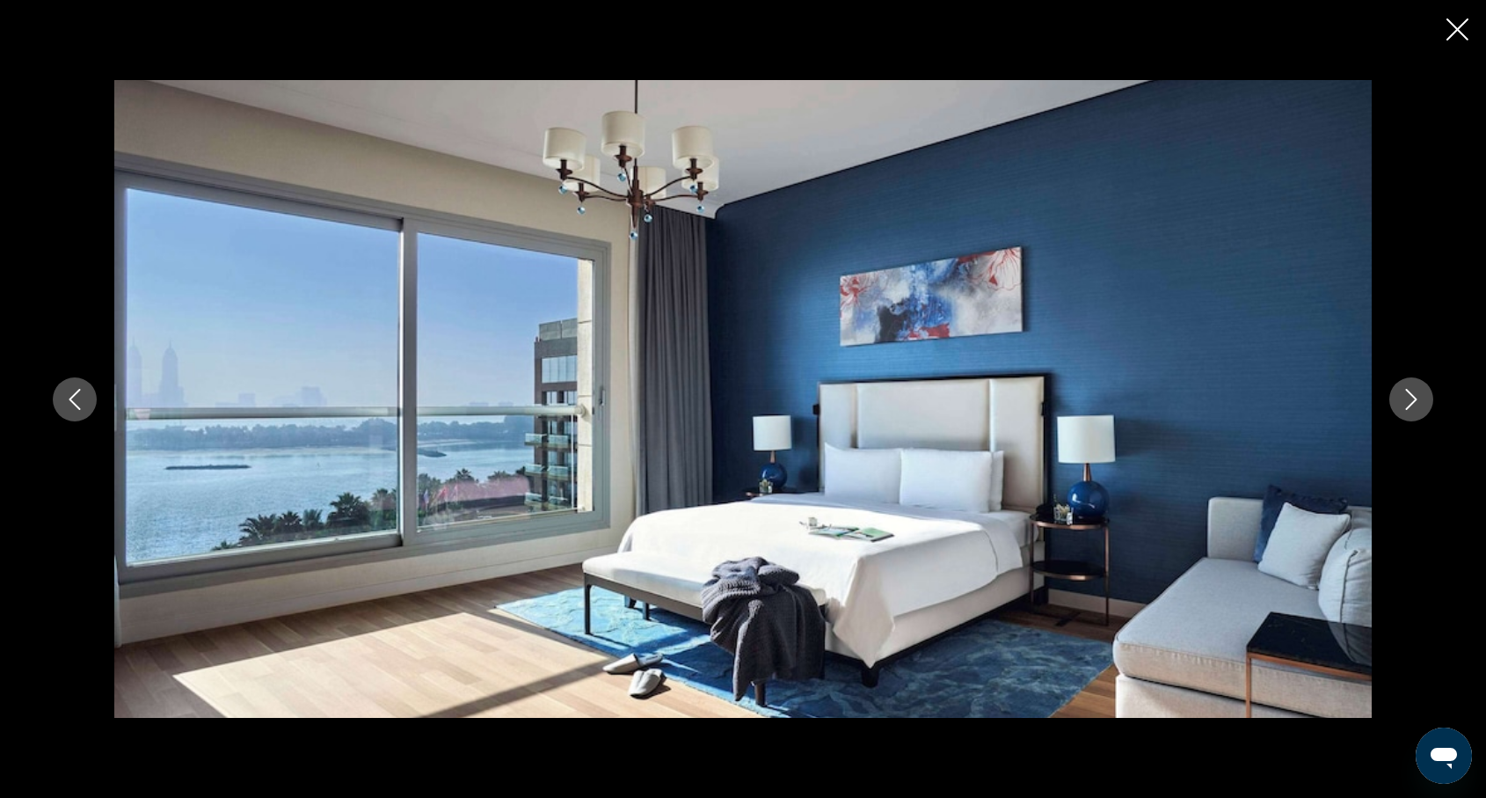
click at [1415, 398] on icon "Next image" at bounding box center [1411, 399] width 21 height 21
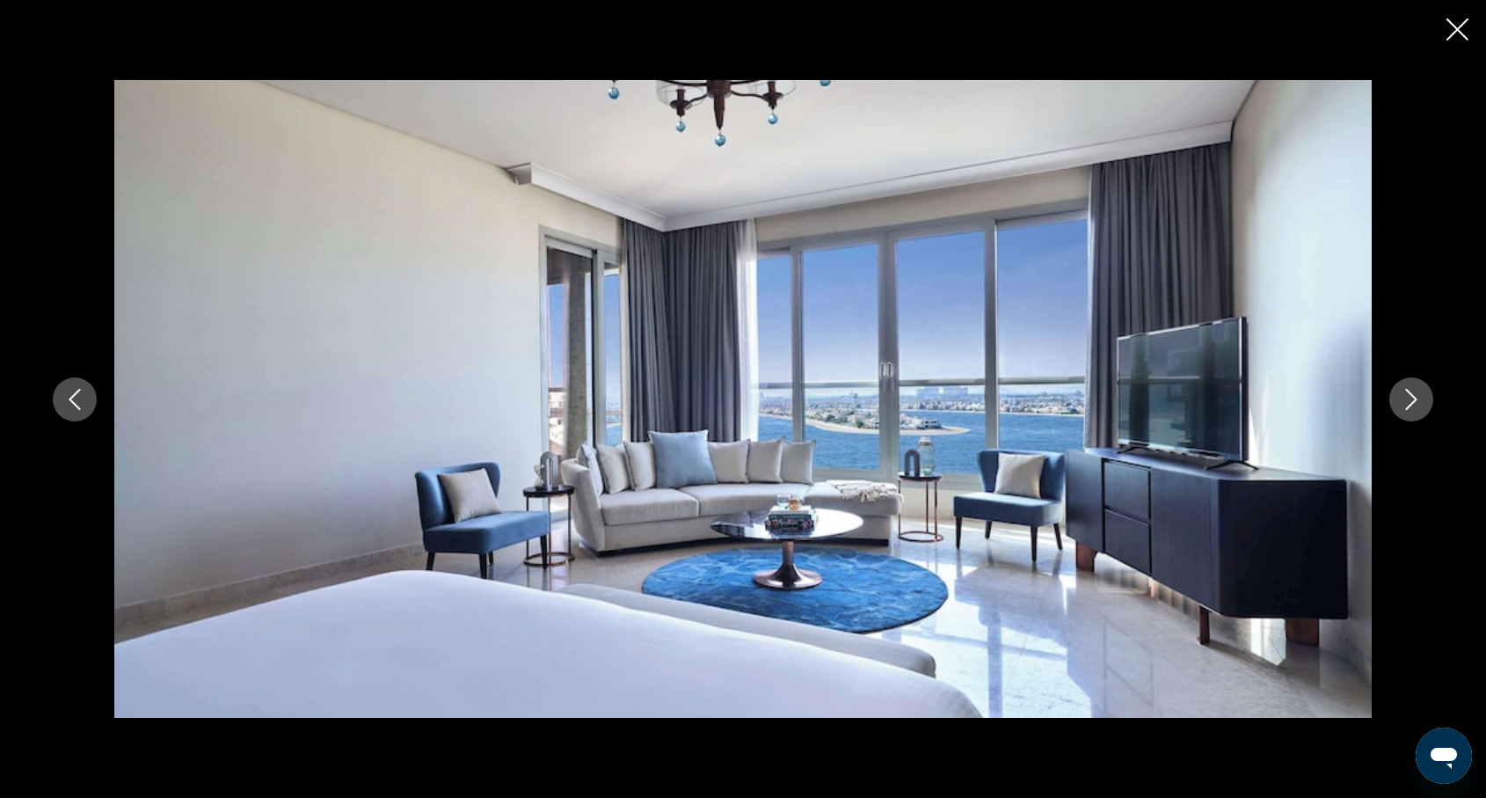
click at [1415, 398] on icon "Next image" at bounding box center [1411, 399] width 21 height 21
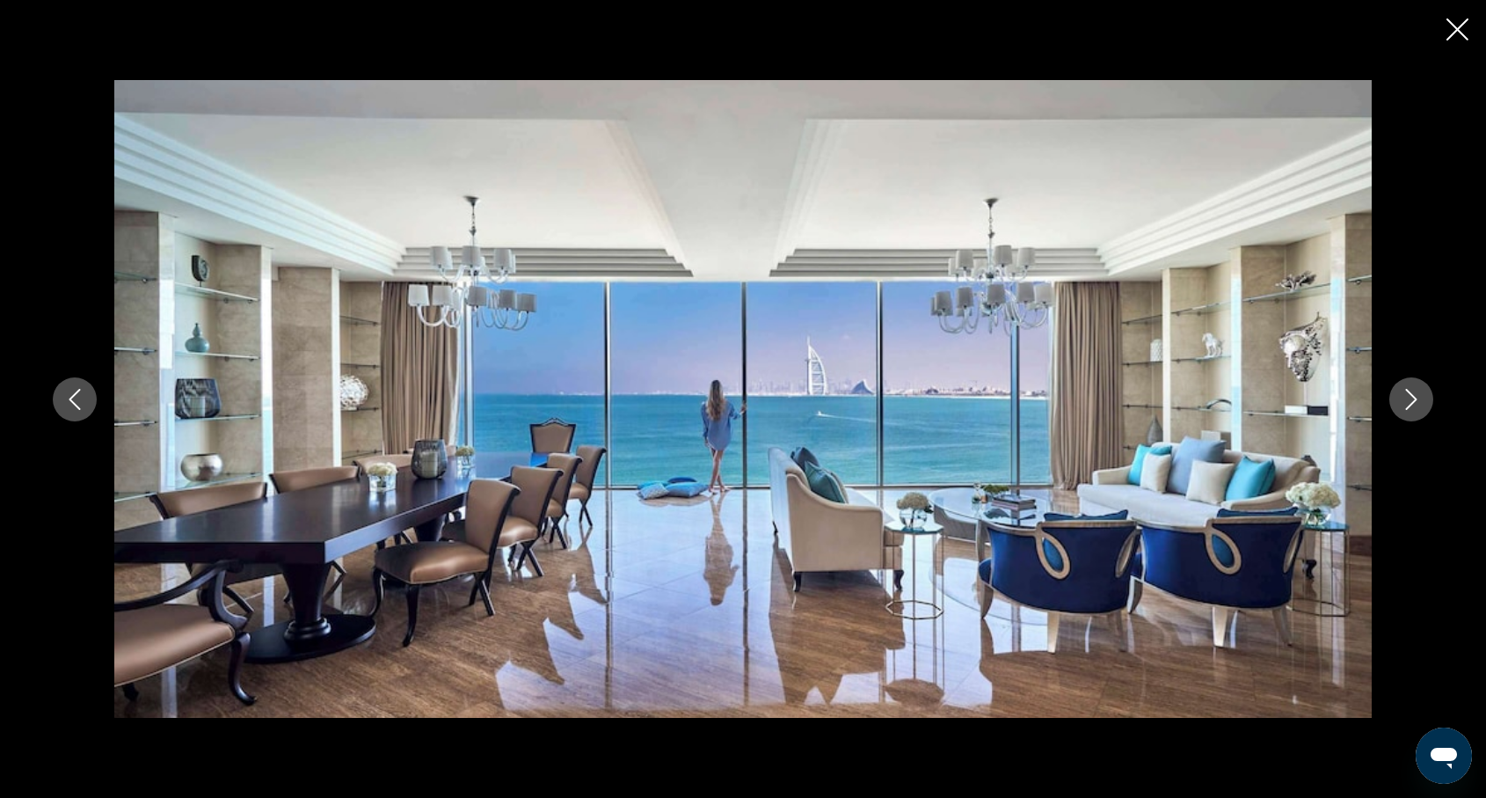
click at [1415, 392] on icon "Next image" at bounding box center [1411, 399] width 21 height 21
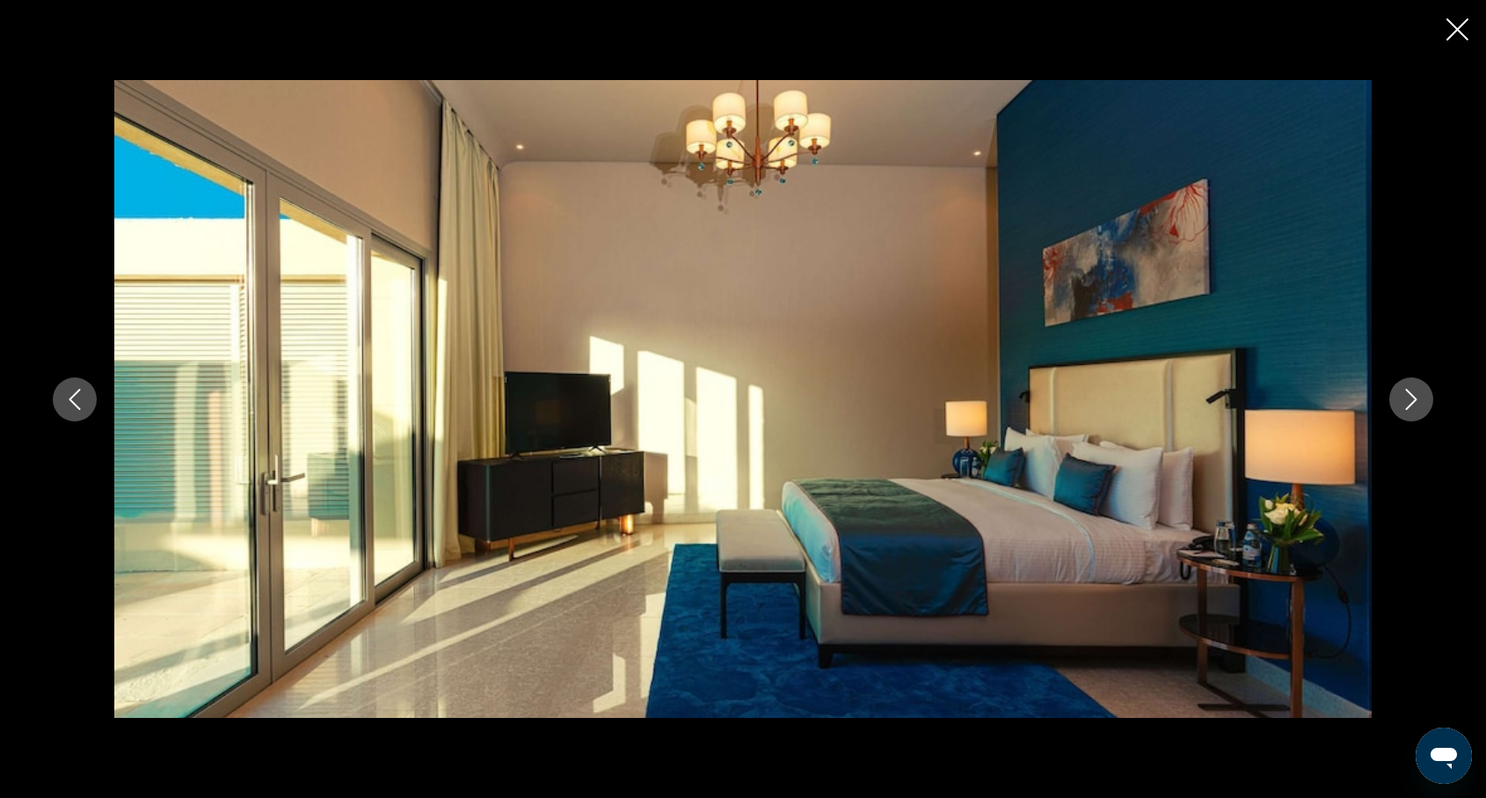
click at [1414, 398] on icon "Next image" at bounding box center [1411, 399] width 21 height 21
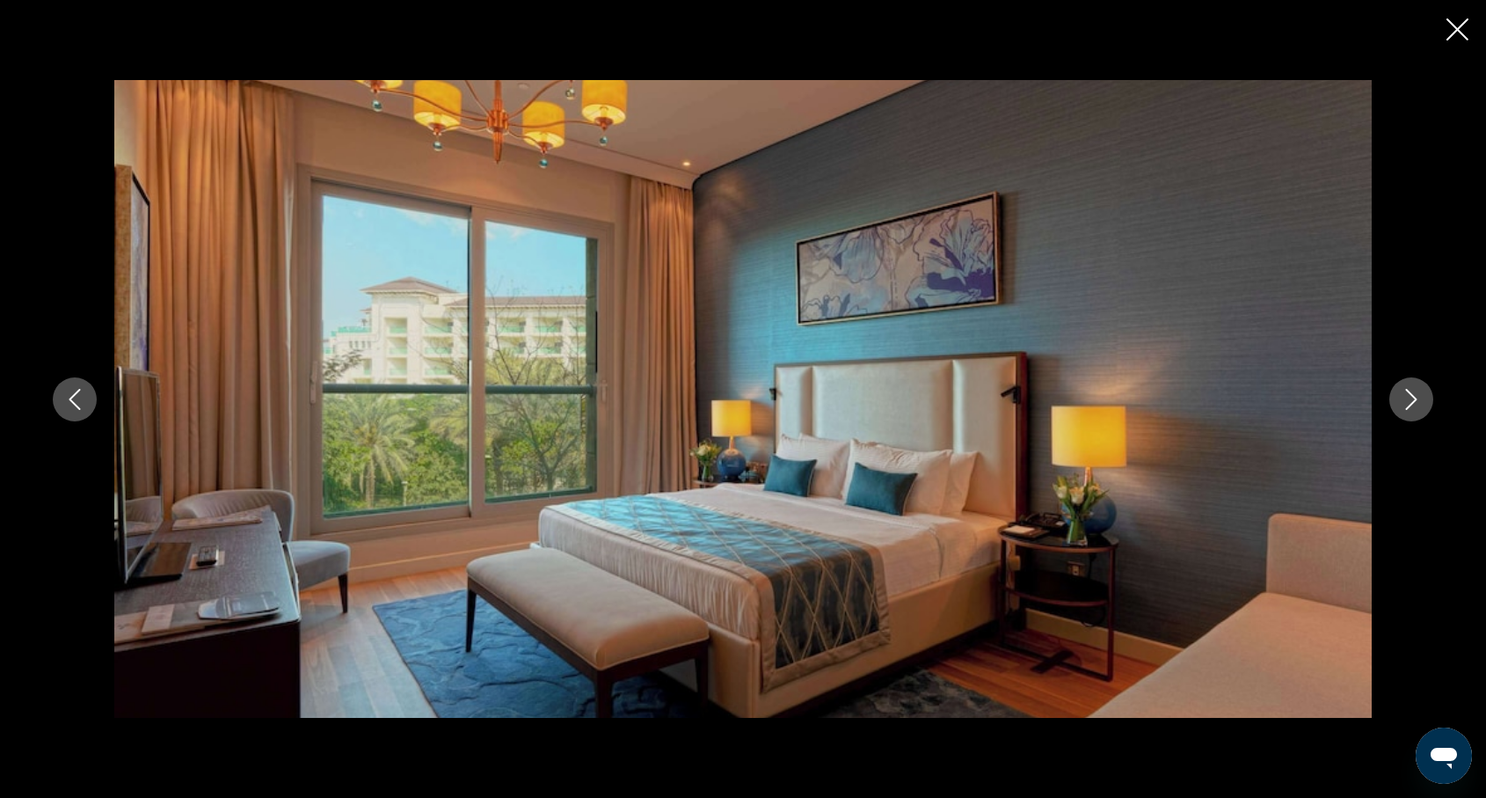
click at [1414, 398] on icon "Next image" at bounding box center [1411, 399] width 21 height 21
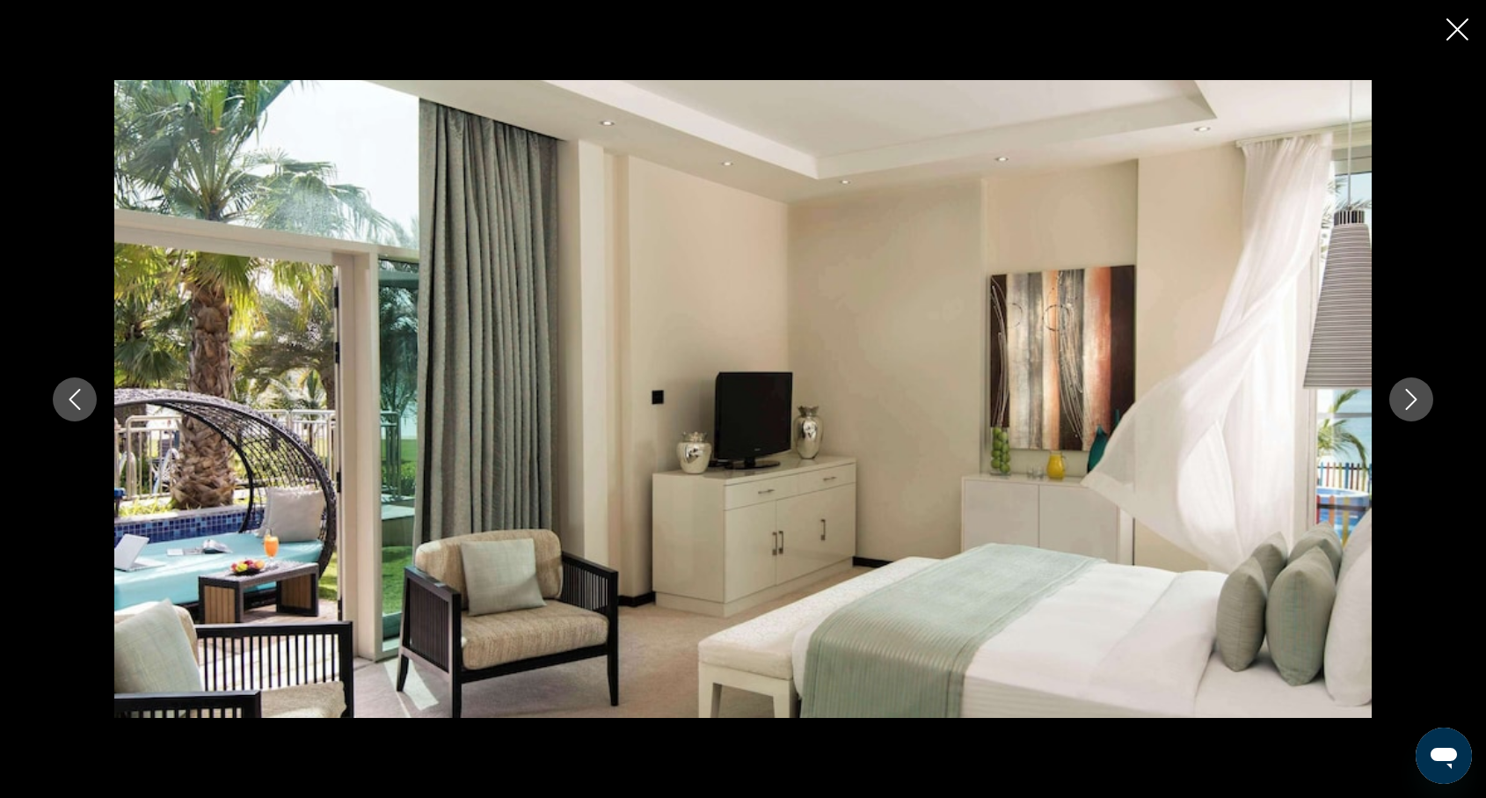
click at [1415, 398] on icon "Next image" at bounding box center [1411, 399] width 11 height 21
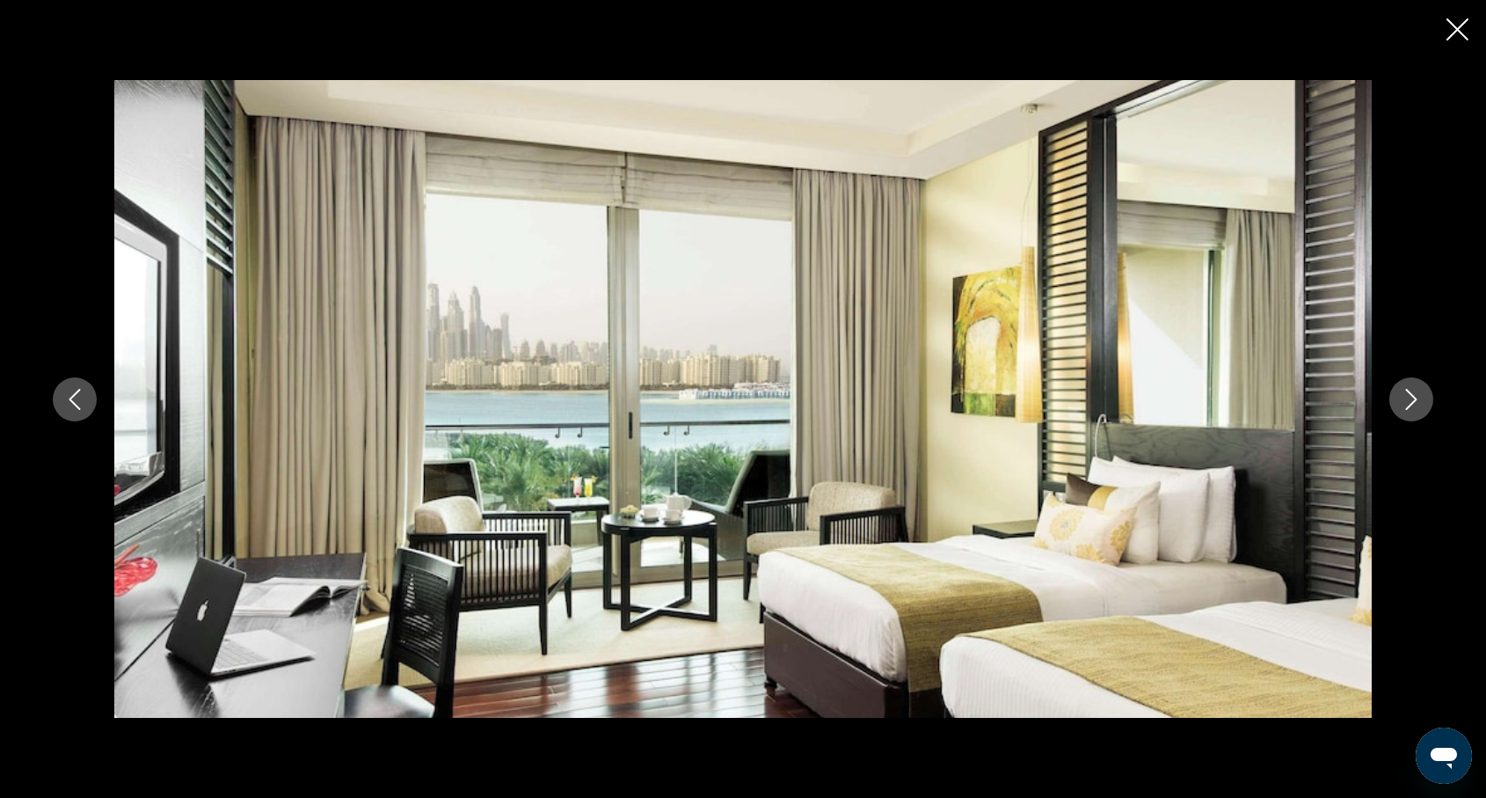
click at [1415, 398] on icon "Next image" at bounding box center [1411, 399] width 11 height 21
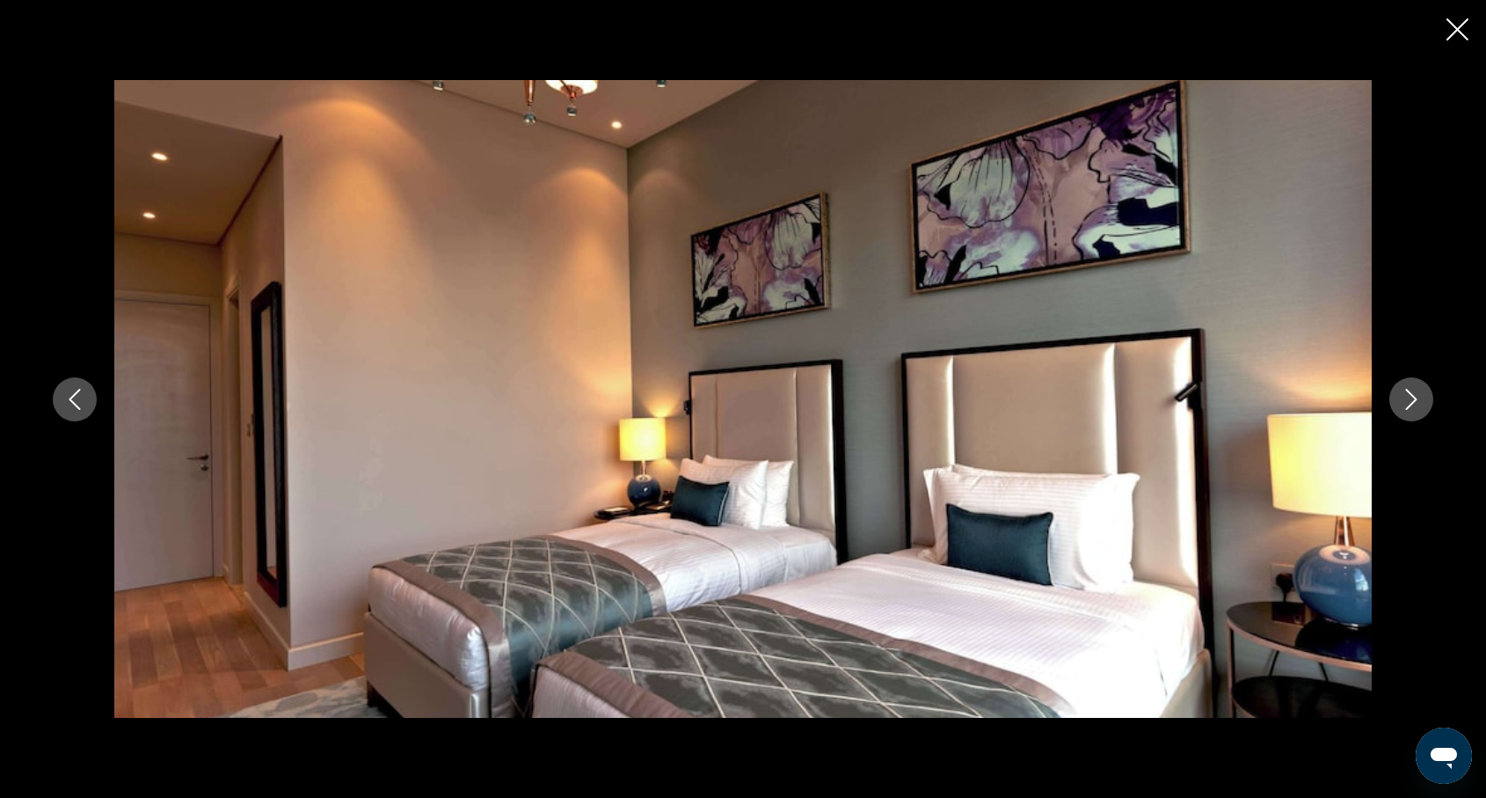
click at [1414, 400] on icon "Next image" at bounding box center [1411, 399] width 11 height 21
